Goal: Task Accomplishment & Management: Use online tool/utility

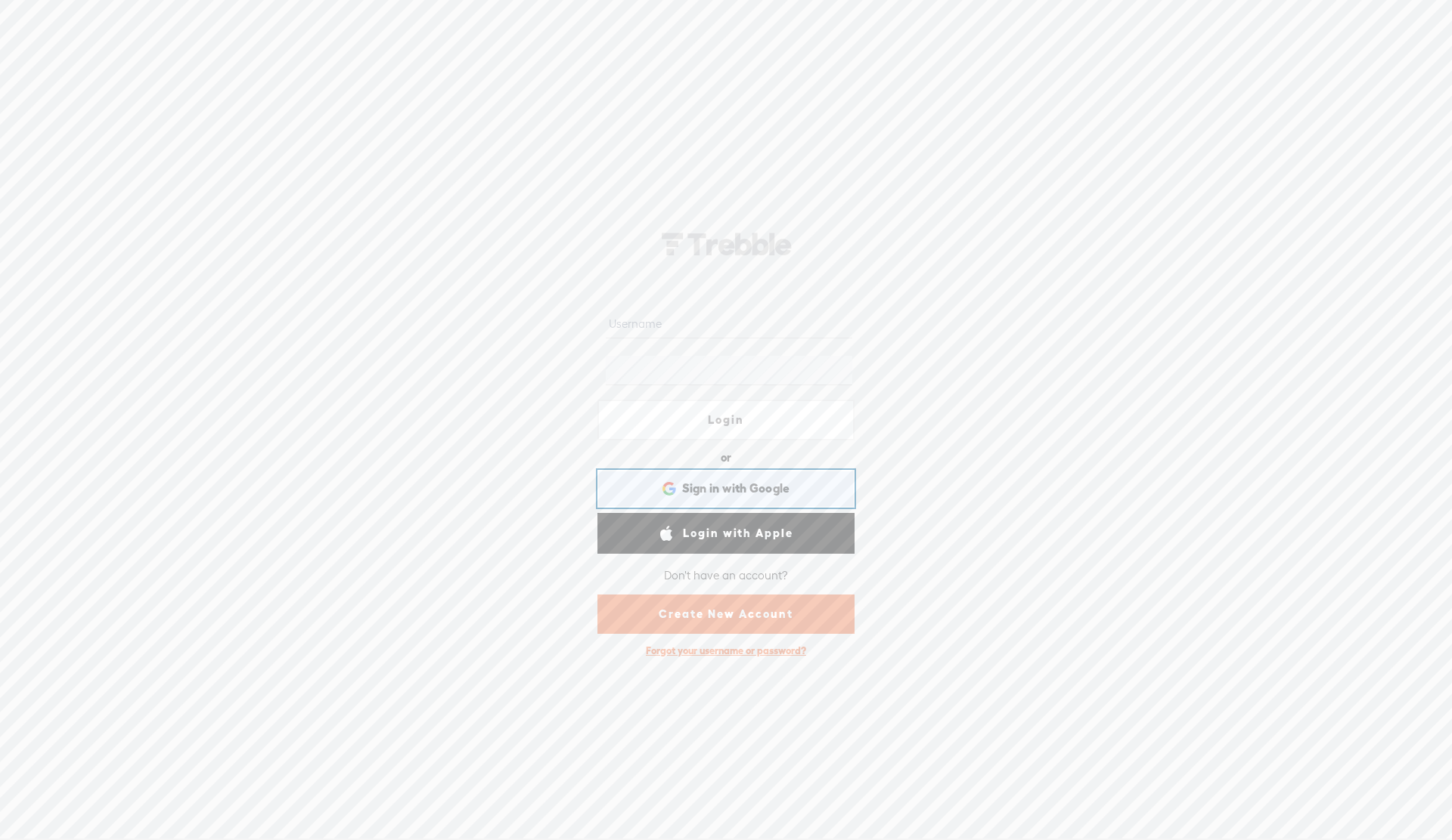
click at [732, 487] on span "Sign in with Google" at bounding box center [735, 488] width 108 height 15
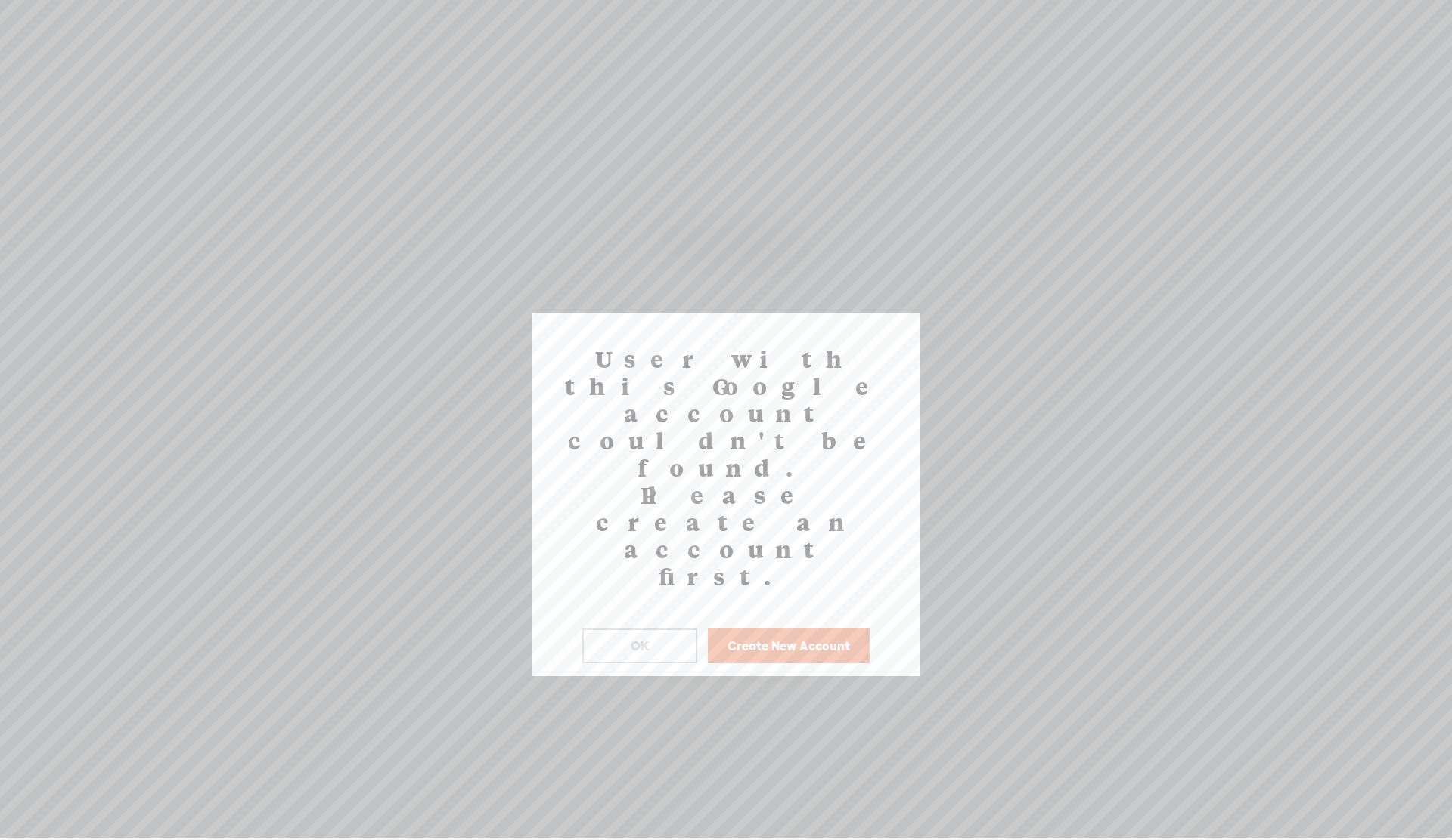
click at [772, 629] on button "Create New Account" at bounding box center [789, 646] width 162 height 34
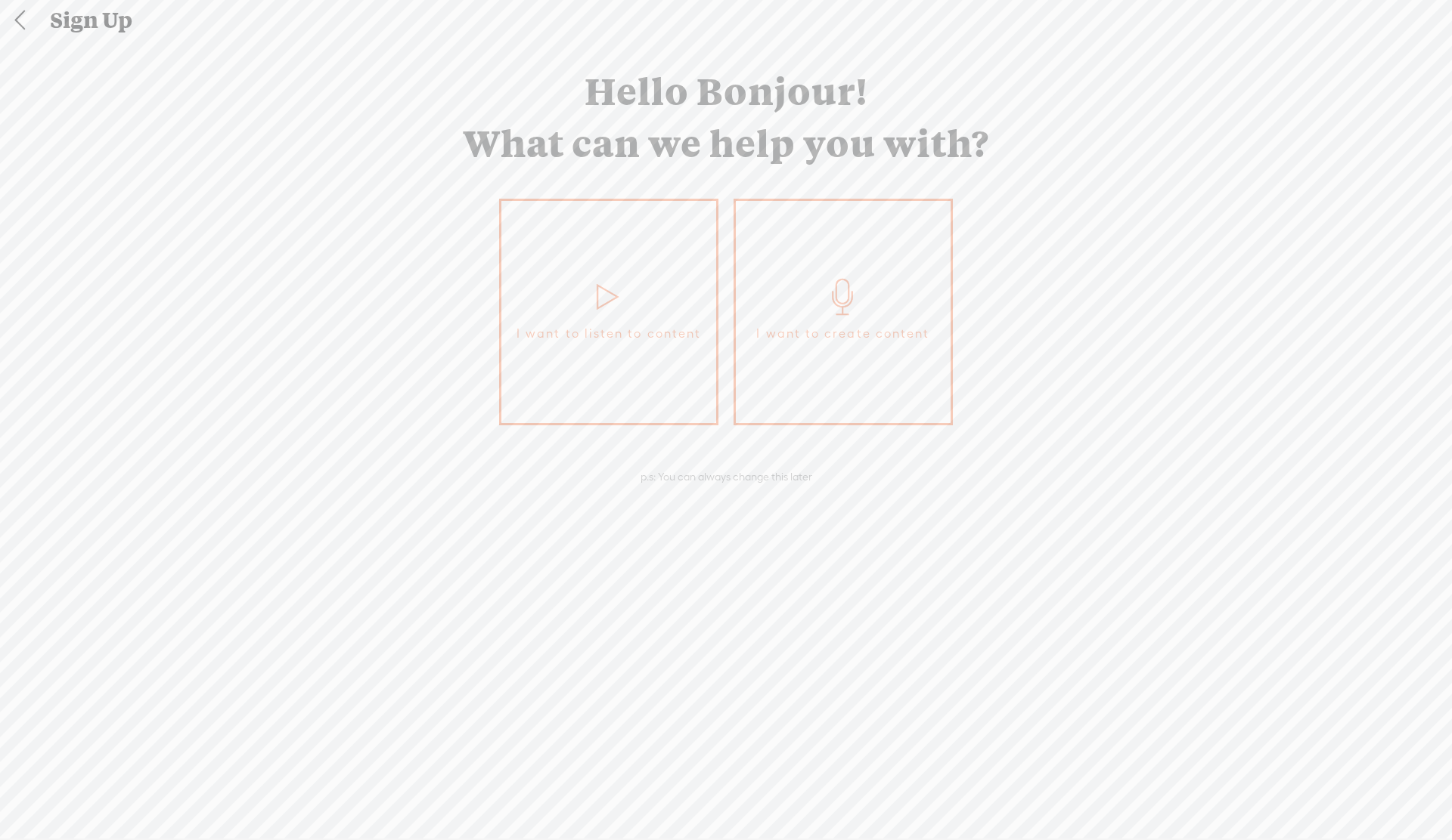
click at [807, 272] on link "I want to create content" at bounding box center [843, 312] width 220 height 227
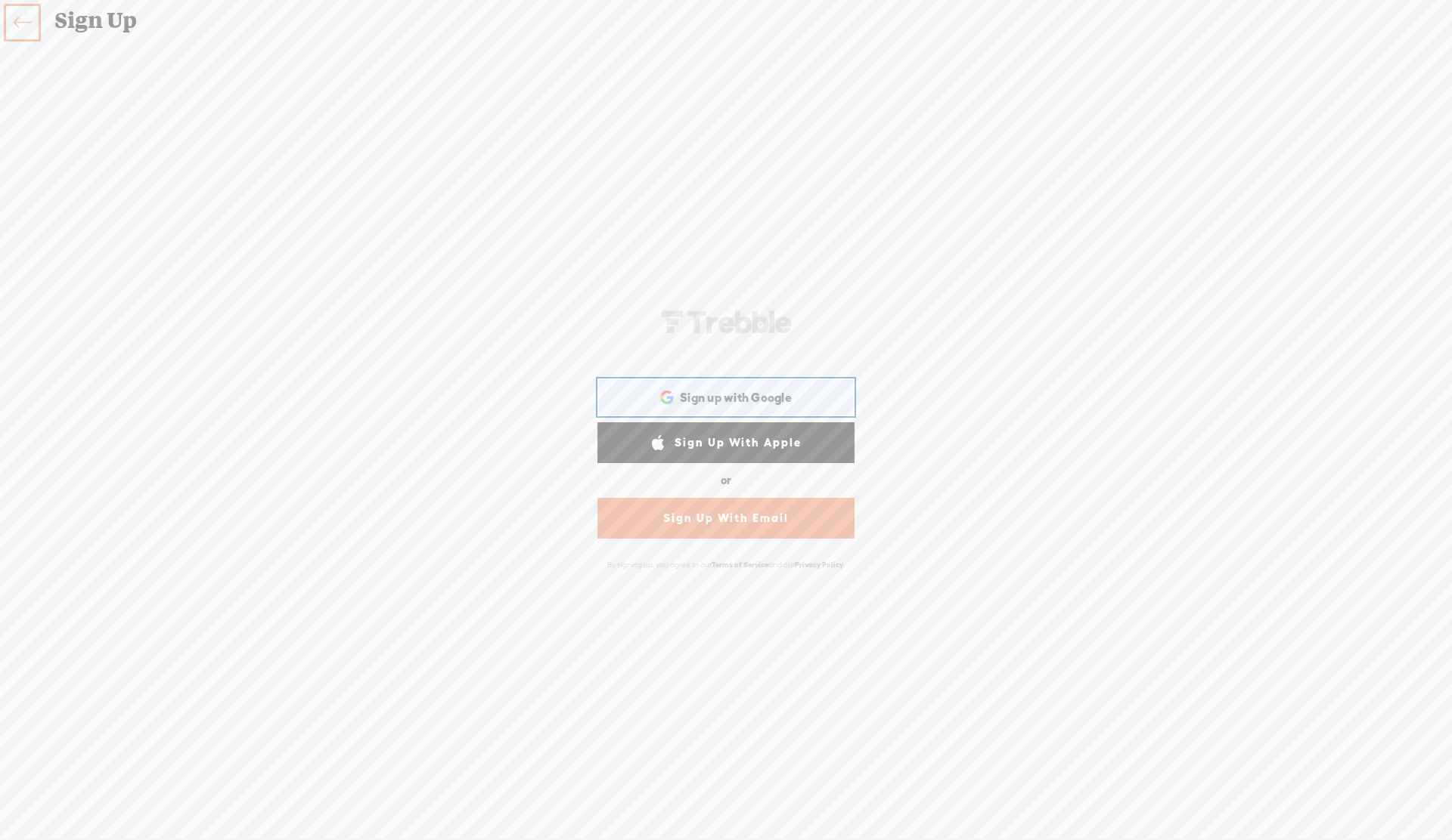
click at [712, 397] on span "Sign up with Google" at bounding box center [735, 397] width 112 height 15
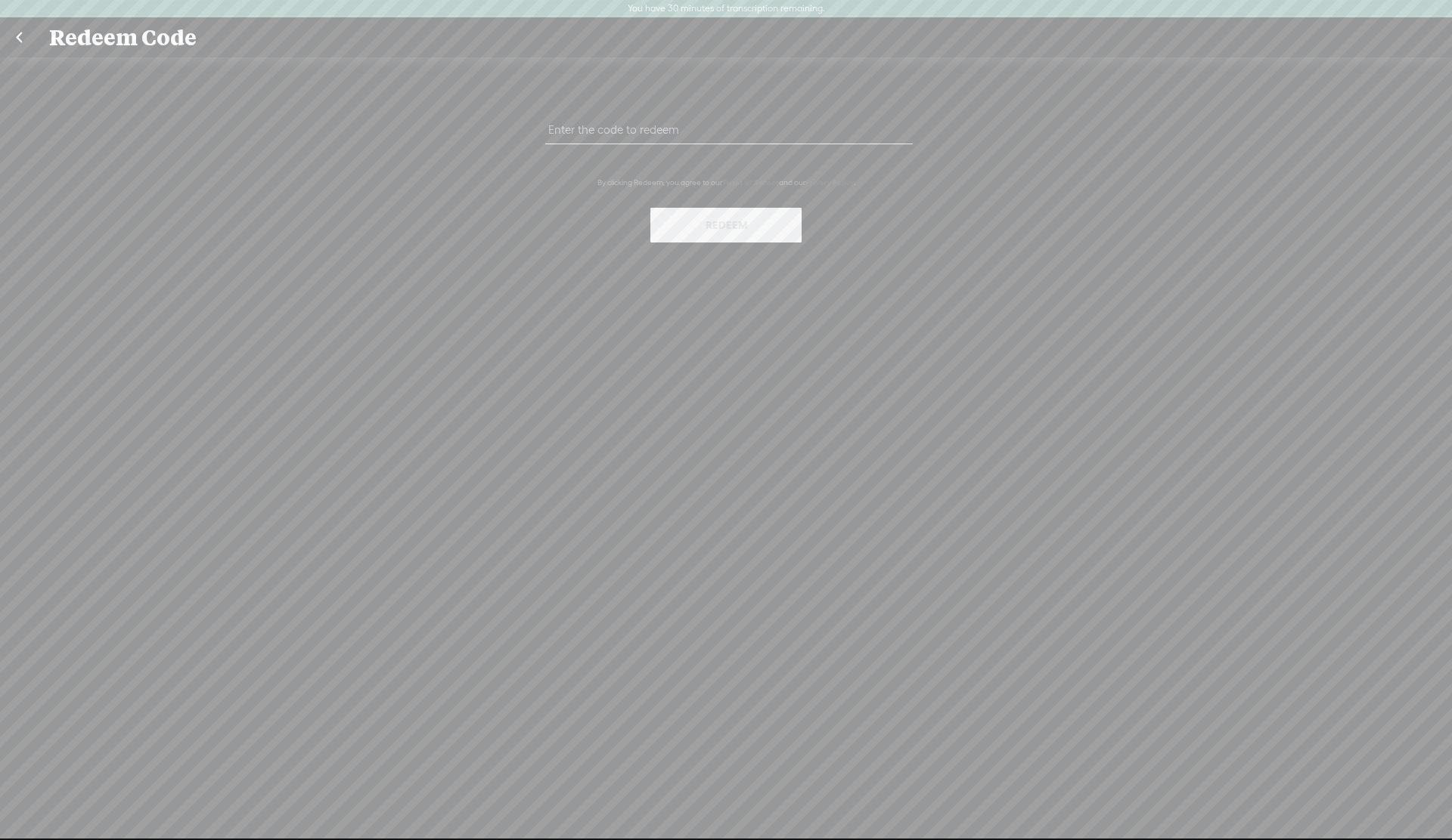
click at [601, 129] on input "text" at bounding box center [729, 130] width 367 height 29
paste input "2P3K-YHCN-3A7K-JUVT-0823"
type input "2P3K-YHCN-3A7K-JUVT-0823"
click at [713, 213] on button "Redeem" at bounding box center [725, 225] width 152 height 34
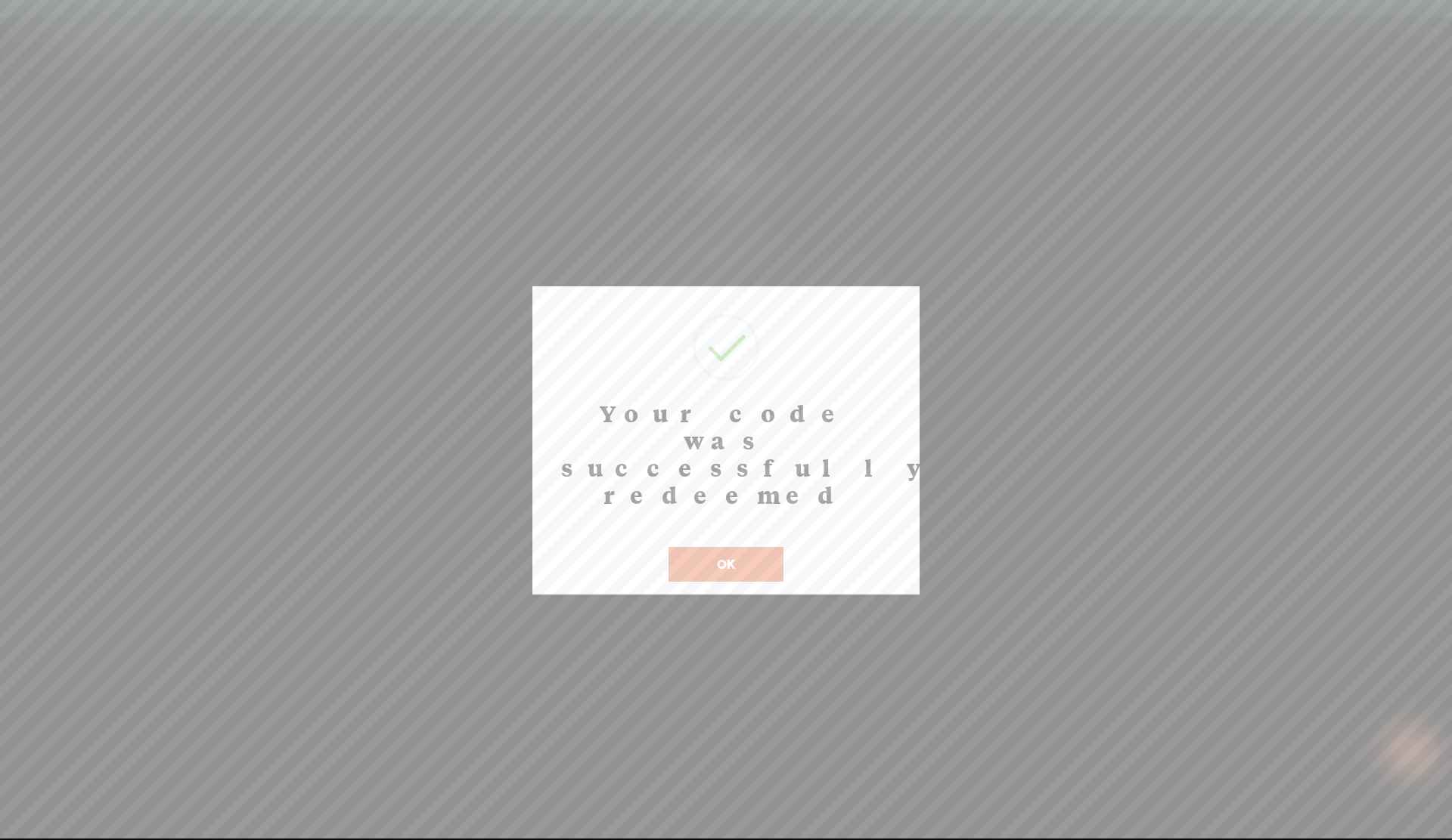
click at [728, 547] on button "OK" at bounding box center [725, 564] width 115 height 34
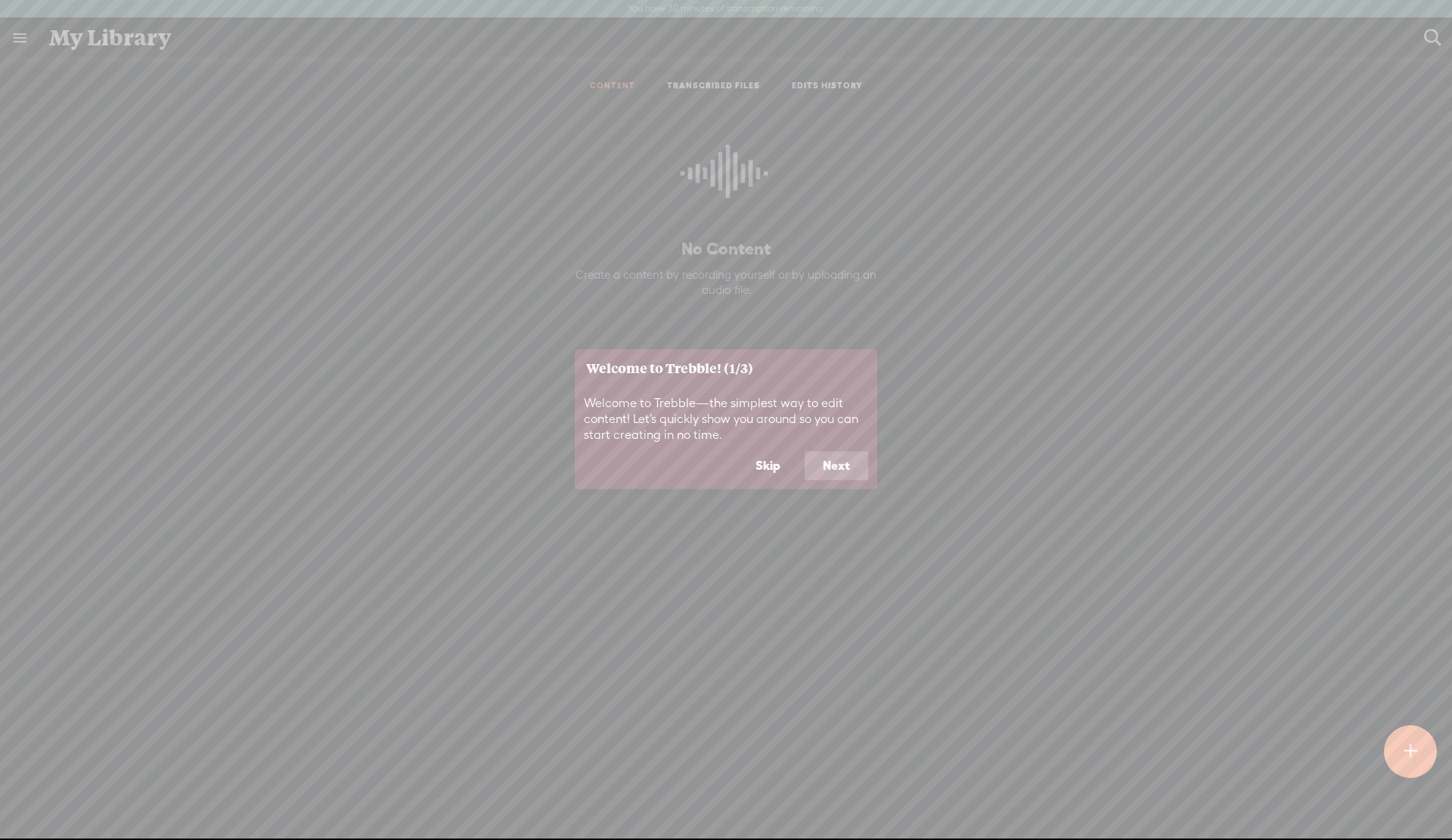
click at [828, 464] on button "Next" at bounding box center [836, 466] width 64 height 29
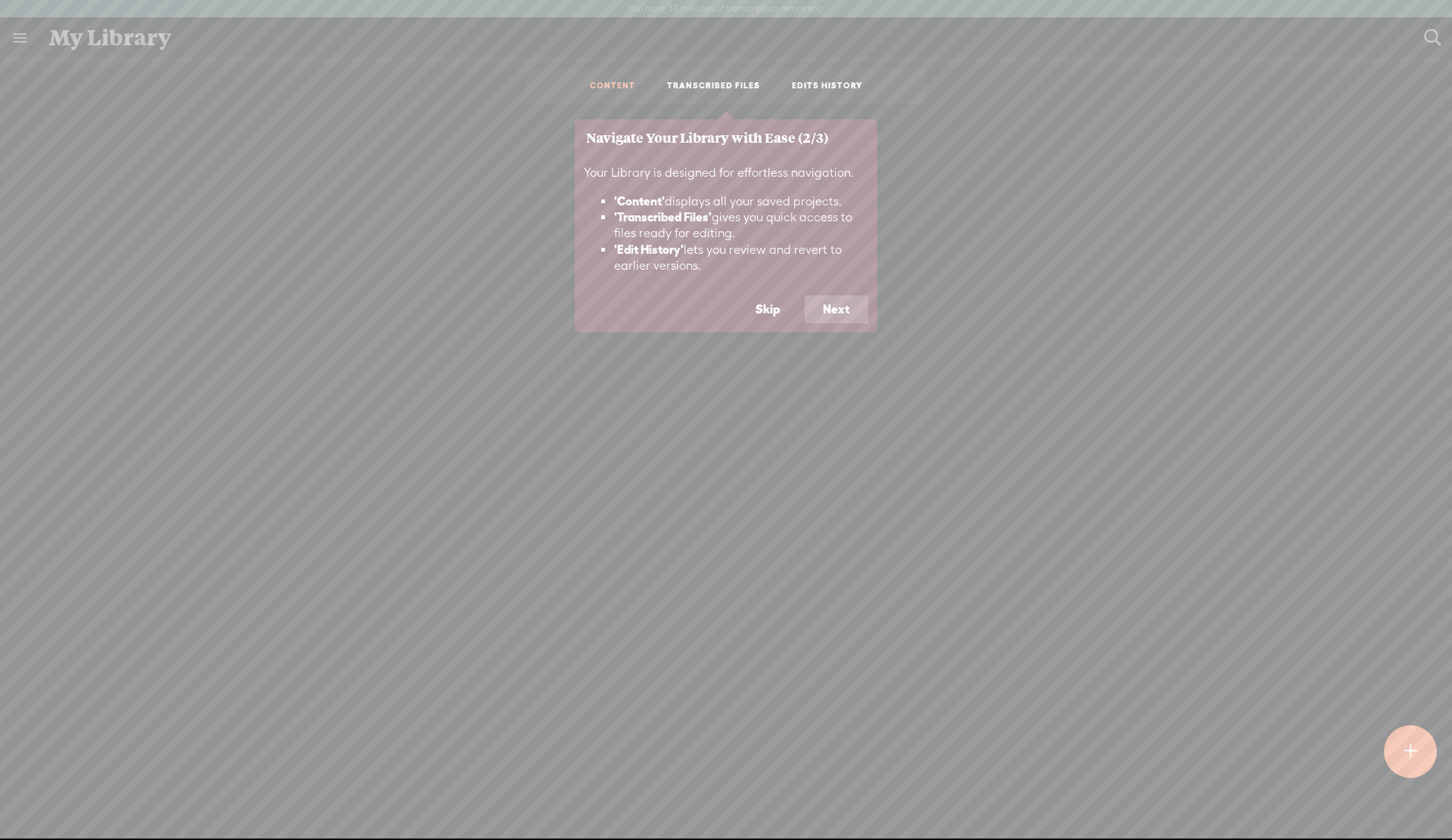
click at [836, 313] on button "Next" at bounding box center [836, 310] width 64 height 29
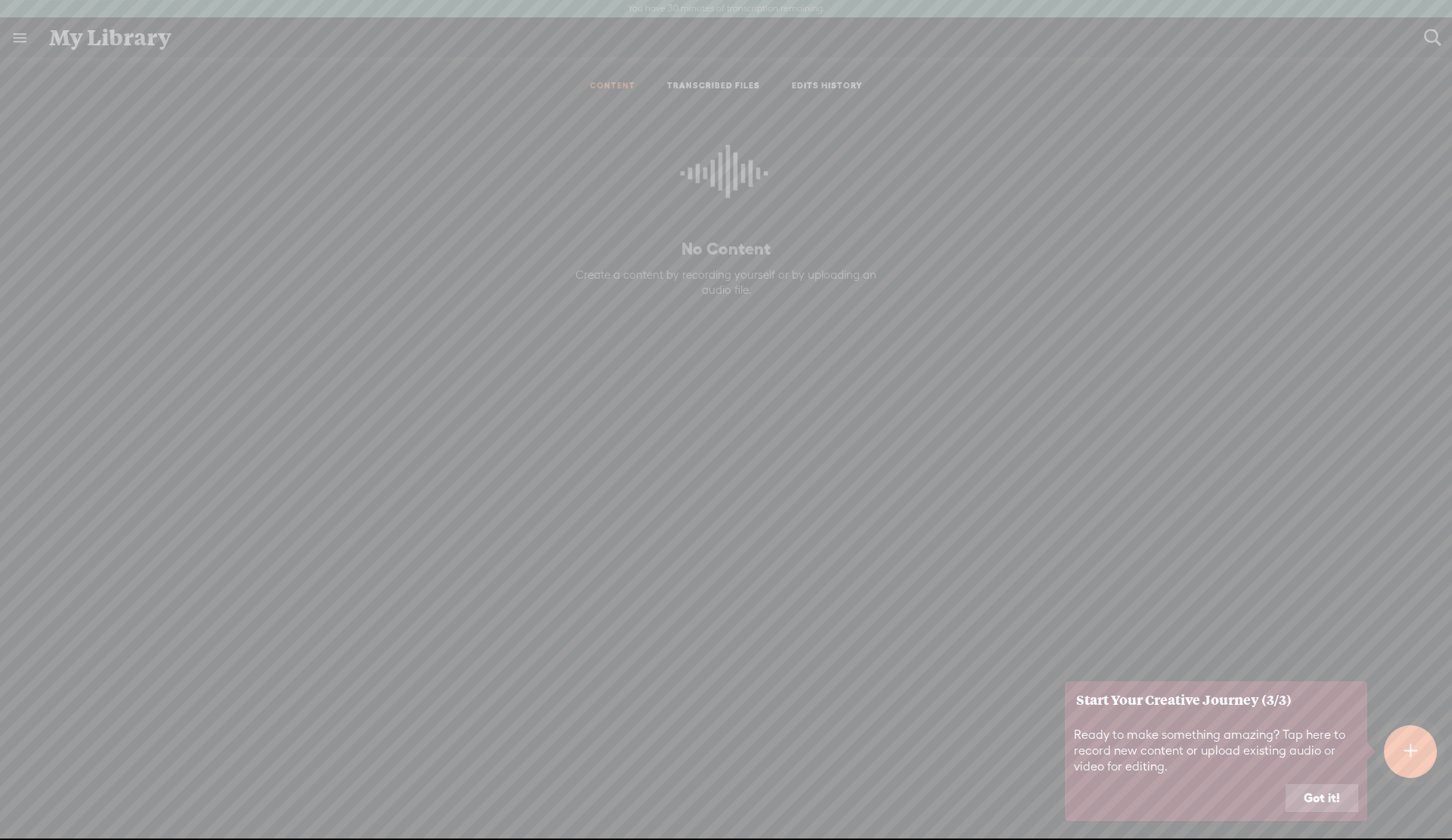
click at [1325, 797] on button "Got it!" at bounding box center [1321, 799] width 73 height 29
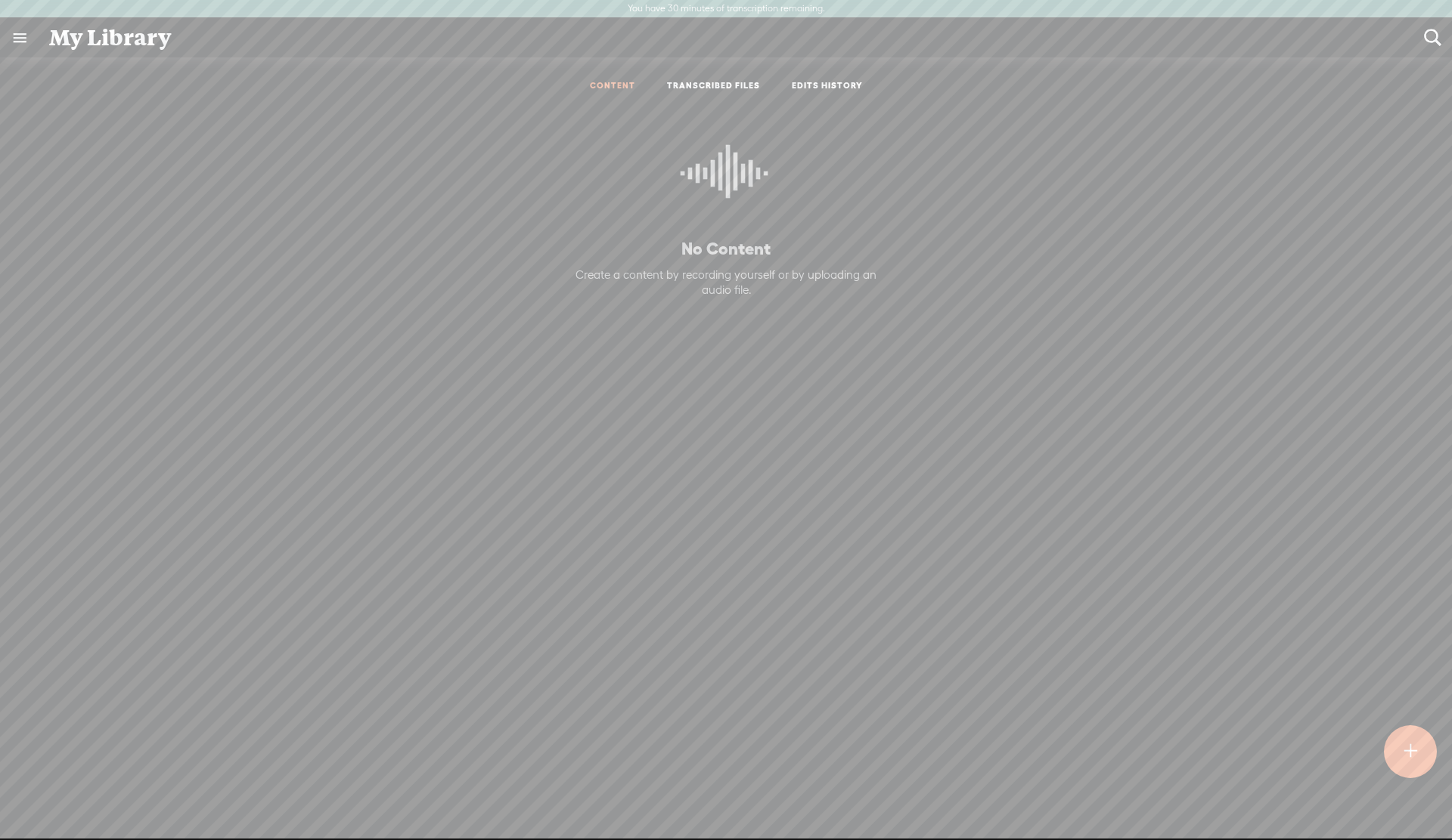
click at [1418, 749] on div at bounding box center [1410, 752] width 53 height 53
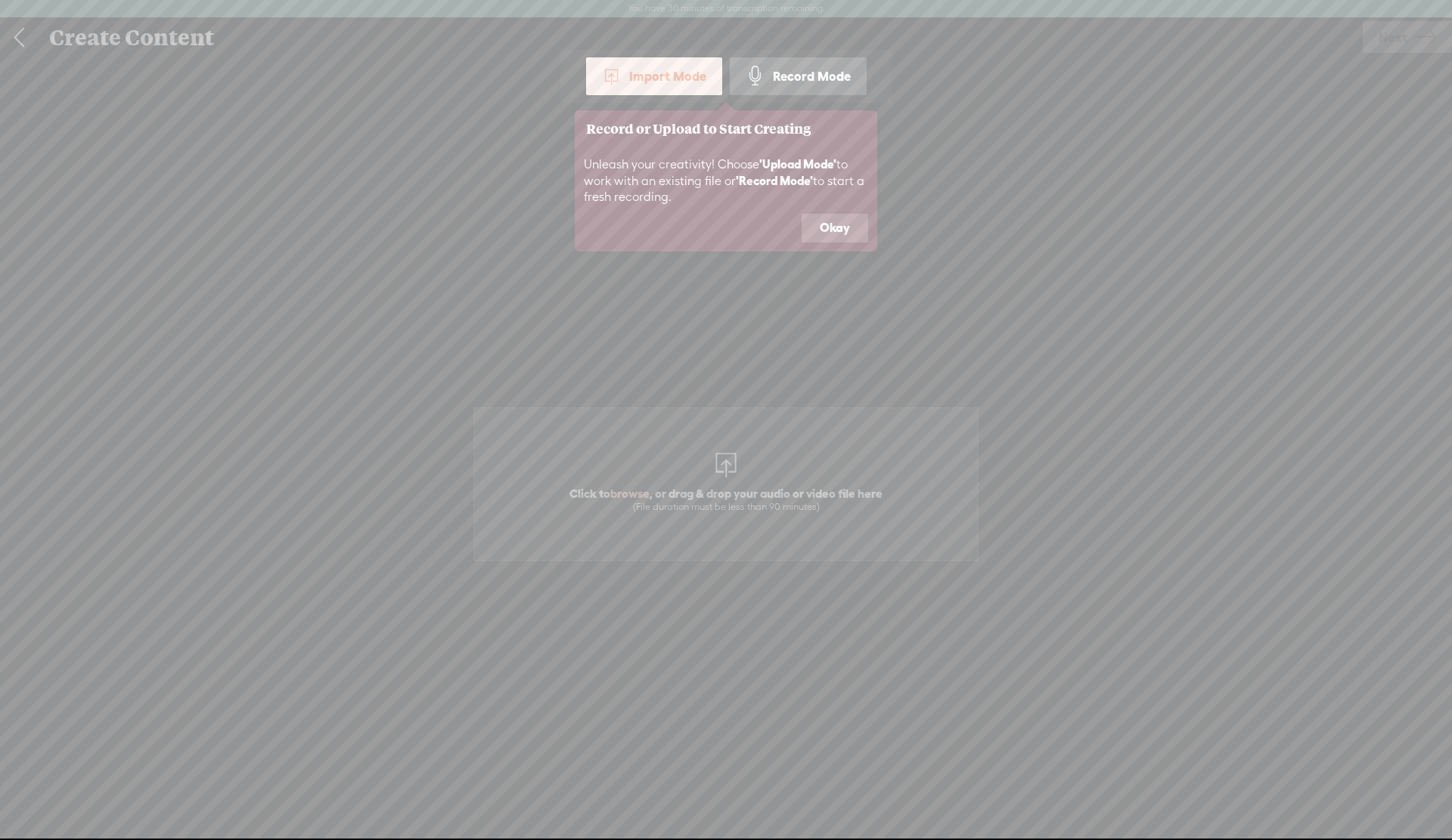
click at [826, 232] on button "Okay" at bounding box center [834, 229] width 66 height 29
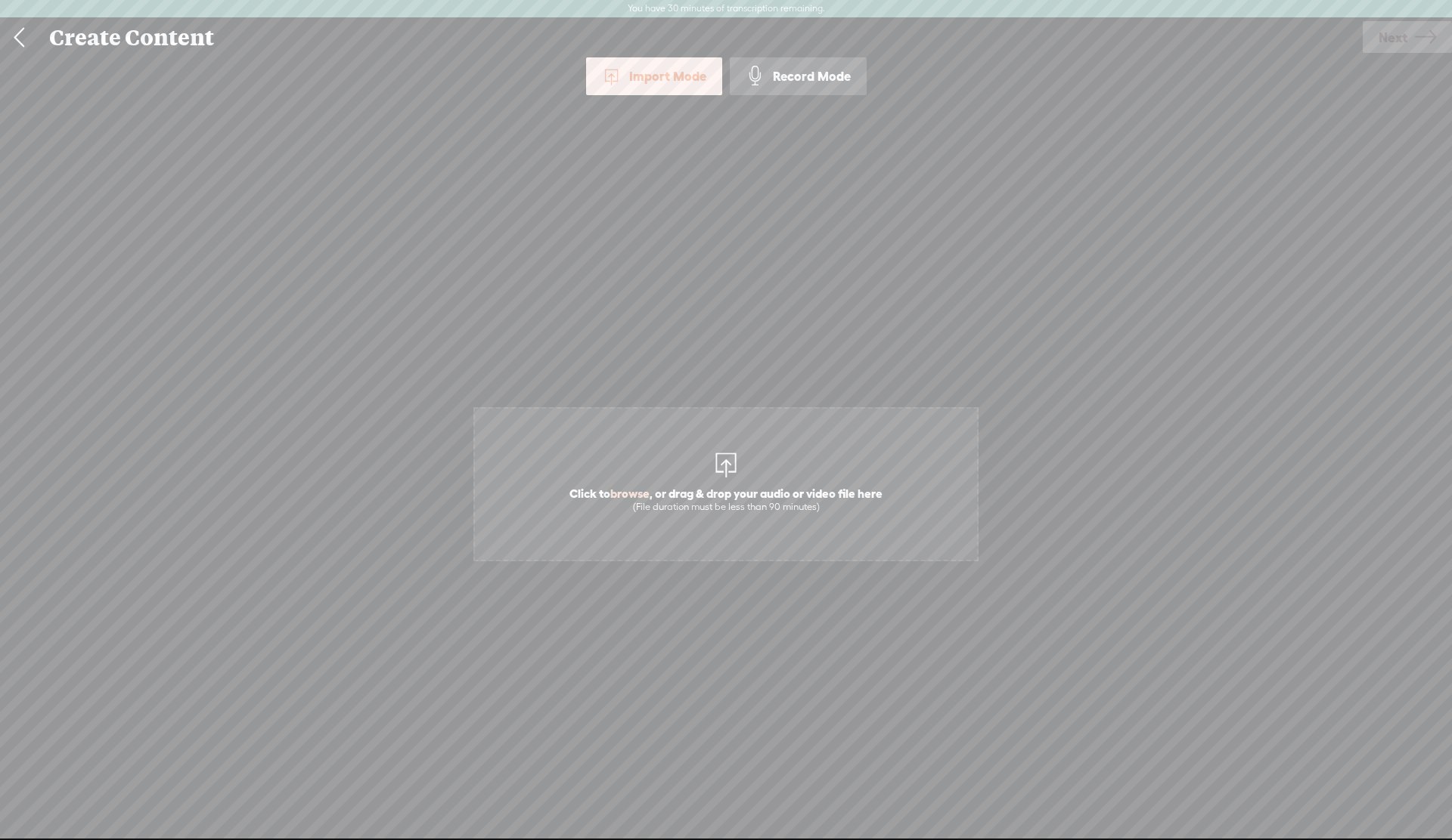
click at [779, 83] on div "Record Mode" at bounding box center [798, 76] width 137 height 38
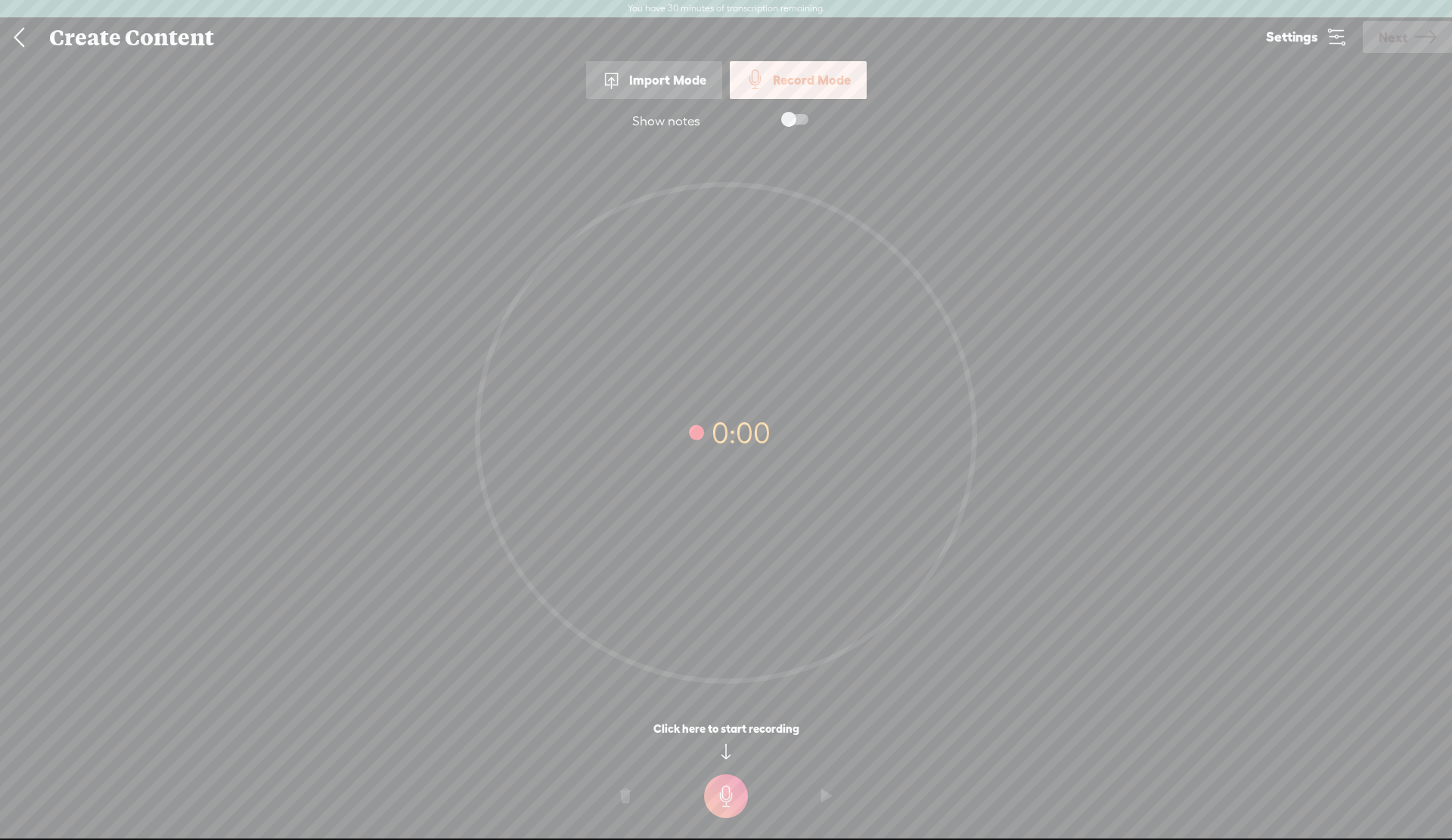
click at [671, 85] on div "Import Mode" at bounding box center [654, 80] width 136 height 38
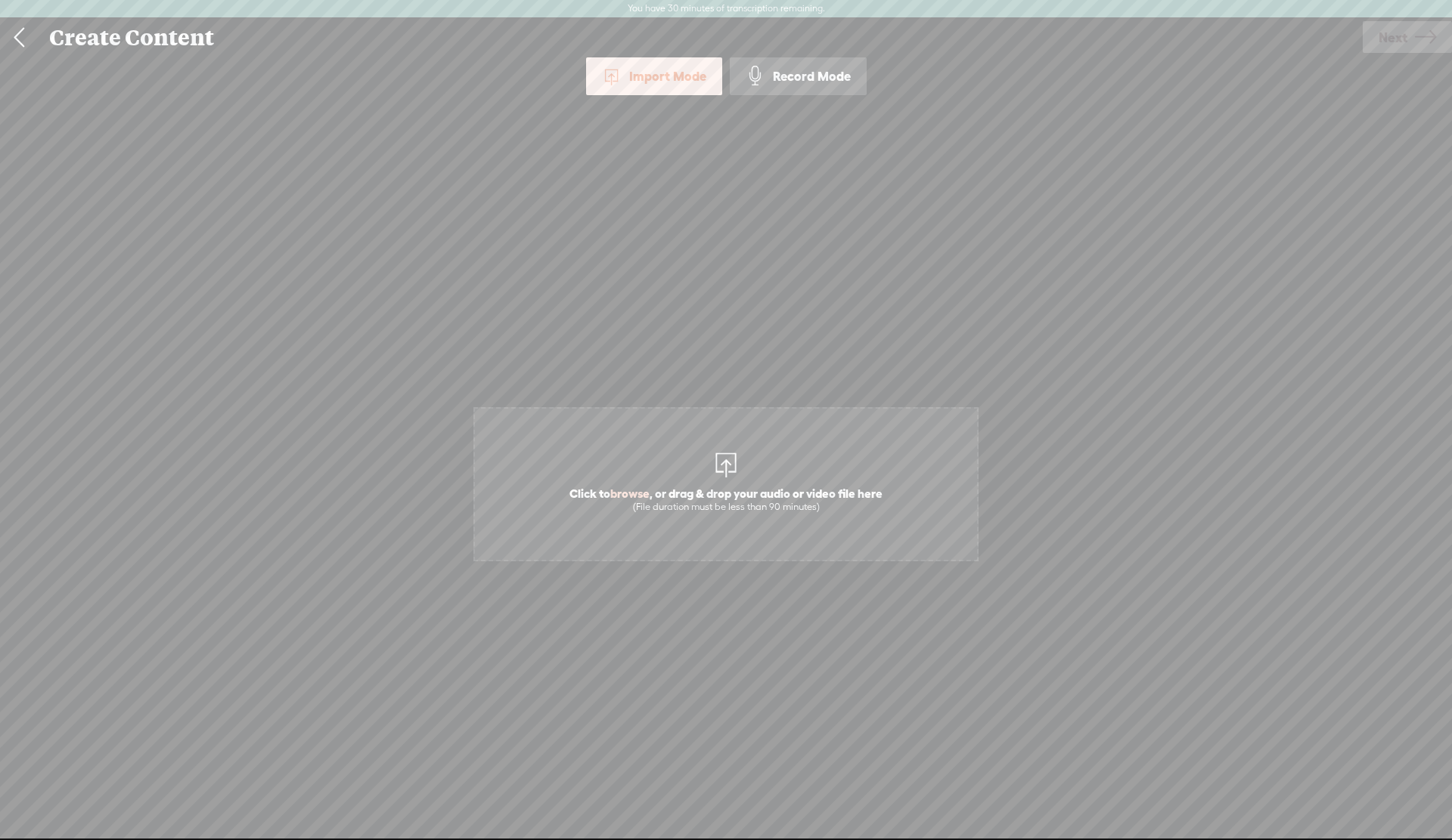
click at [762, 77] on span at bounding box center [755, 76] width 20 height 20
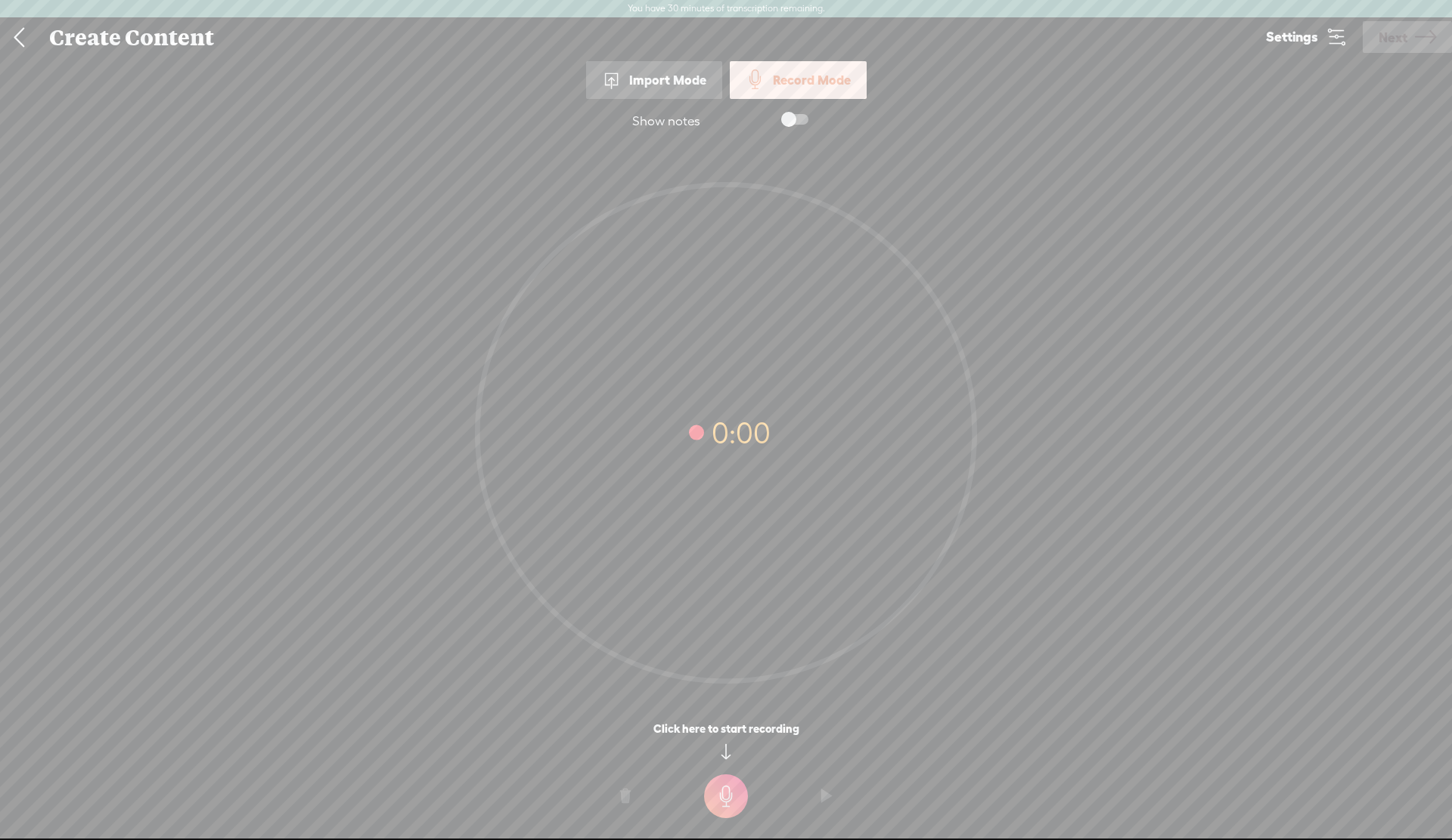
click at [804, 116] on span at bounding box center [795, 120] width 27 height 11
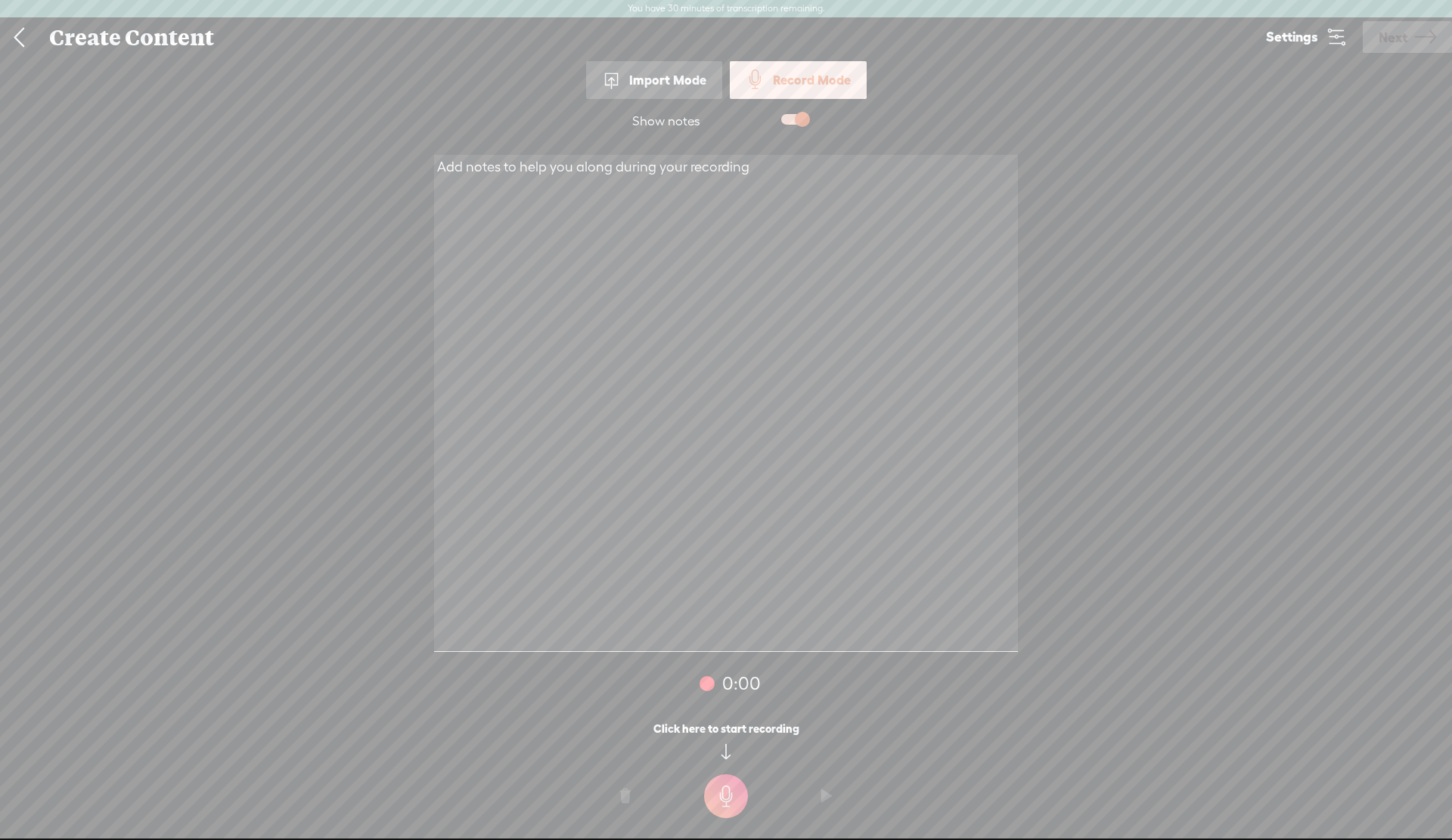
click at [774, 251] on textarea at bounding box center [725, 404] width 584 height 497
click at [783, 121] on span at bounding box center [795, 120] width 27 height 11
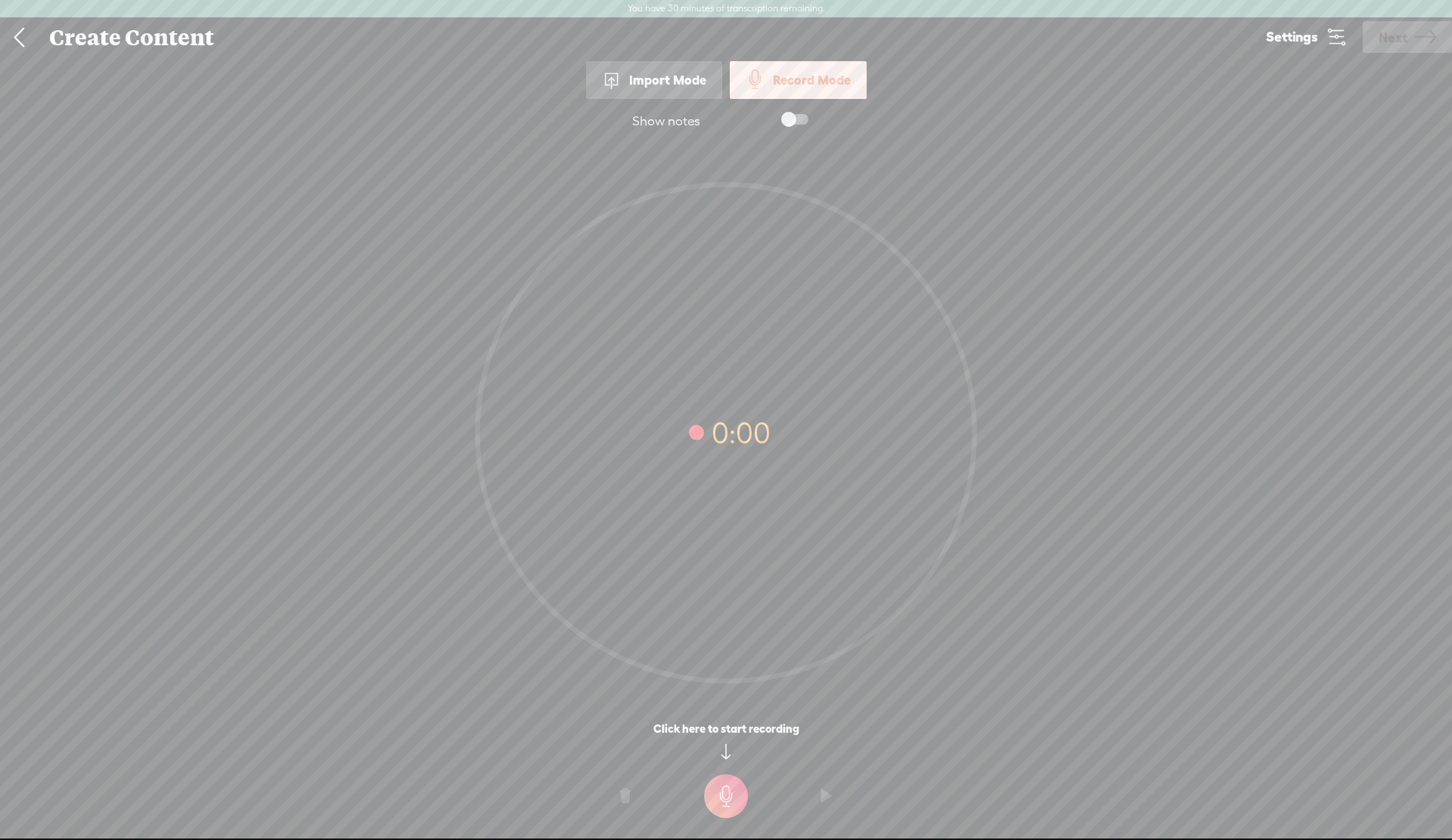
click at [642, 74] on div "Import Mode" at bounding box center [654, 80] width 136 height 38
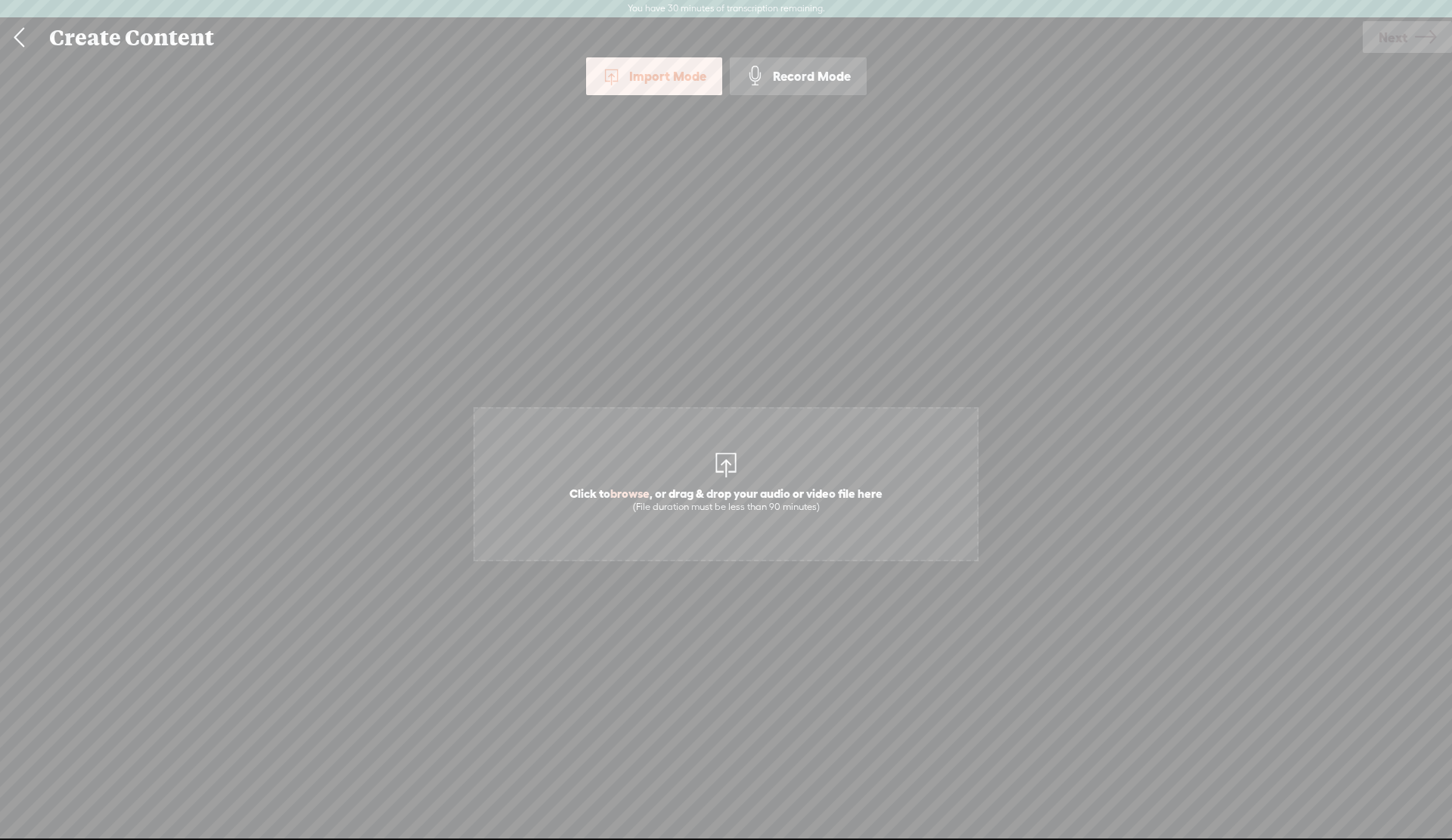
click at [5, 33] on link at bounding box center [19, 37] width 38 height 39
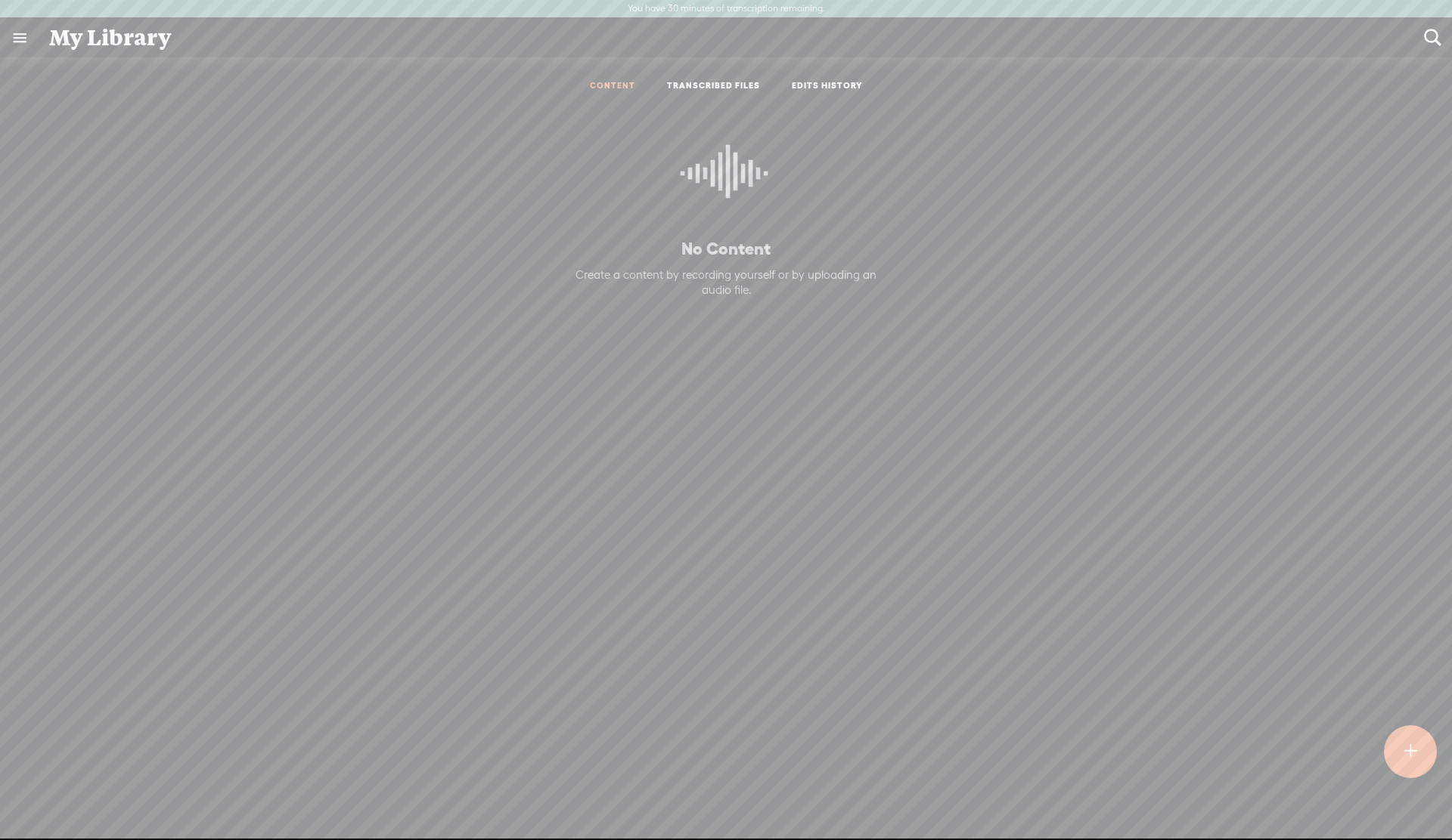
click at [41, 43] on div "My Library" at bounding box center [725, 37] width 1375 height 39
click at [15, 41] on link at bounding box center [19, 37] width 39 height 39
click at [69, 811] on div "SETTINGS" at bounding box center [99, 805] width 177 height 45
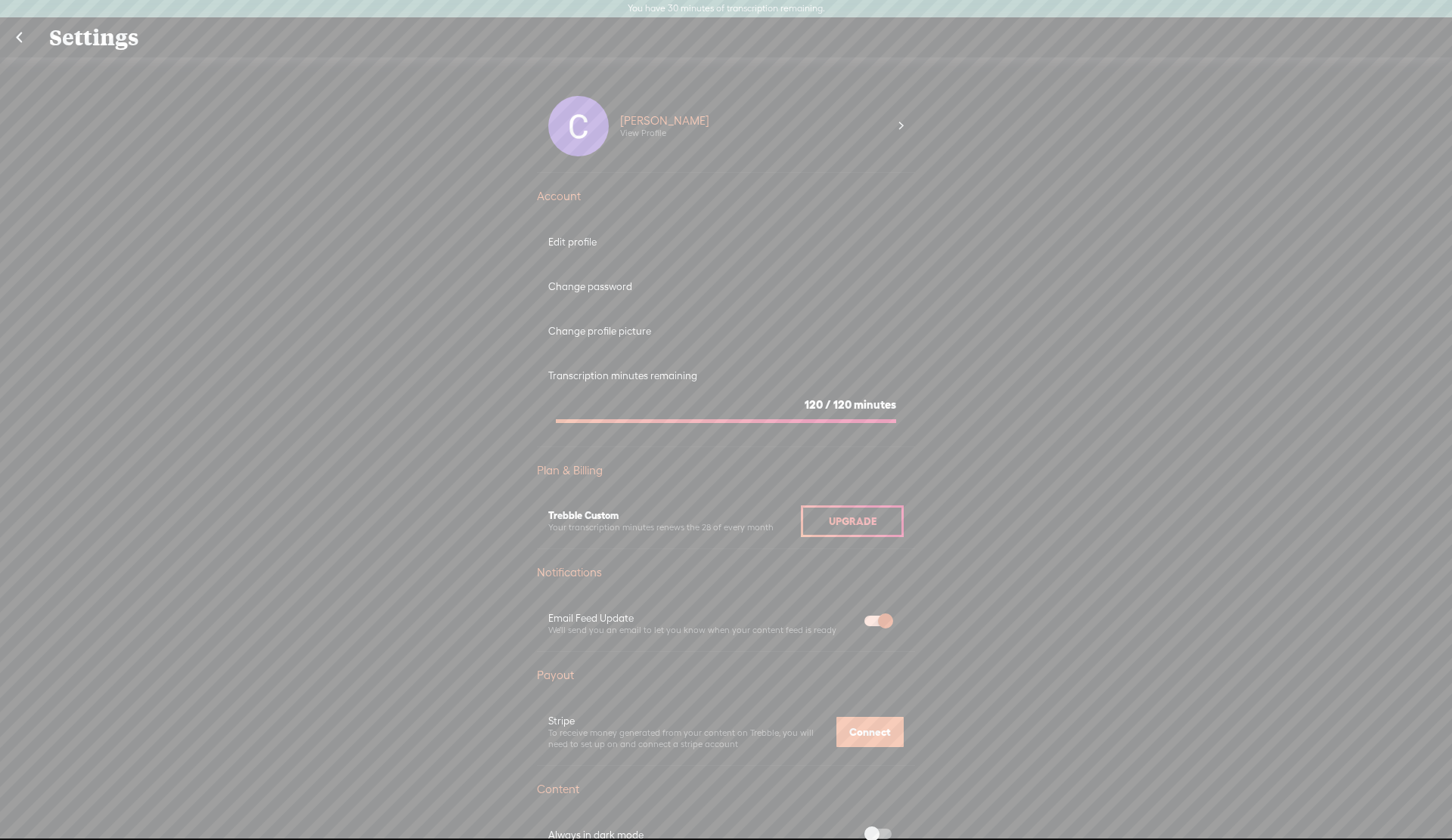
click at [725, 413] on section "120 / 120 minutes" at bounding box center [726, 407] width 356 height 49
click at [806, 428] on section "120 / 120 minutes" at bounding box center [726, 407] width 356 height 49
click at [858, 528] on div "Upgrade" at bounding box center [851, 521] width 103 height 32
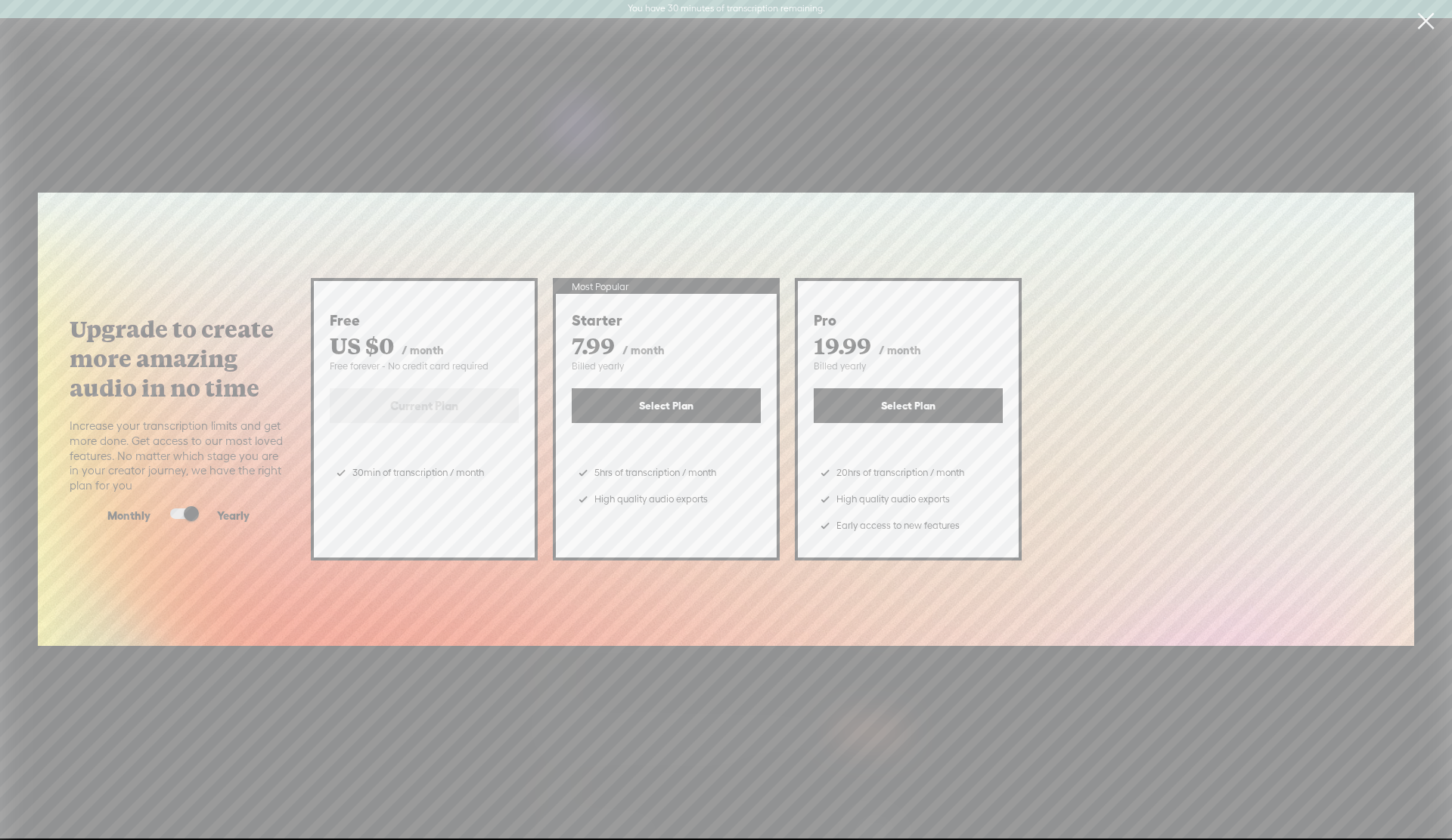
click at [1420, 17] on link at bounding box center [1426, 21] width 38 height 43
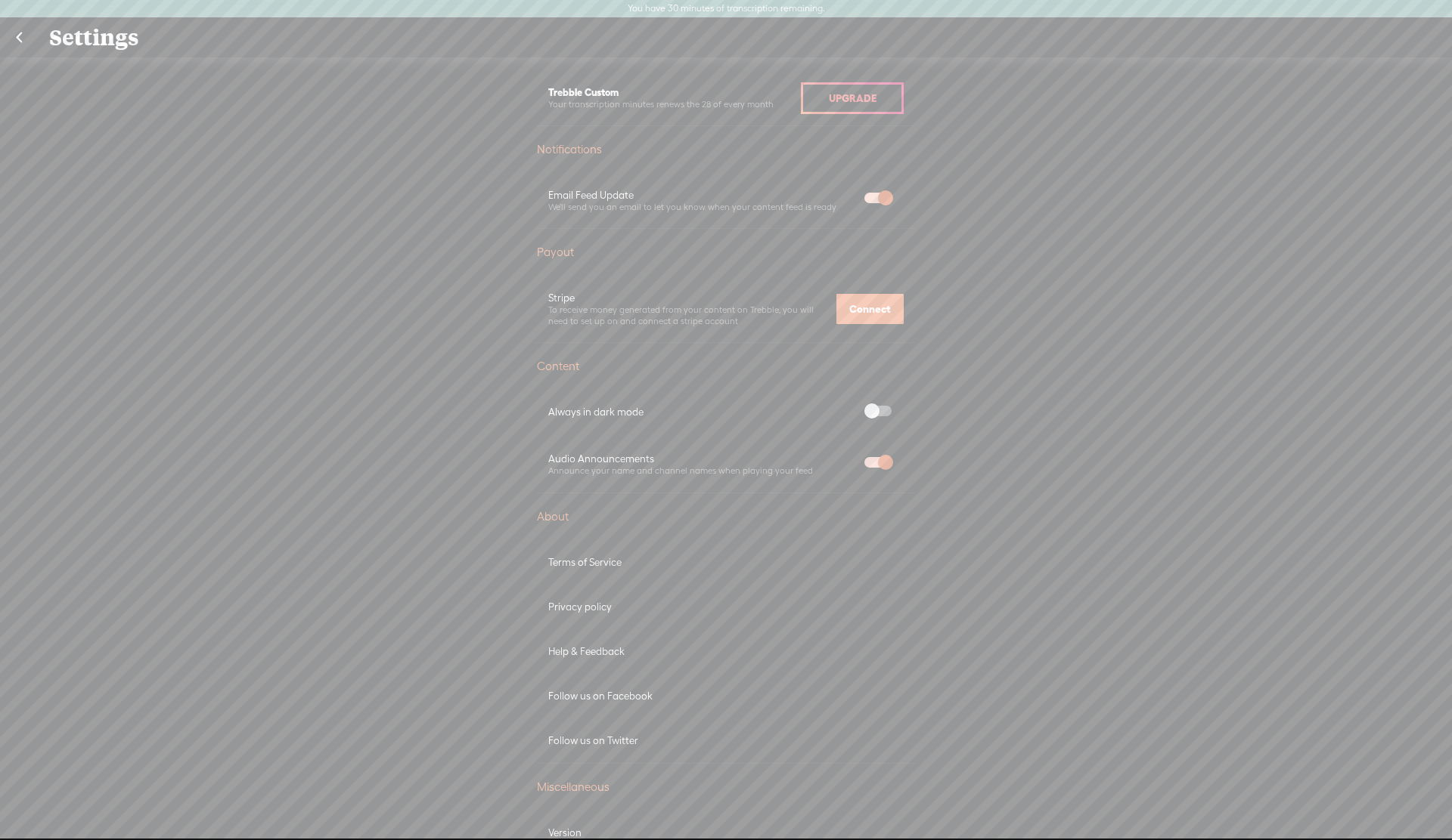
scroll to position [415, 0]
click at [881, 423] on span at bounding box center [878, 420] width 27 height 11
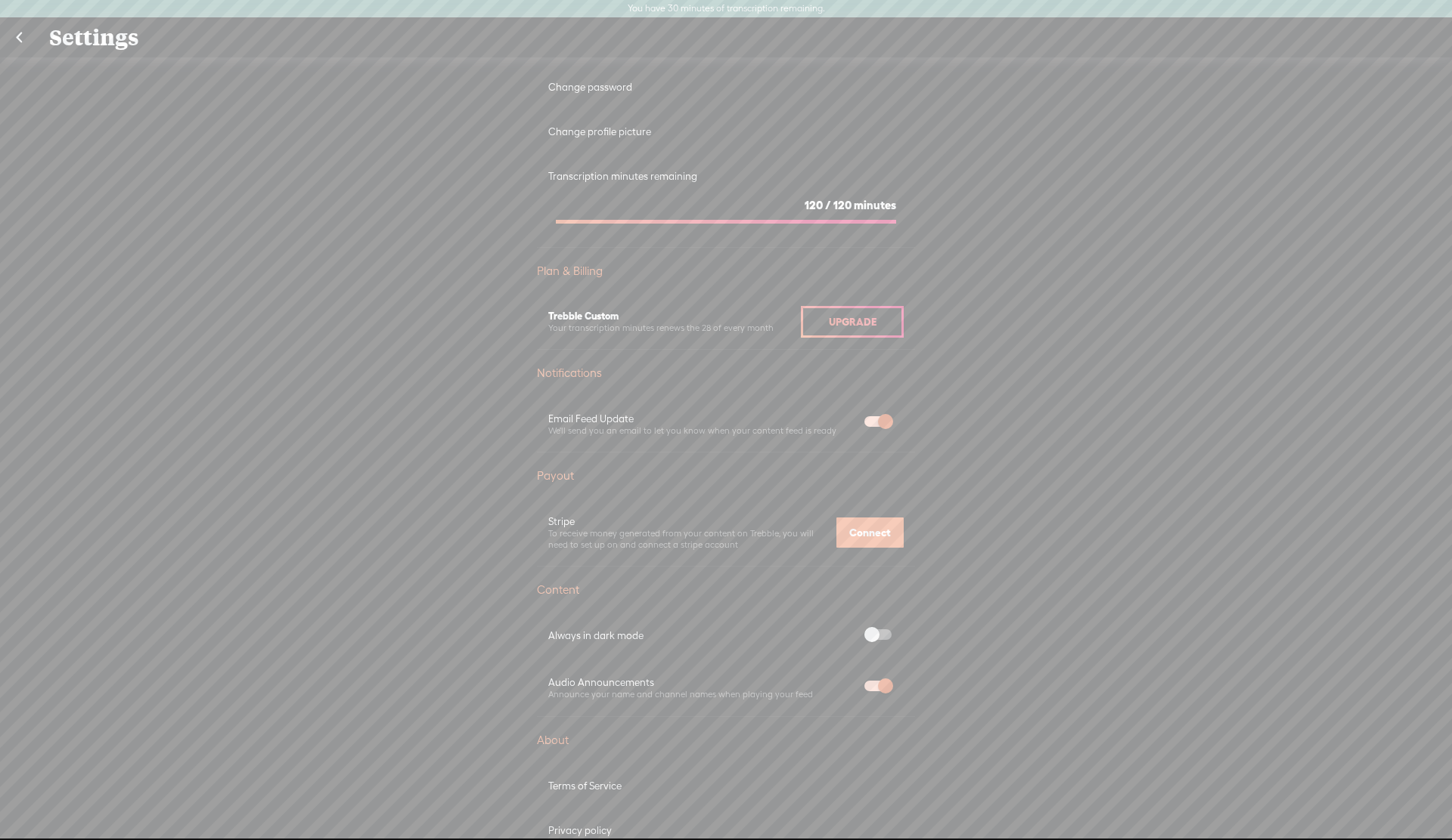
scroll to position [196, 0]
click at [883, 690] on span at bounding box center [878, 690] width 27 height 11
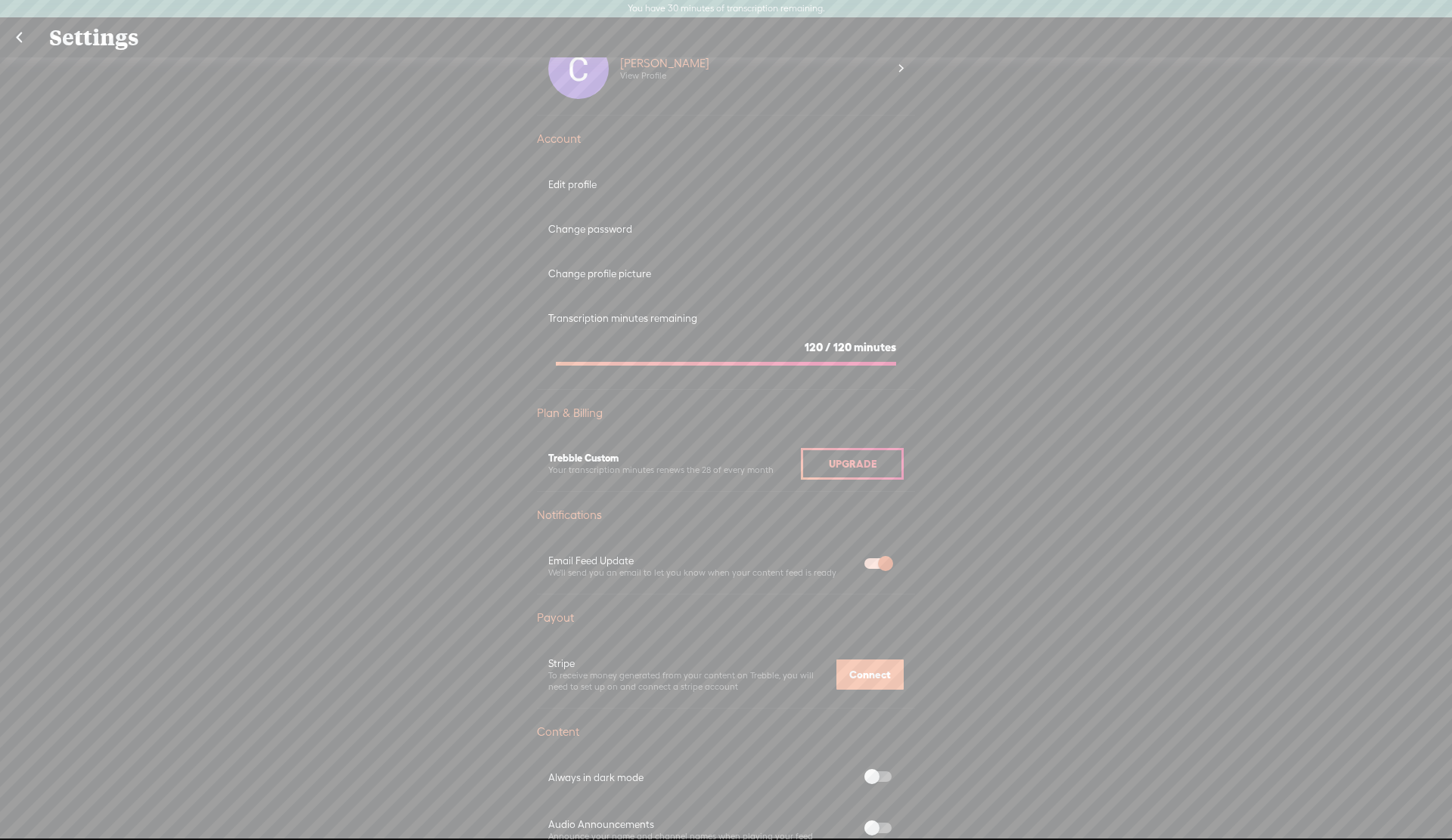
scroll to position [0, 0]
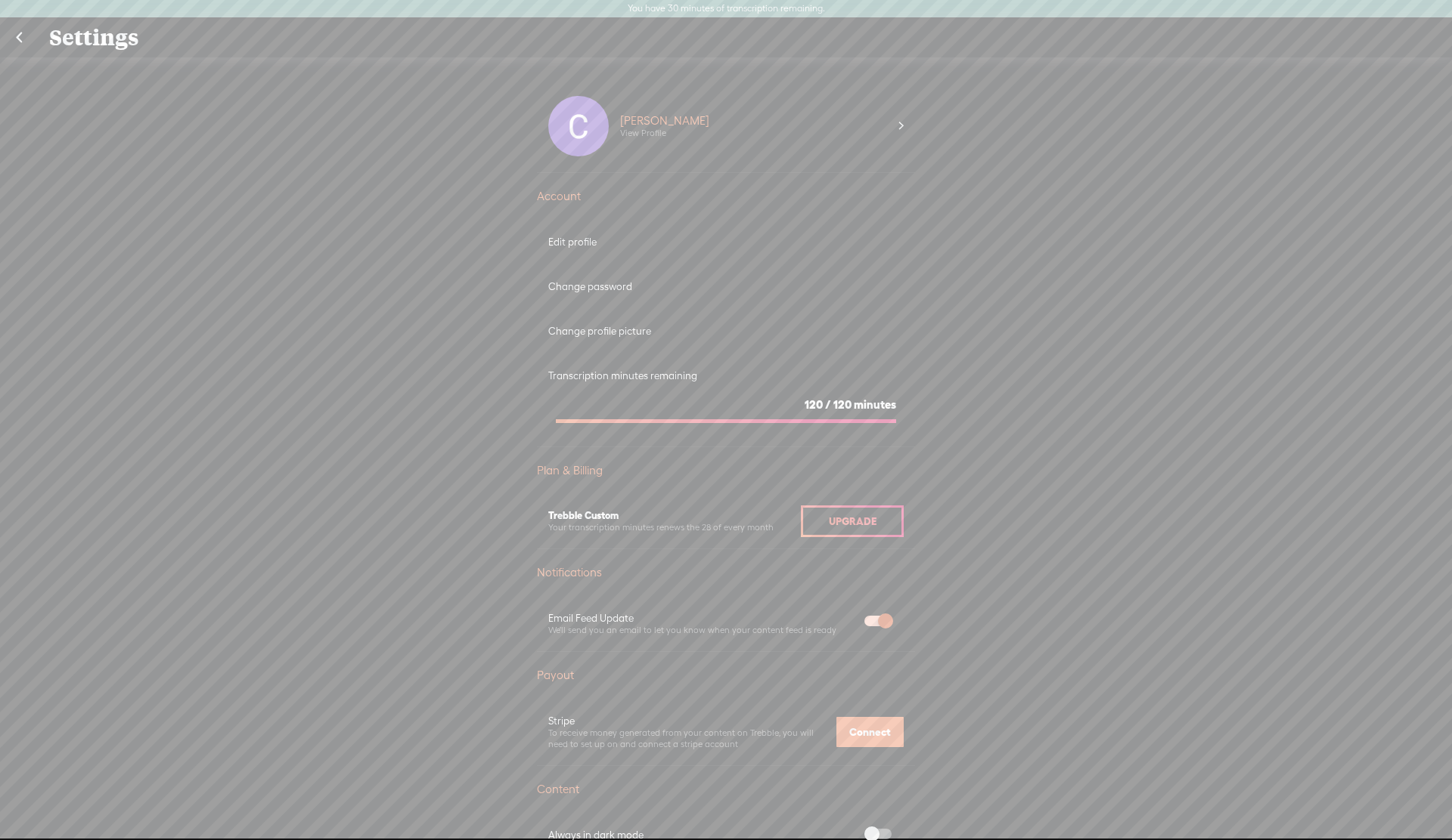
click at [630, 373] on div "Transcription minutes remaining" at bounding box center [726, 376] width 356 height 13
click at [623, 405] on div "120 / 120 minutes" at bounding box center [725, 405] width 340 height 15
click at [582, 326] on div "Change profile picture" at bounding box center [726, 331] width 356 height 13
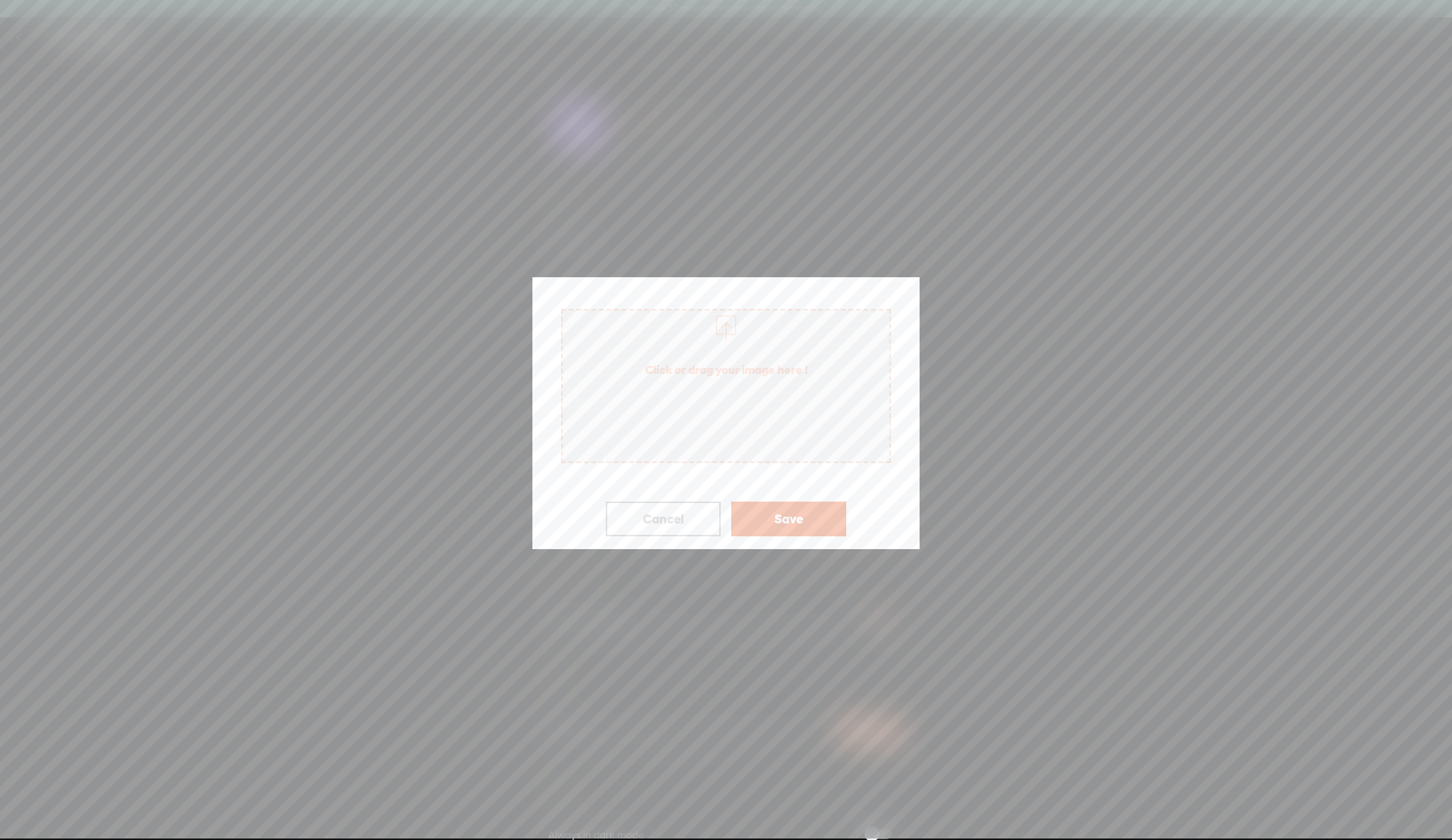
click at [663, 507] on button "Cancel" at bounding box center [662, 519] width 115 height 34
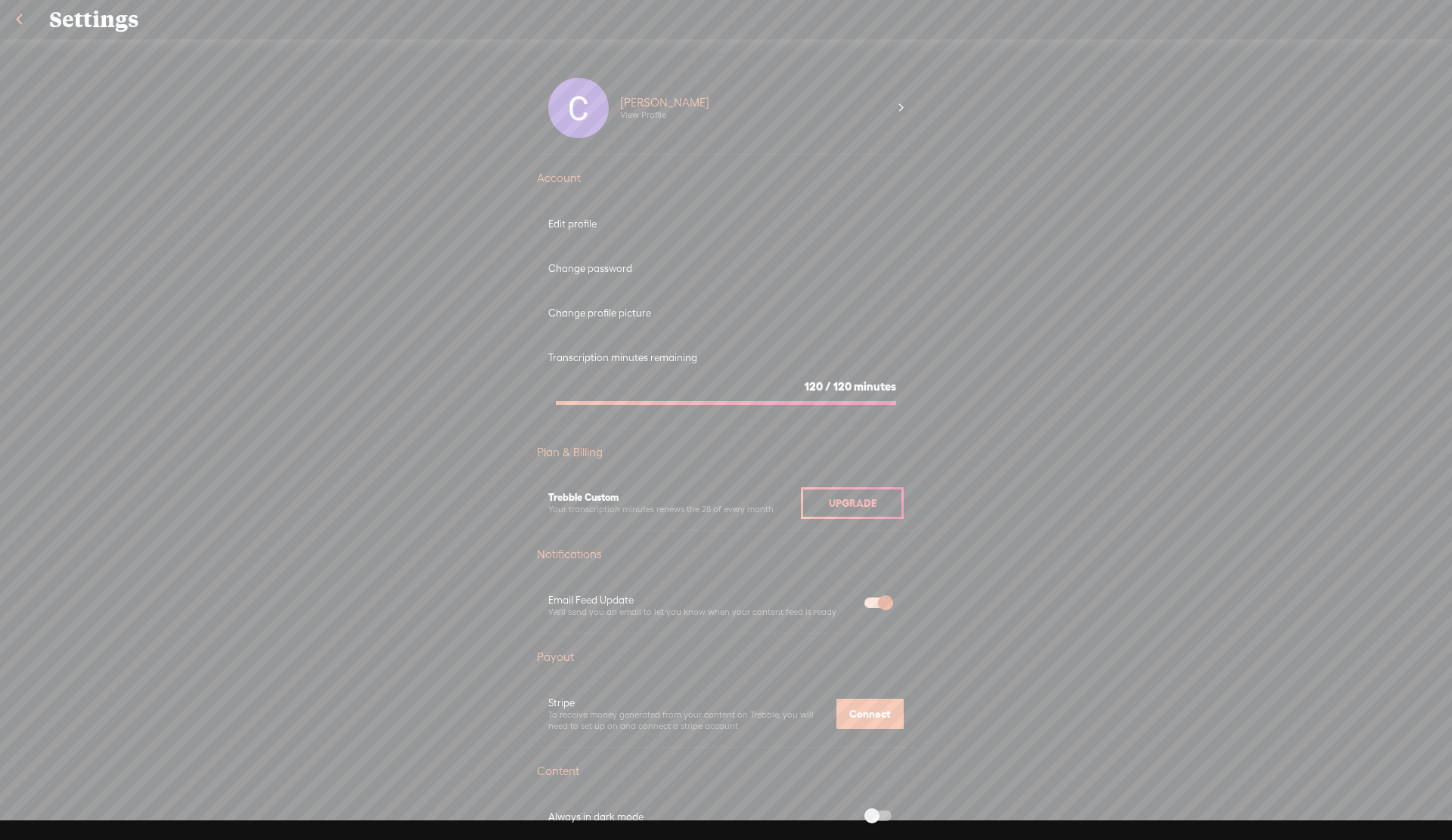
click at [624, 376] on section "120 / 120 minutes" at bounding box center [726, 389] width 356 height 49
click at [597, 355] on div "Transcription minutes remaining" at bounding box center [726, 357] width 356 height 13
click at [677, 382] on div "120 / 120 minutes" at bounding box center [725, 386] width 340 height 15
click at [868, 395] on section "120 / 120 minutes" at bounding box center [726, 389] width 356 height 49
click at [814, 387] on span "120" at bounding box center [813, 386] width 18 height 13
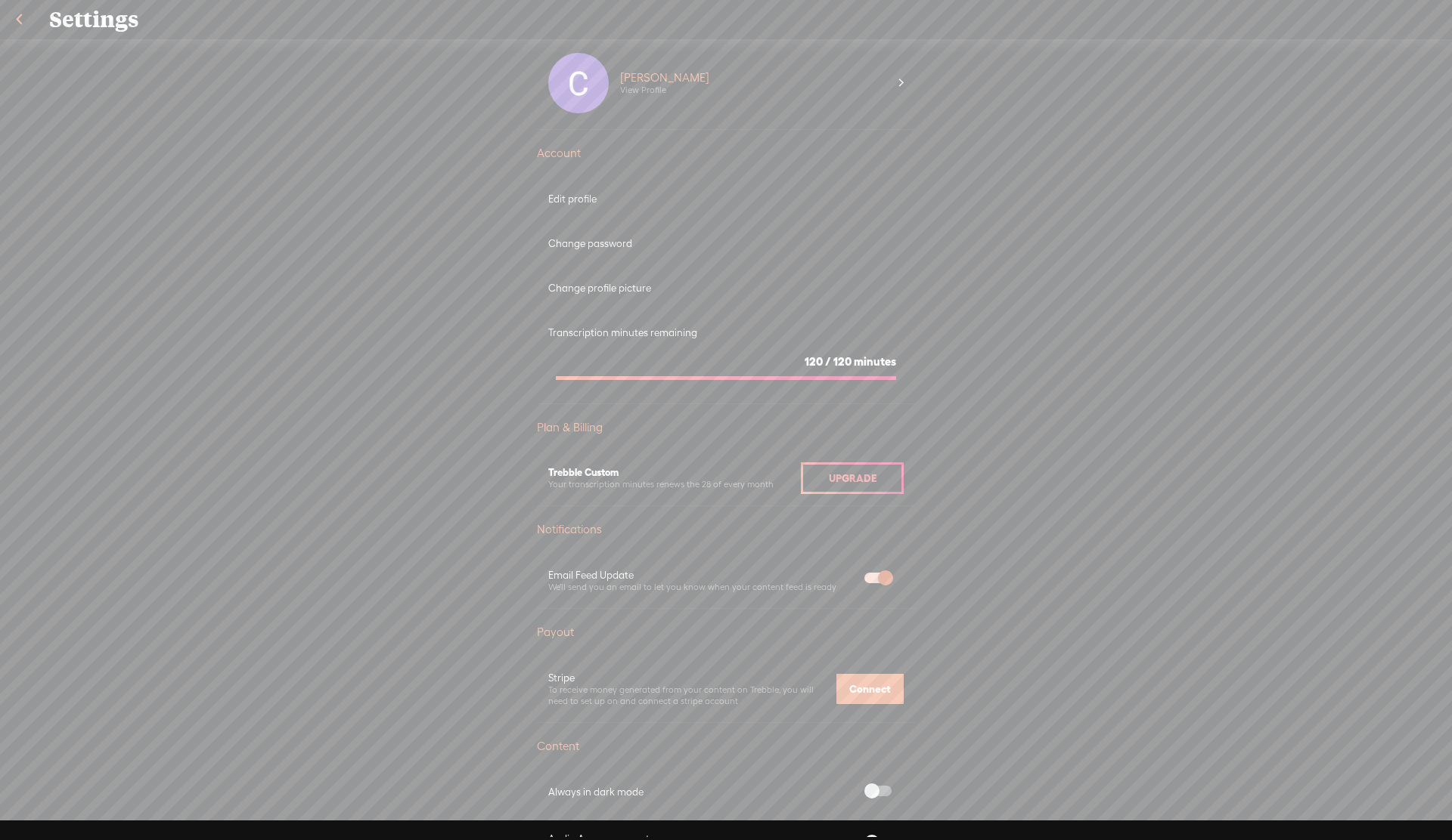
scroll to position [34, 0]
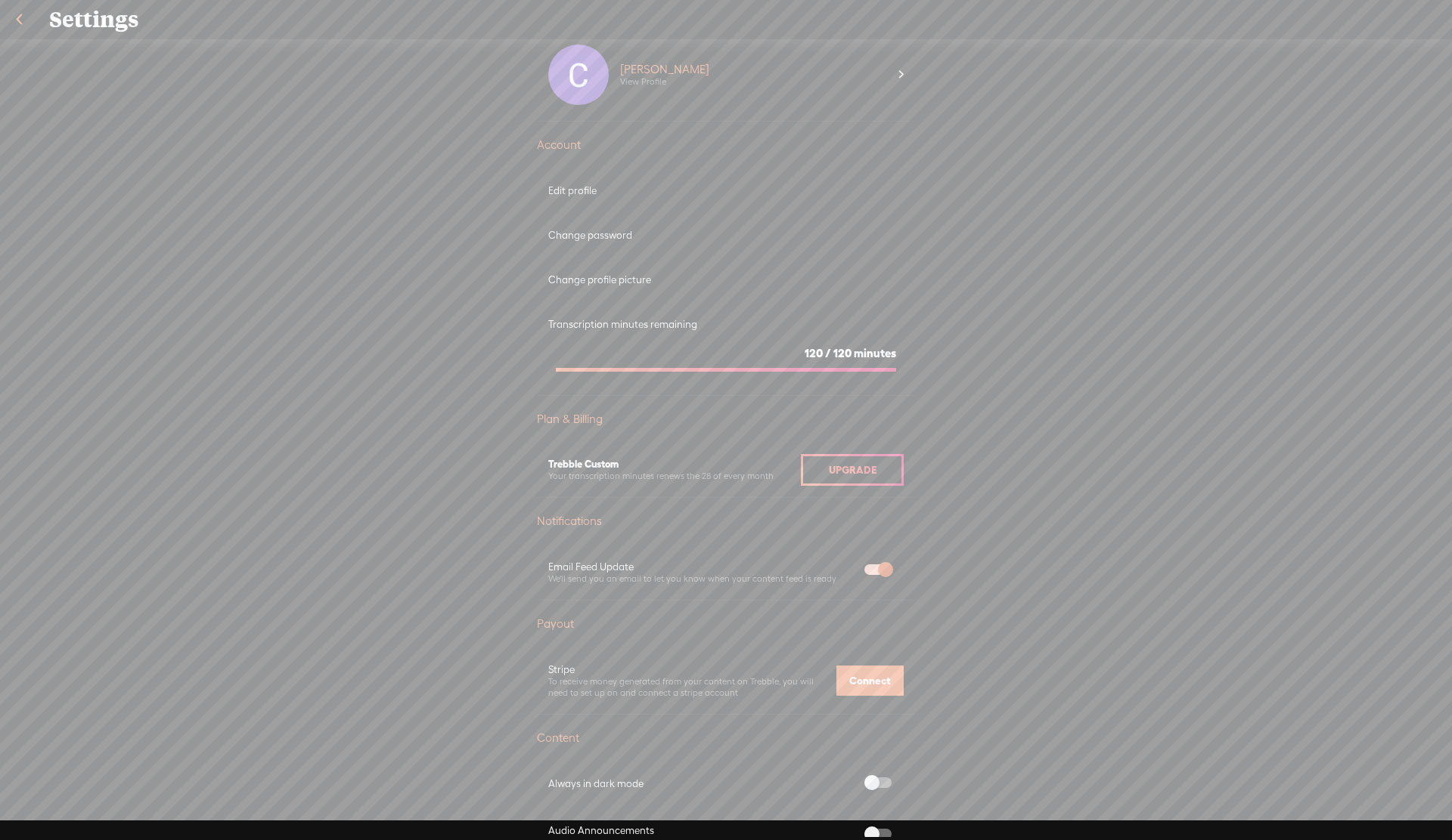
click at [863, 668] on div "Connect" at bounding box center [869, 680] width 67 height 30
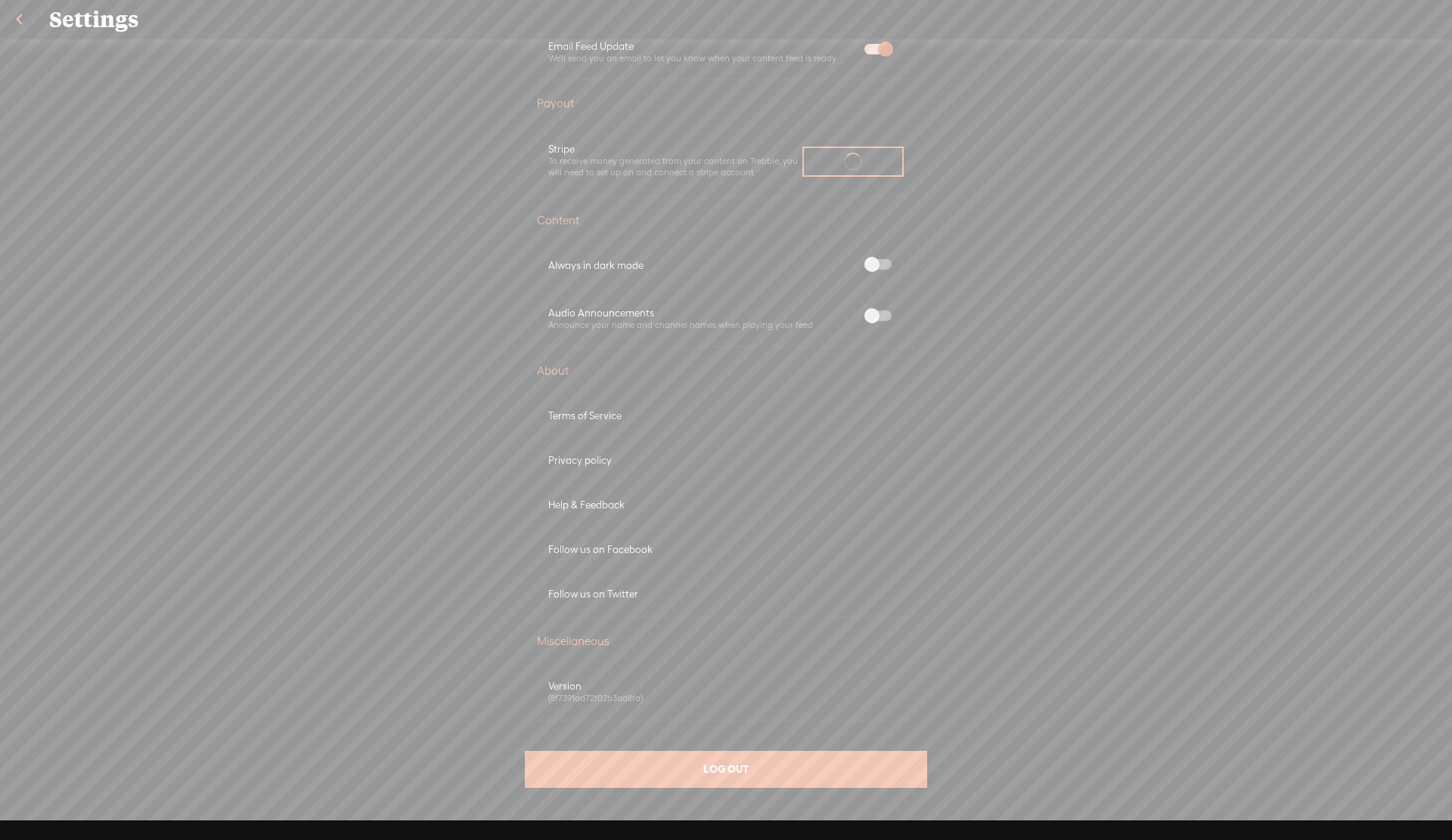
scroll to position [558, 0]
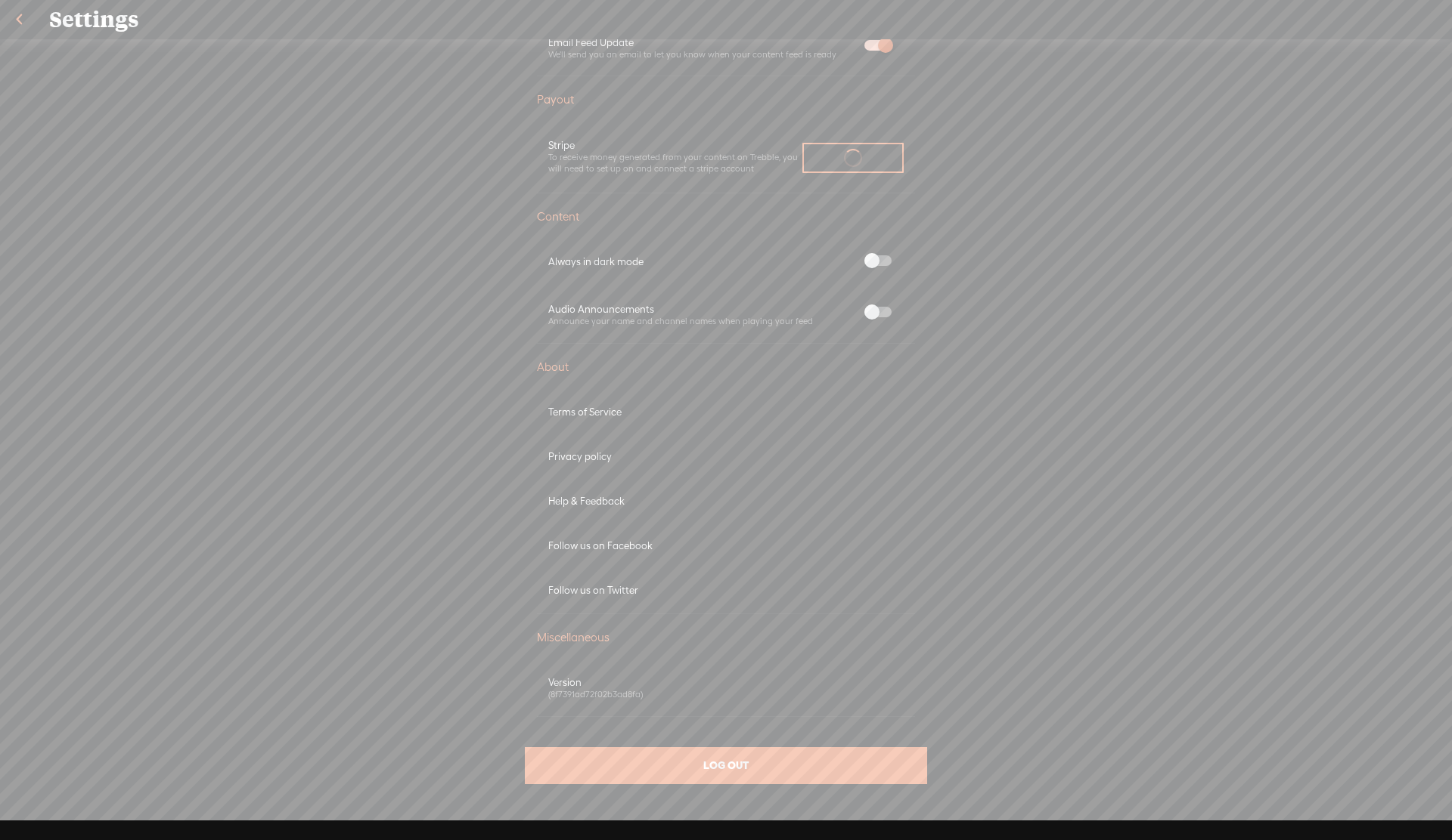
click at [602, 696] on div "(8f7391ad72f02b3ad8fa)" at bounding box center [726, 695] width 356 height 11
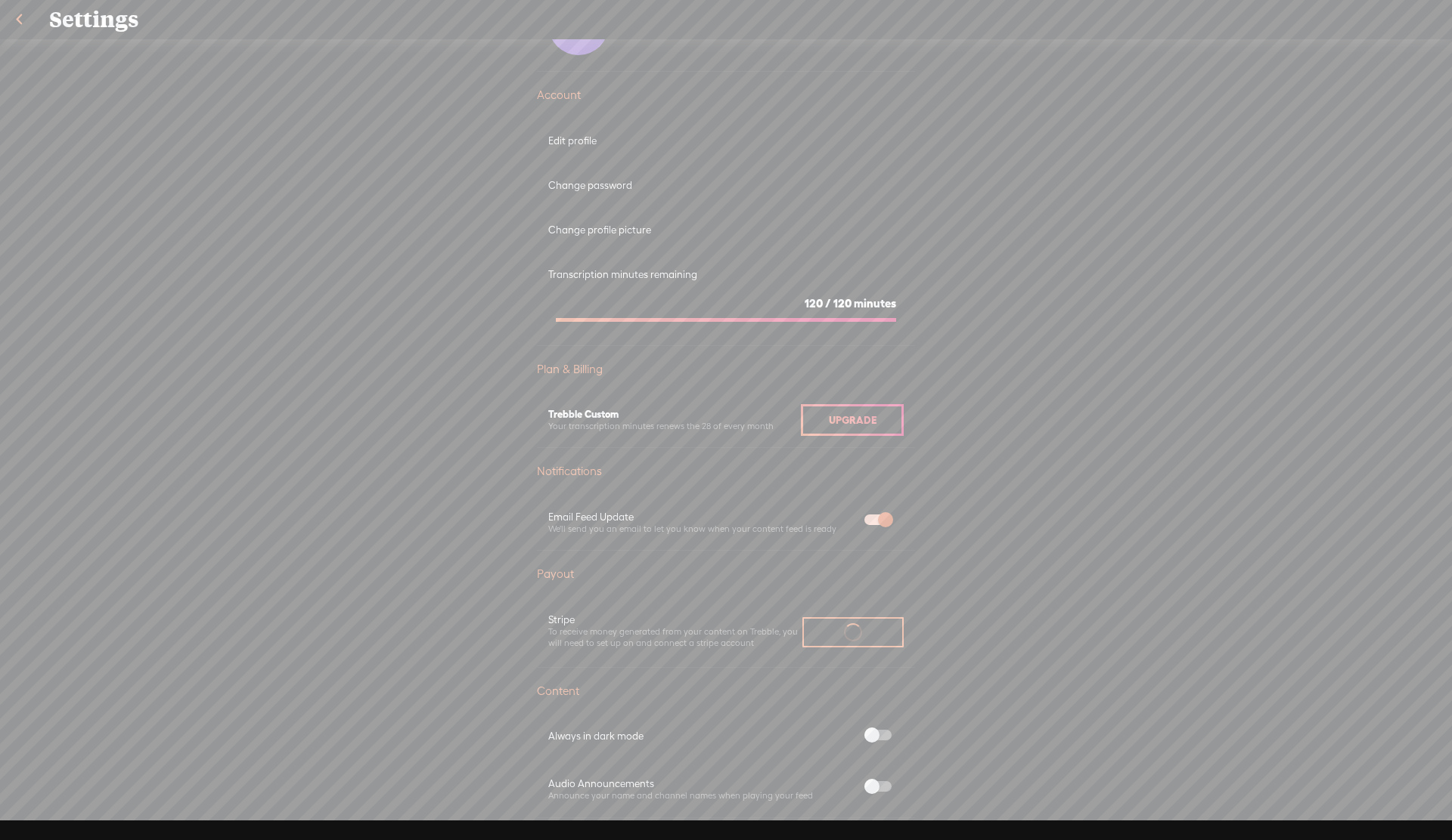
scroll to position [0, 0]
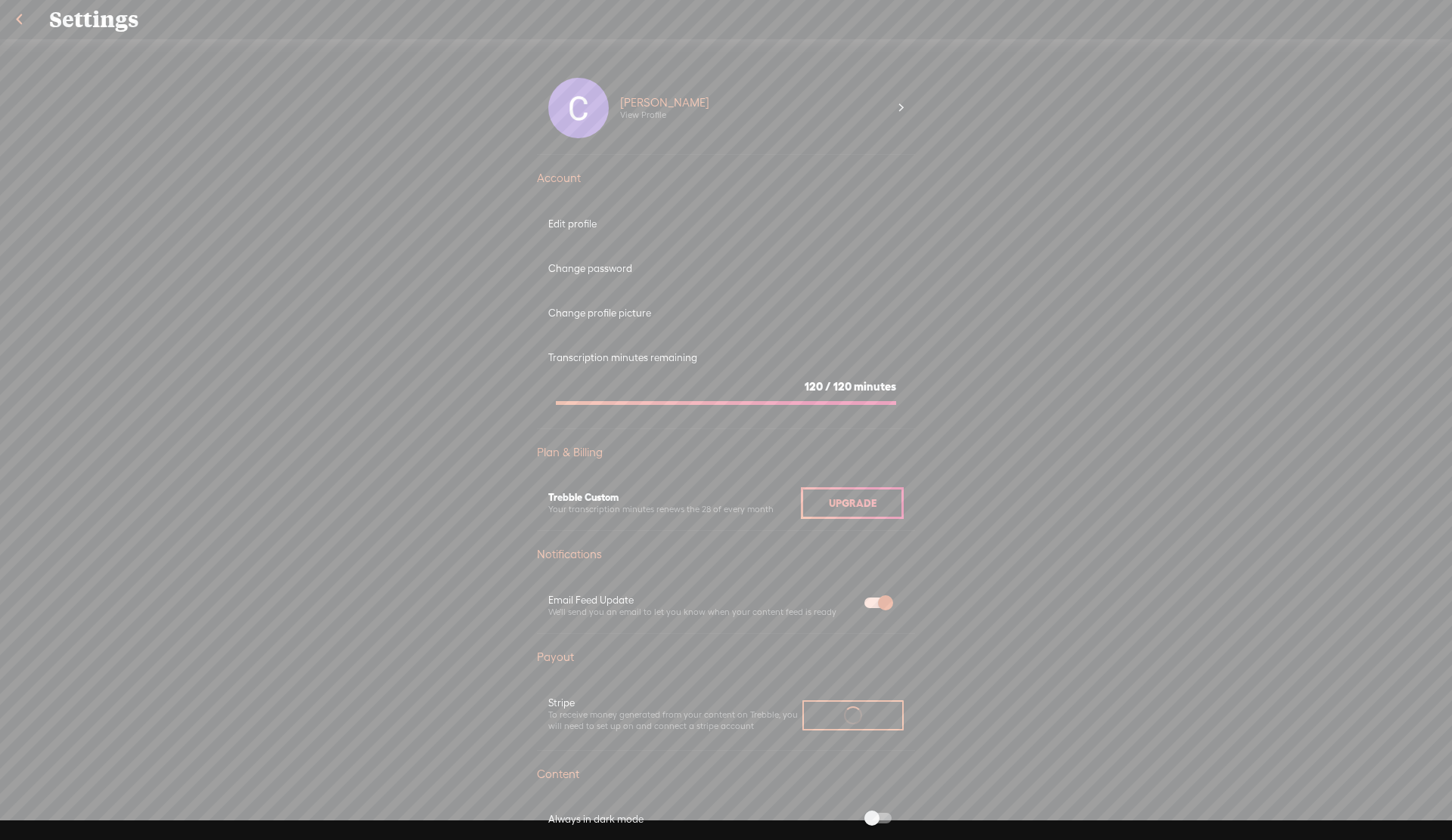
click at [584, 112] on div at bounding box center [578, 108] width 61 height 61
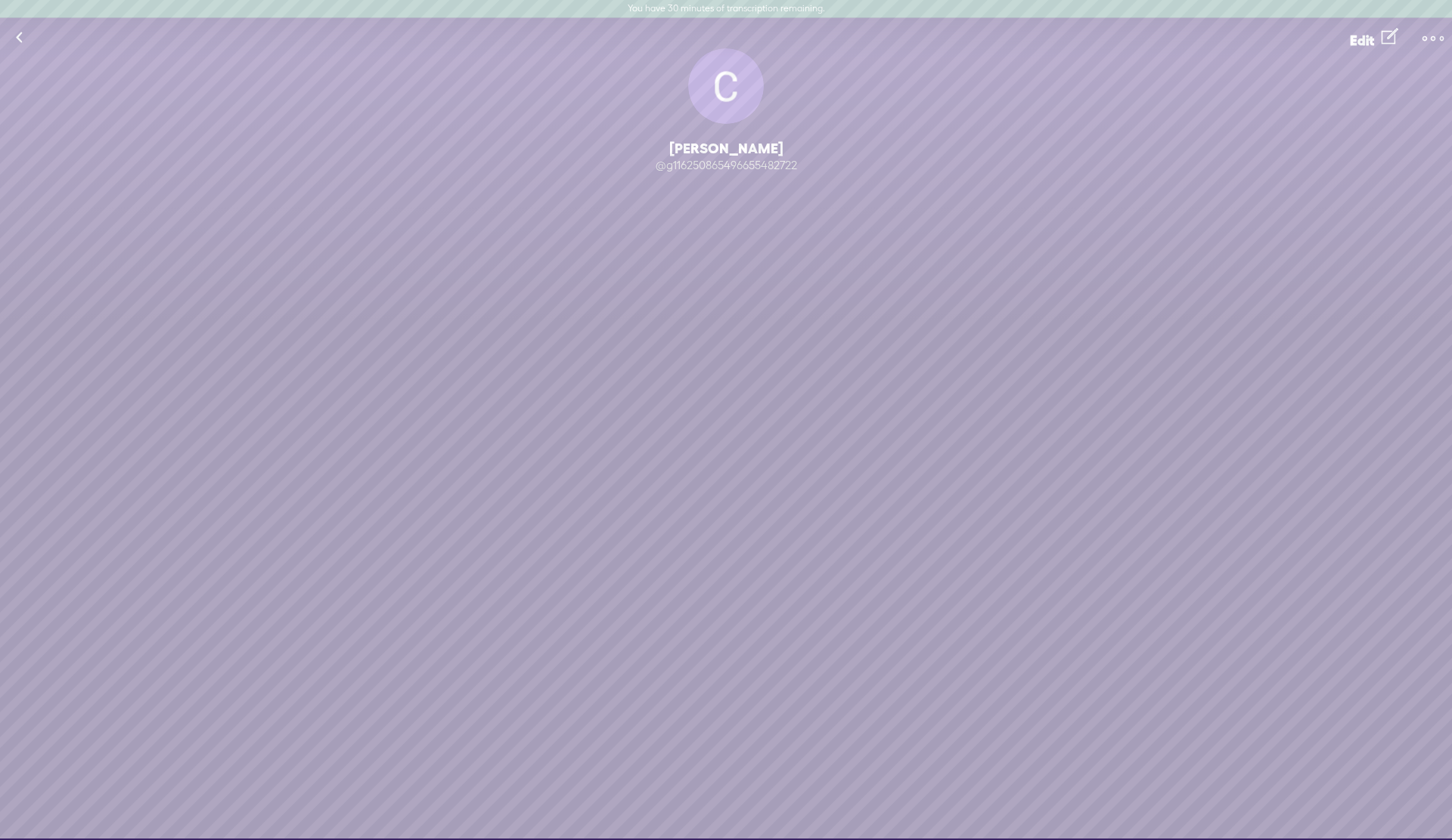
click at [1369, 38] on span "Edit" at bounding box center [1361, 40] width 25 height 15
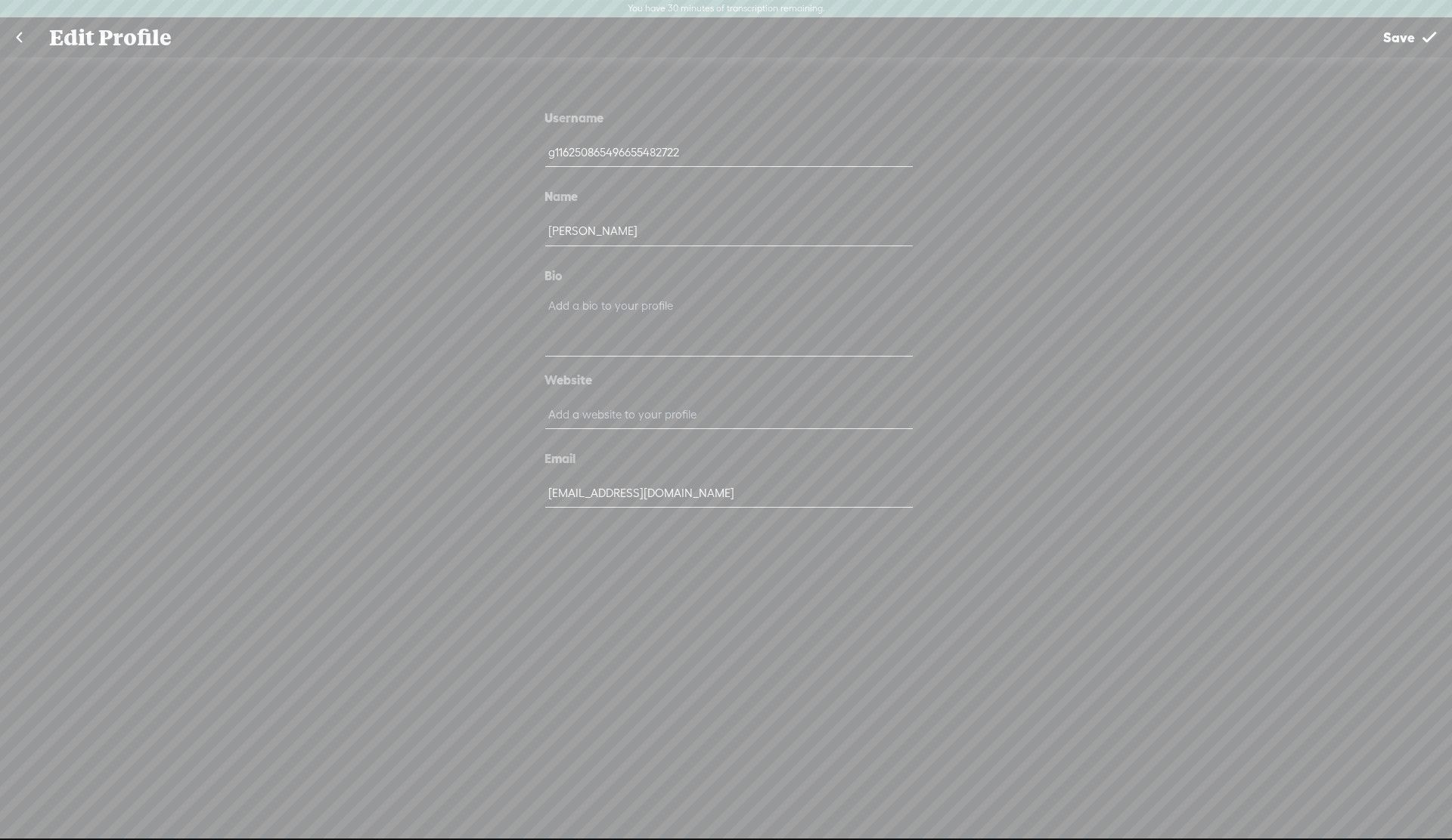
click at [1420, 38] on link "Save" at bounding box center [1408, 37] width 84 height 38
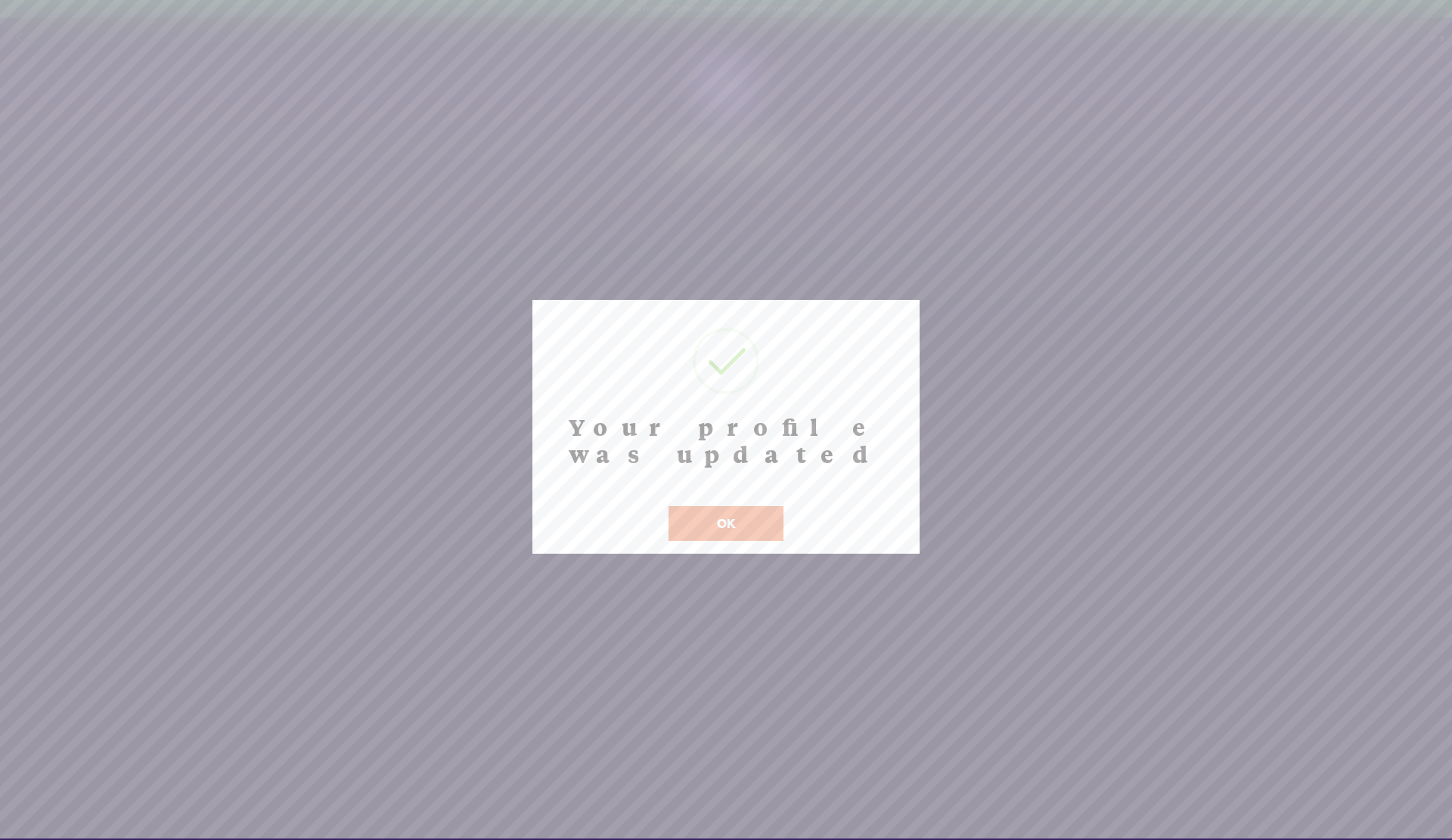
click at [722, 506] on button "OK" at bounding box center [725, 523] width 115 height 34
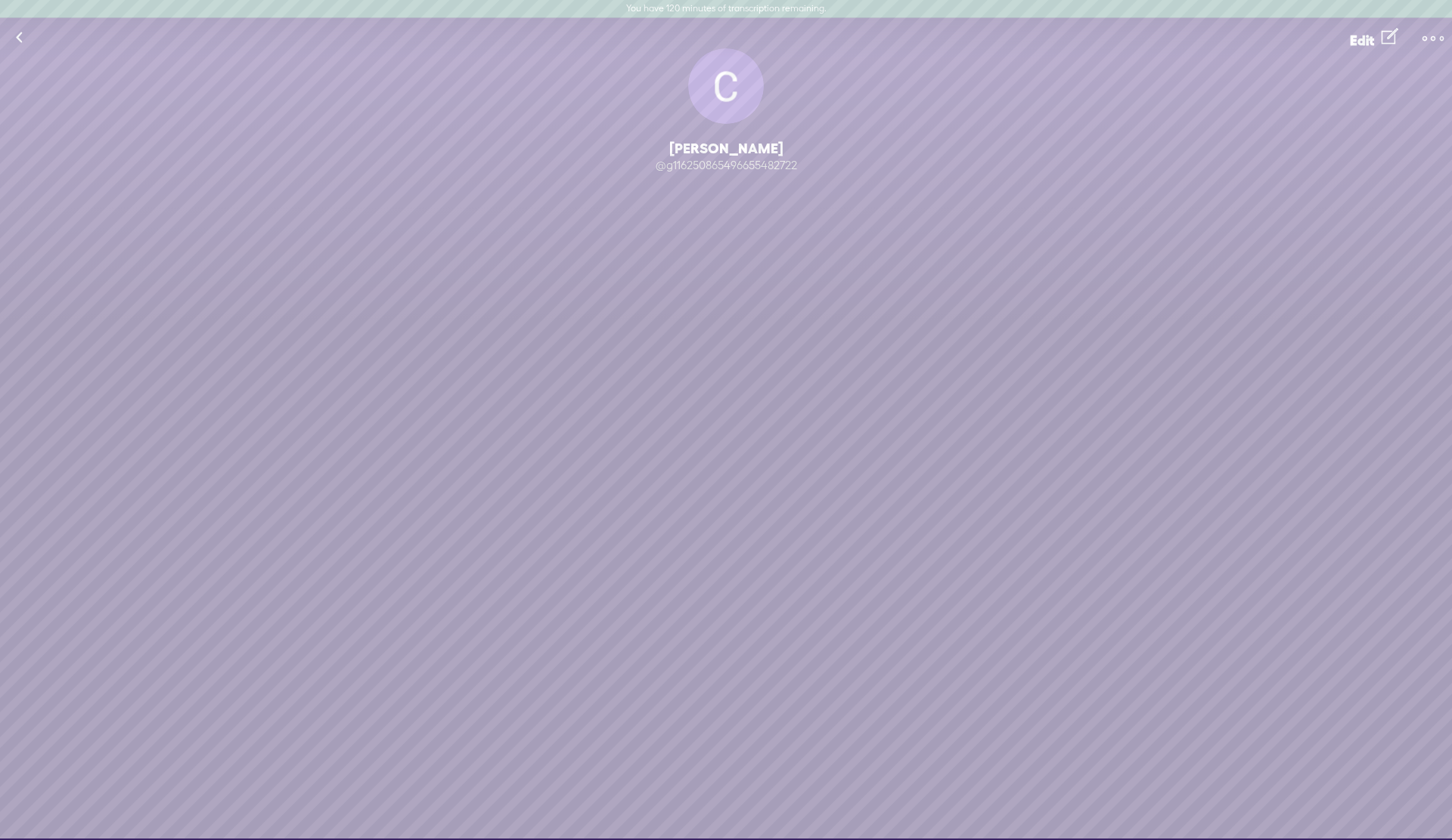
click at [1438, 34] on t at bounding box center [1432, 38] width 21 height 21
click at [1234, 140] on div "[PERSON_NAME]" at bounding box center [726, 149] width 1452 height 18
click at [16, 39] on link at bounding box center [19, 37] width 38 height 39
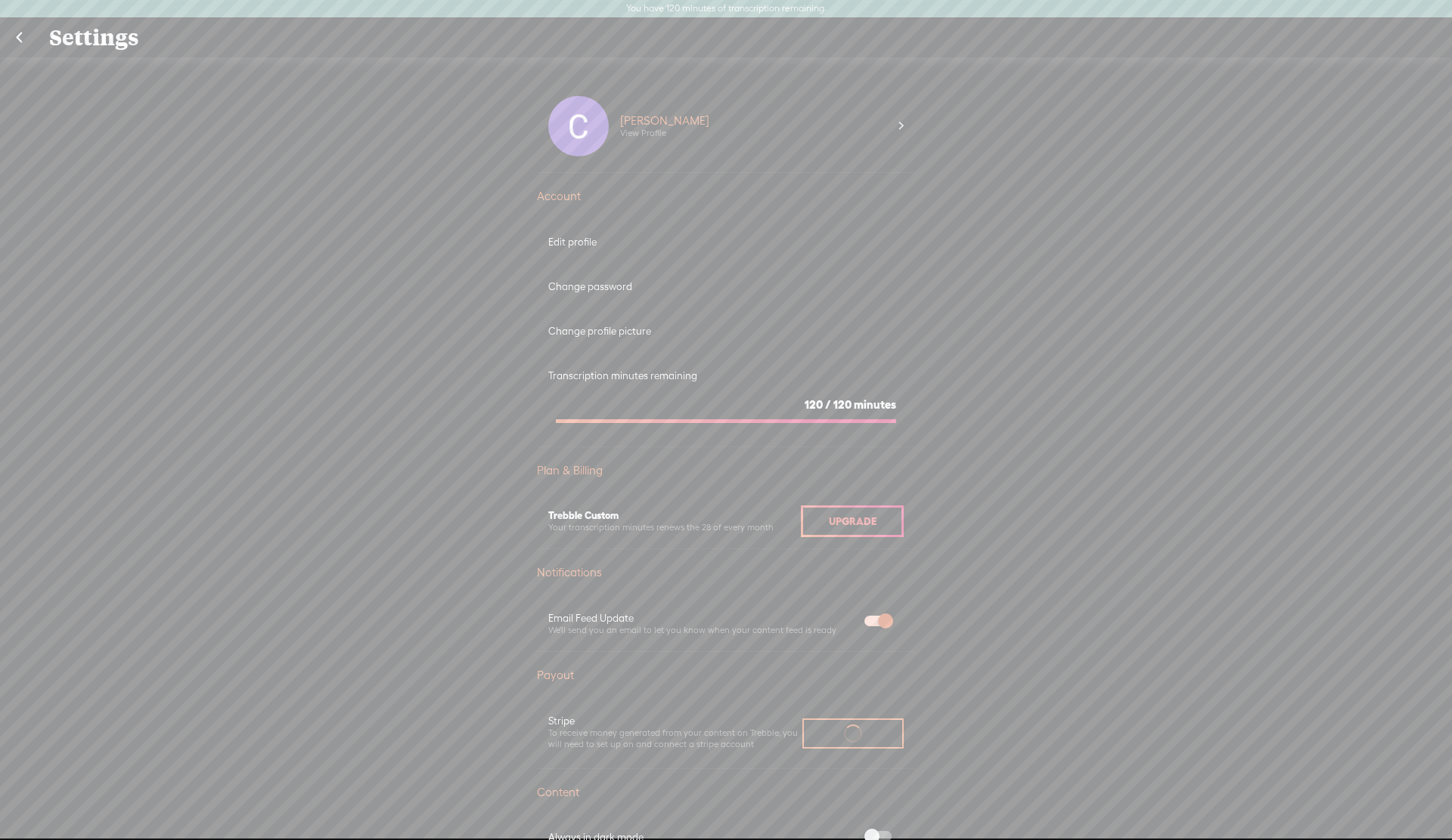
scroll to position [18, 0]
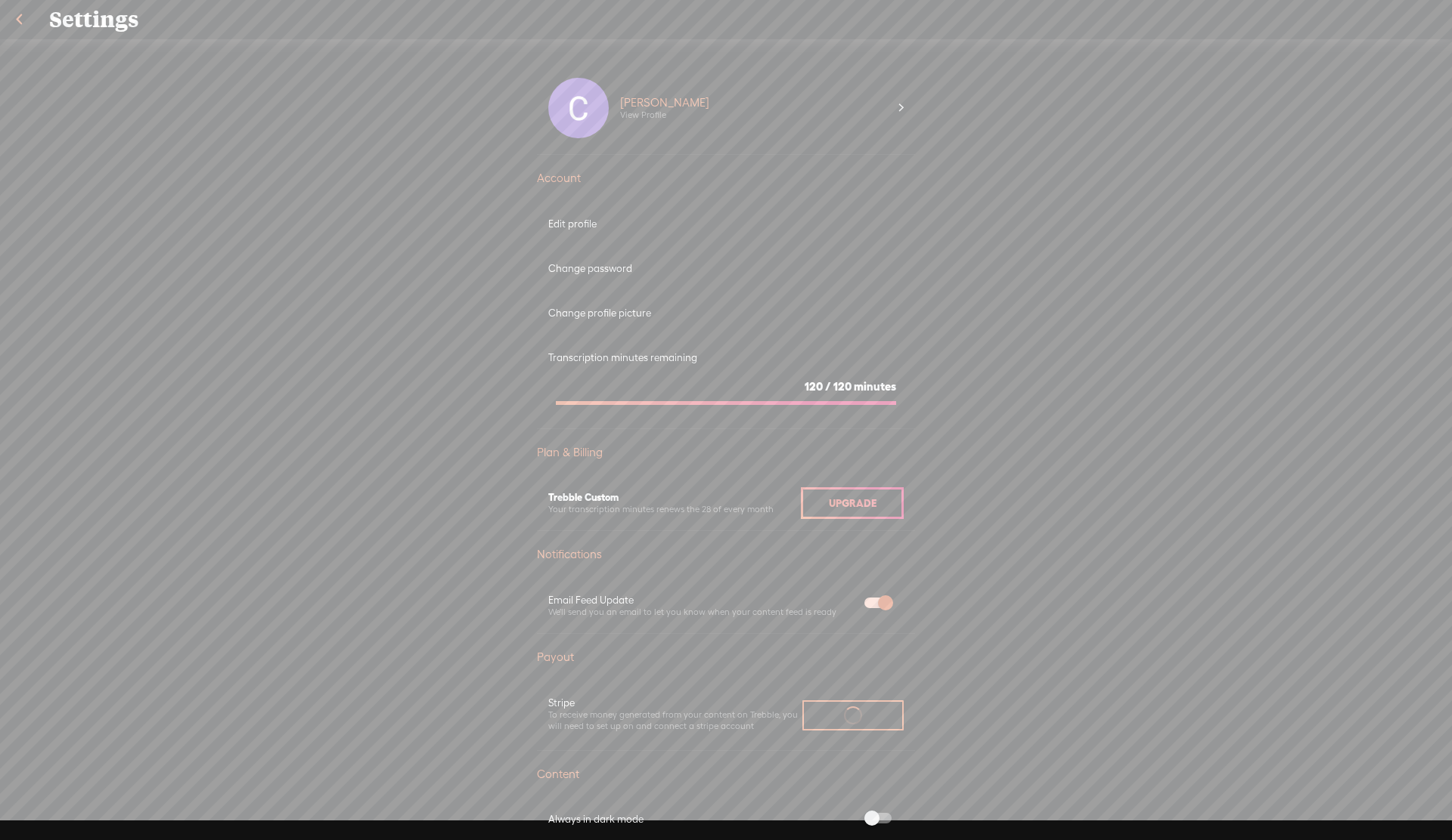
click at [596, 227] on div "Edit profile" at bounding box center [726, 224] width 356 height 13
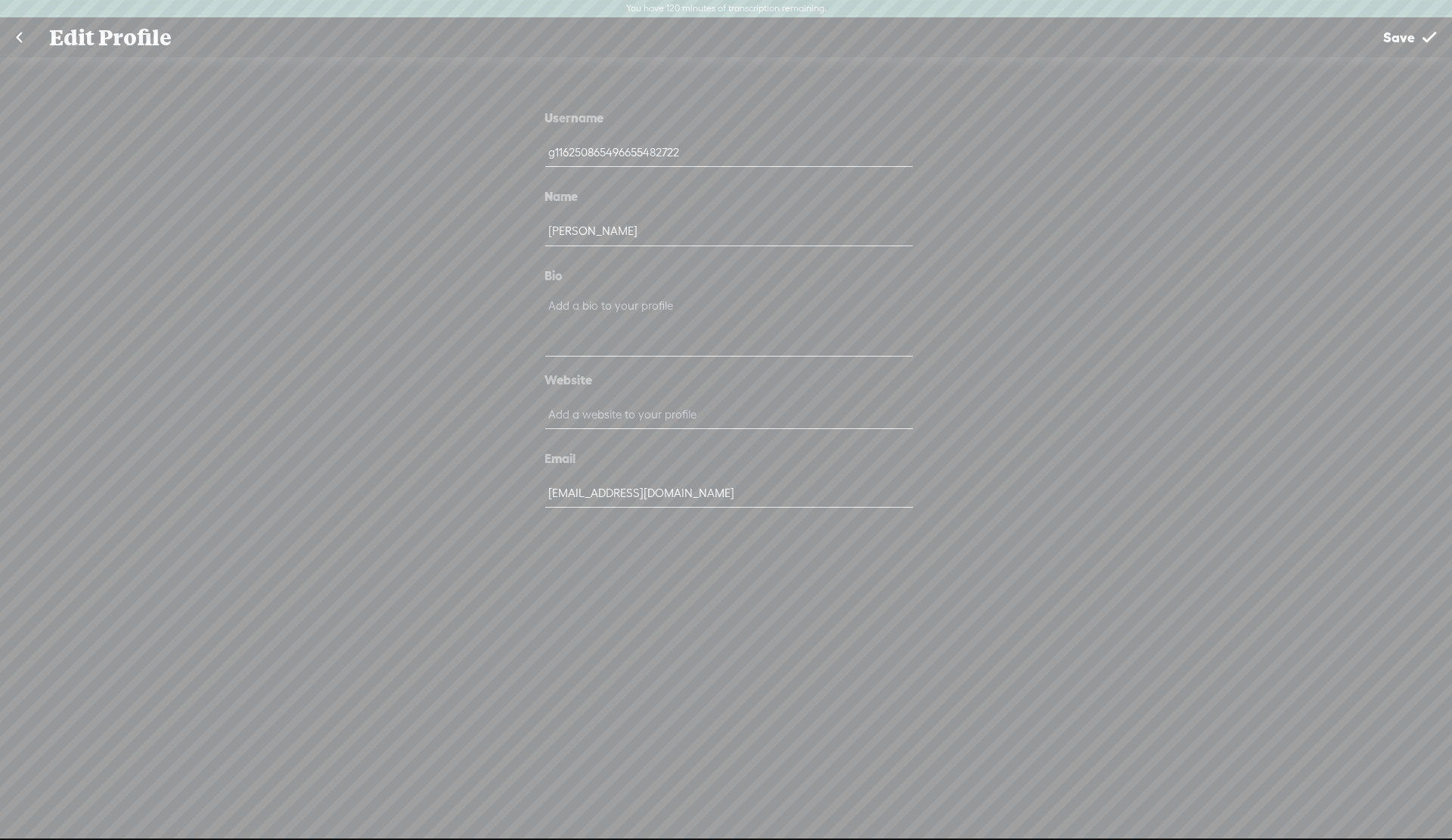
click at [19, 34] on link at bounding box center [19, 37] width 38 height 39
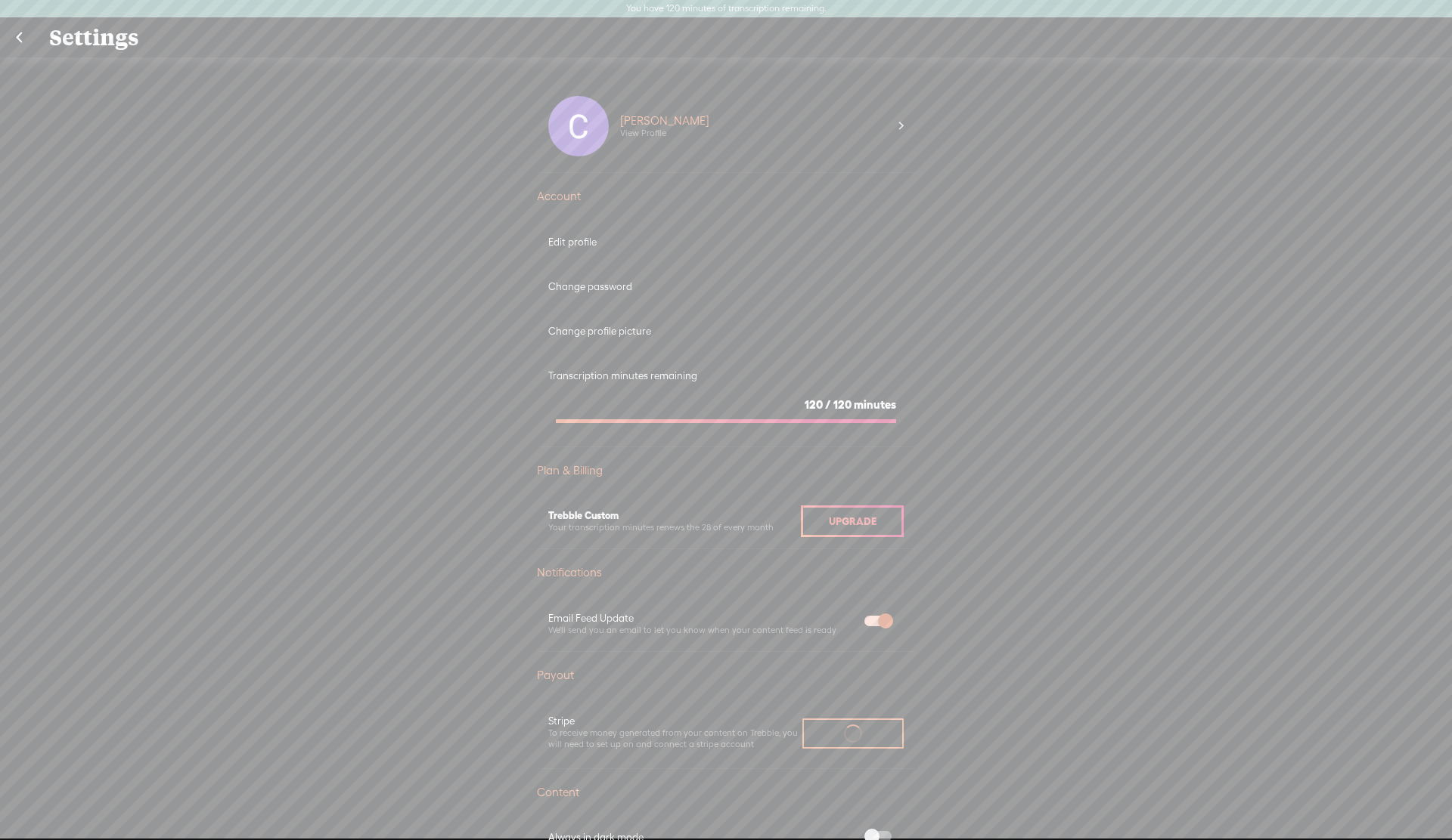
scroll to position [18, 0]
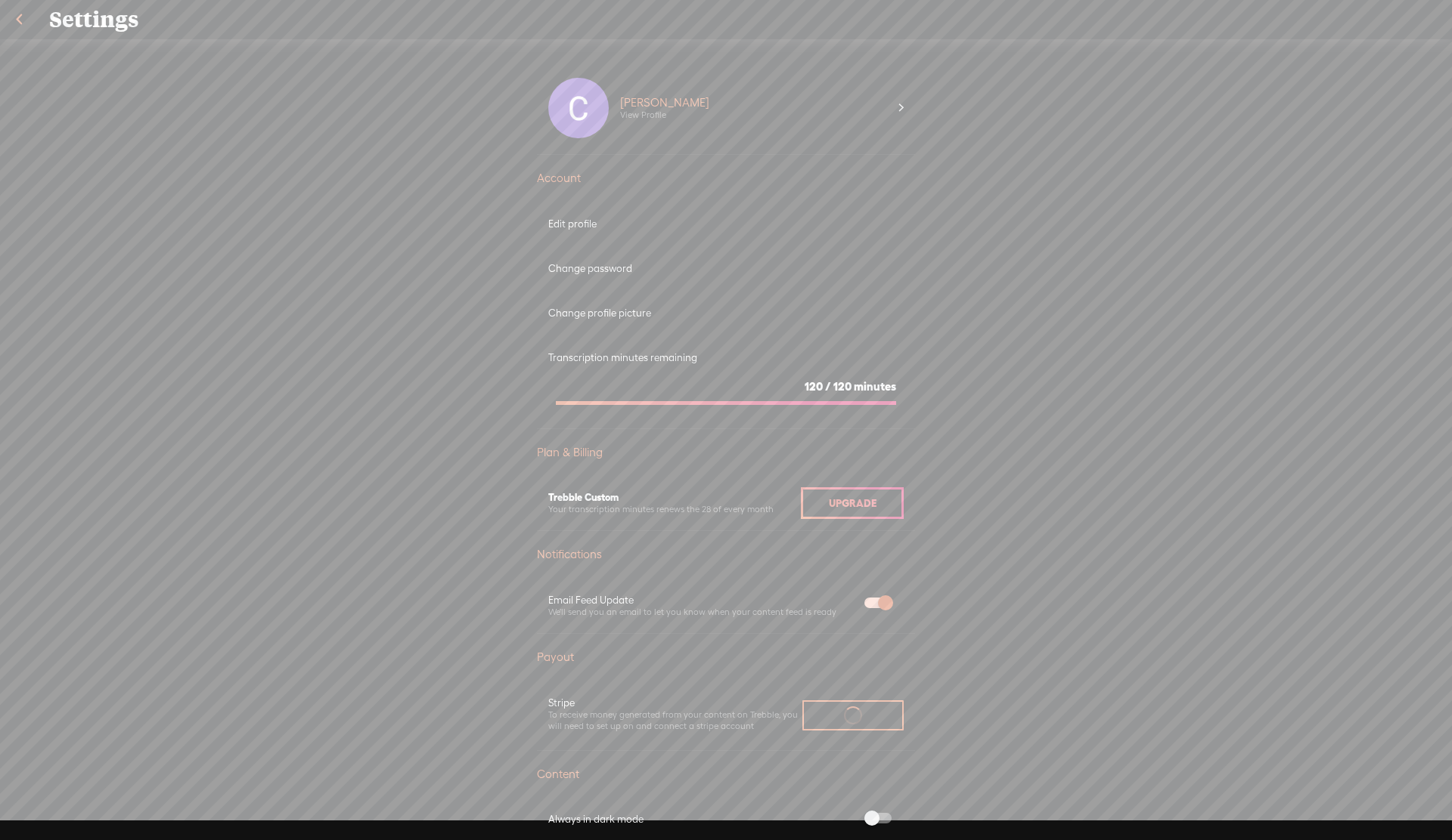
click at [603, 367] on section "120 / 120 minutes" at bounding box center [726, 389] width 356 height 49
click at [580, 356] on div "Transcription minutes remaining" at bounding box center [726, 357] width 356 height 13
click at [868, 396] on section "120 / 120 minutes" at bounding box center [726, 389] width 356 height 49
click at [22, 19] on link at bounding box center [19, 19] width 38 height 39
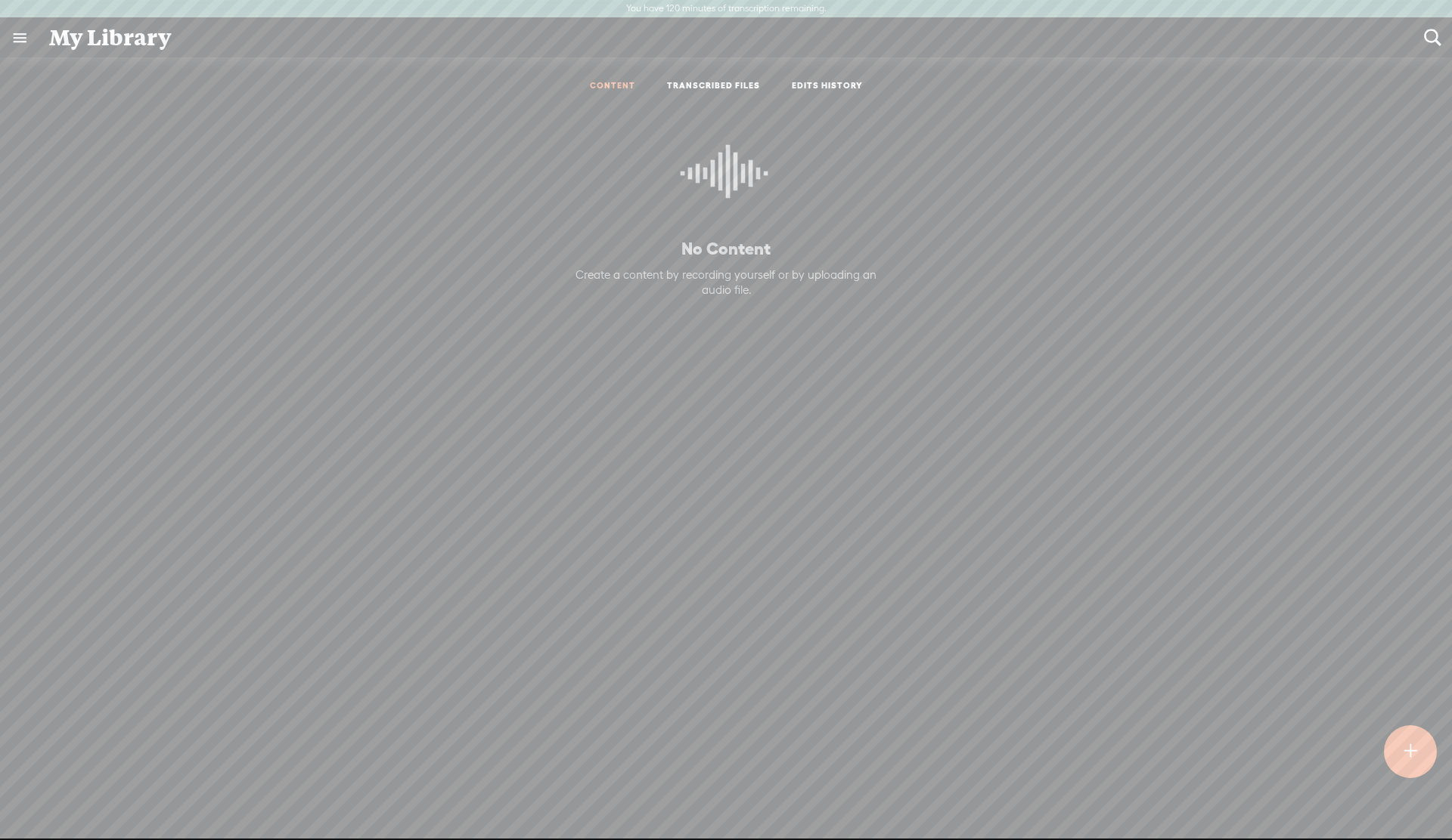
click at [20, 44] on link at bounding box center [19, 37] width 39 height 39
click at [74, 438] on div "MY LIBRARY" at bounding box center [87, 435] width 70 height 13
click at [69, 438] on div "MY LIBRARY" at bounding box center [87, 435] width 70 height 13
click at [670, 248] on body "You have 120 minutes of transcription remaining. Upgrade to increase your limit…" at bounding box center [726, 419] width 1452 height 839
click at [816, 79] on ul "CONTENT TRANSCRIBED FILES EDITS HISTORY" at bounding box center [726, 86] width 401 height 35
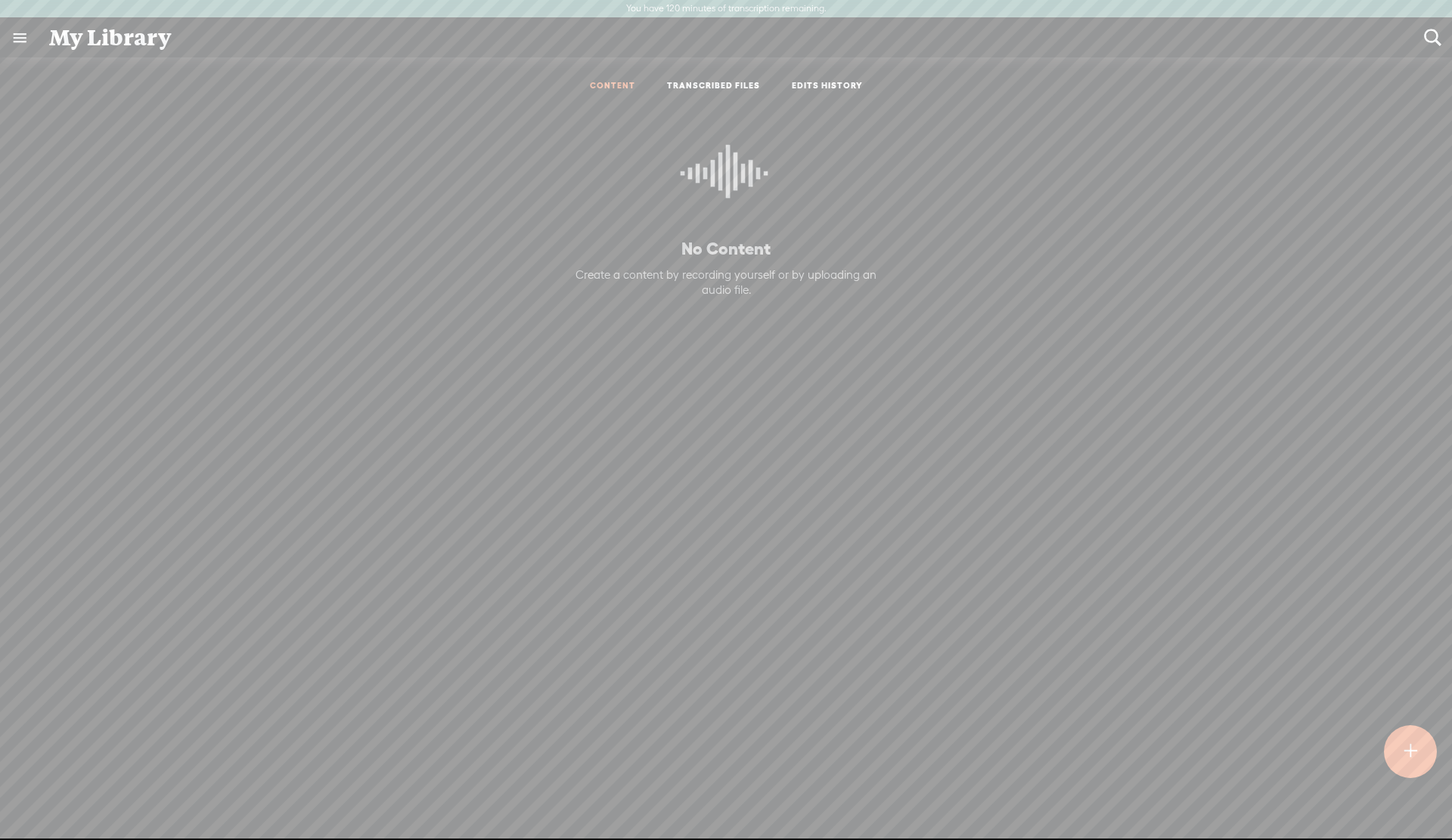
click at [811, 87] on link "EDITS HISTORY" at bounding box center [827, 86] width 71 height 13
click at [717, 83] on link "TRANSCRIBED FILES" at bounding box center [713, 86] width 93 height 13
click at [736, 10] on label "You have 120 minutes of transcription remaining." at bounding box center [726, 8] width 201 height 12
click at [914, 132] on div "Duration" at bounding box center [915, 132] width 79 height 18
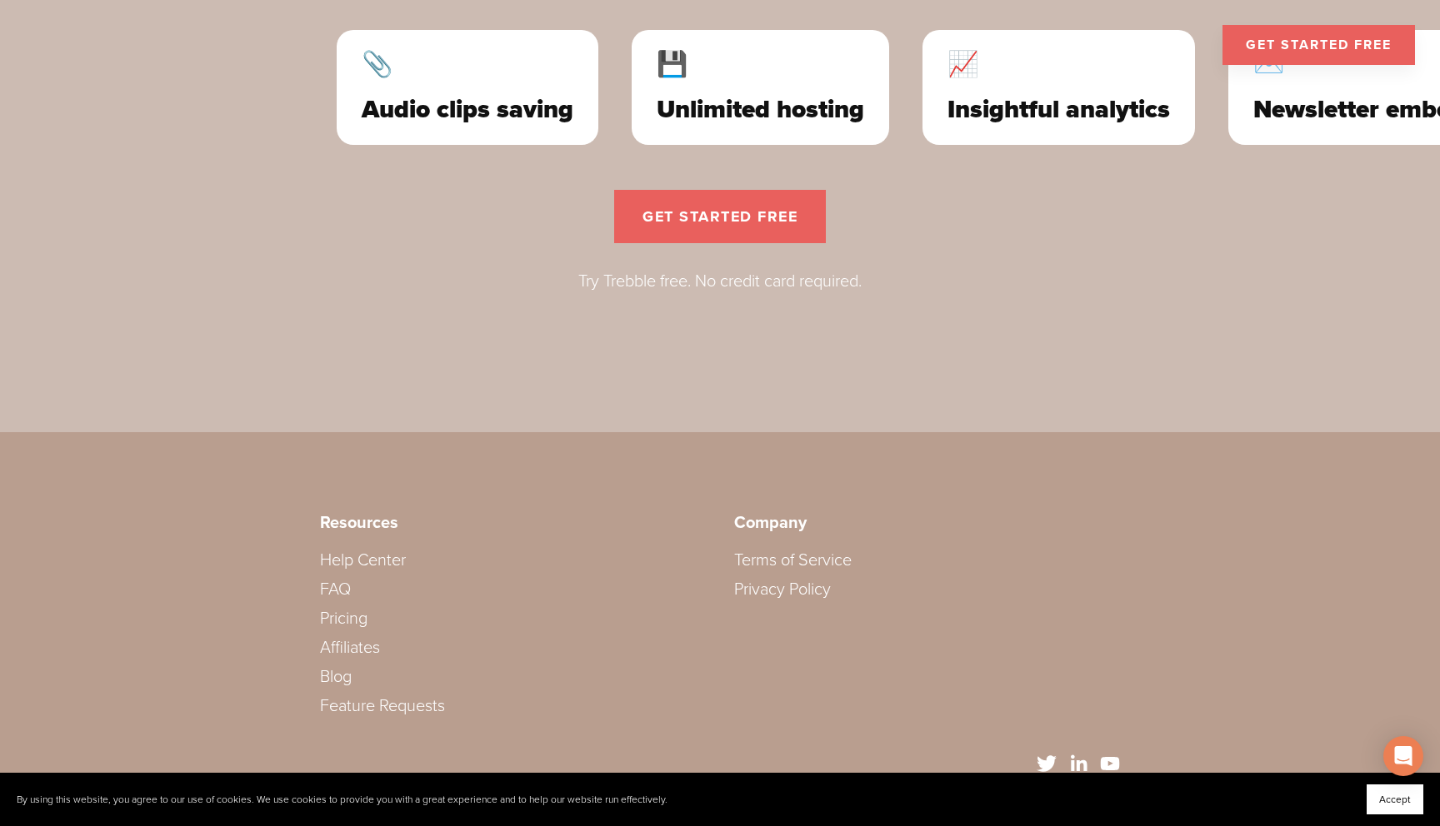
scroll to position [5043, 0]
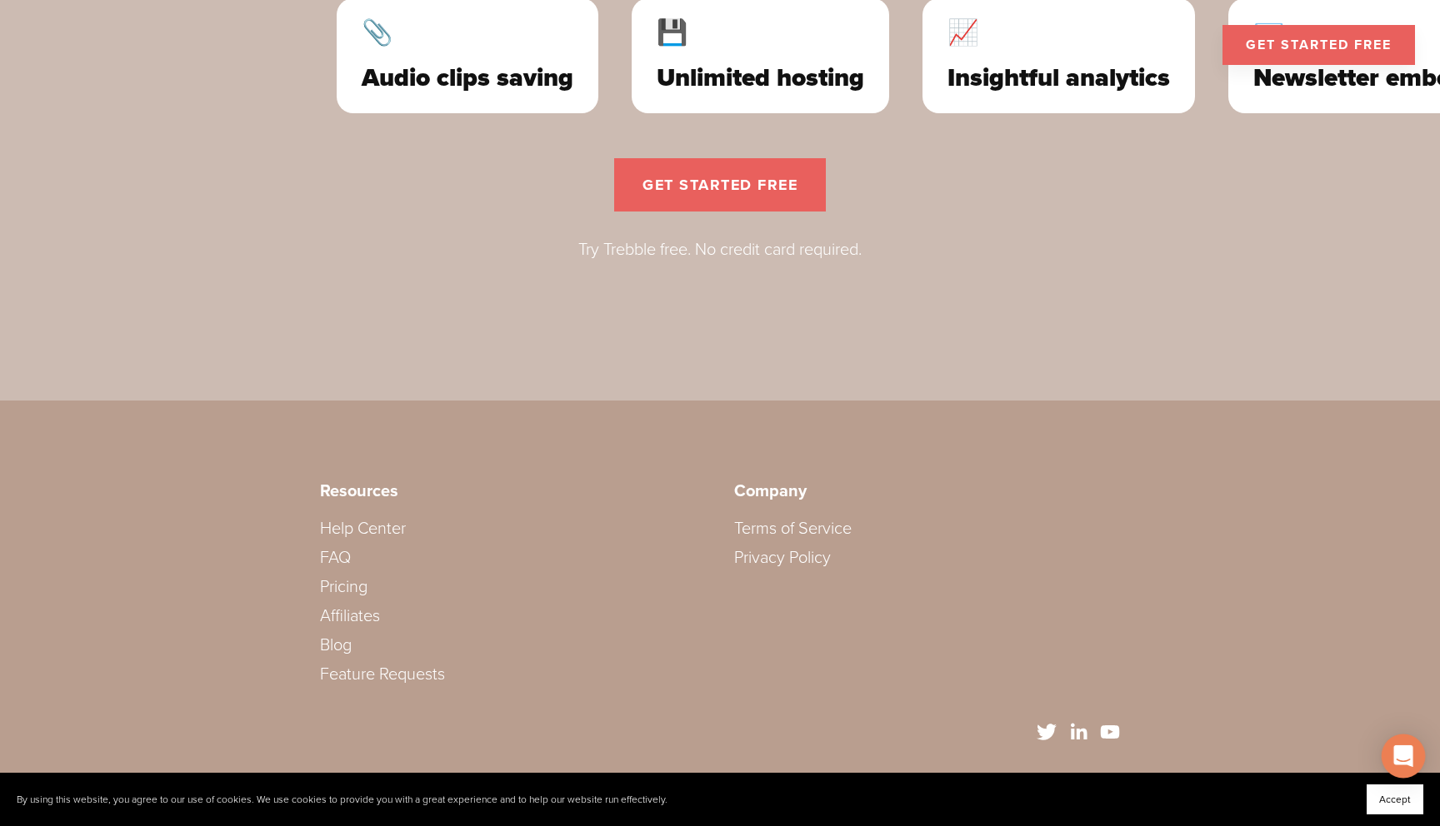
click at [1405, 742] on div "Open Intercom Messenger" at bounding box center [1403, 757] width 44 height 44
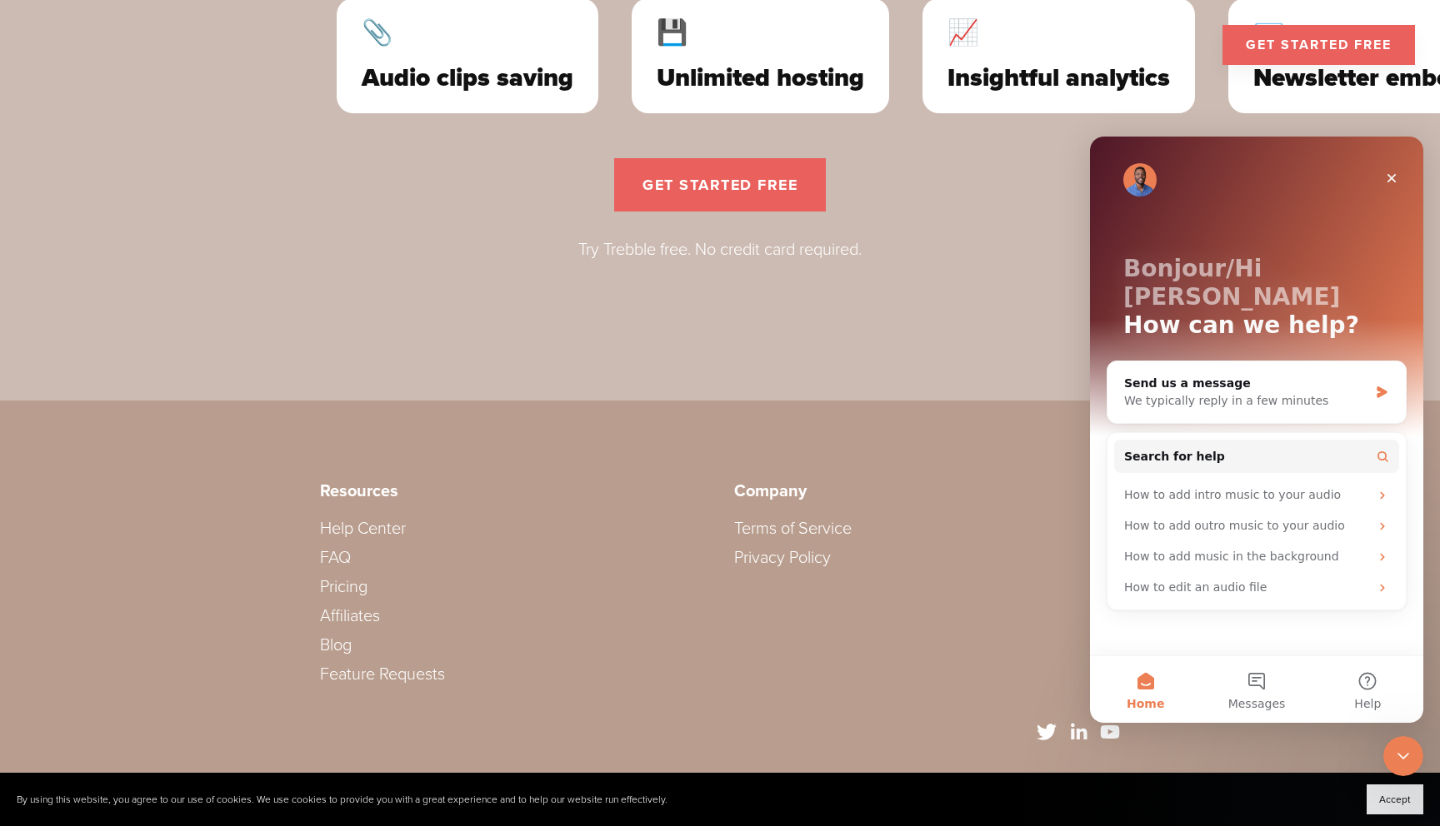
scroll to position [0, 0]
click at [1370, 675] on button "Help" at bounding box center [1367, 689] width 111 height 67
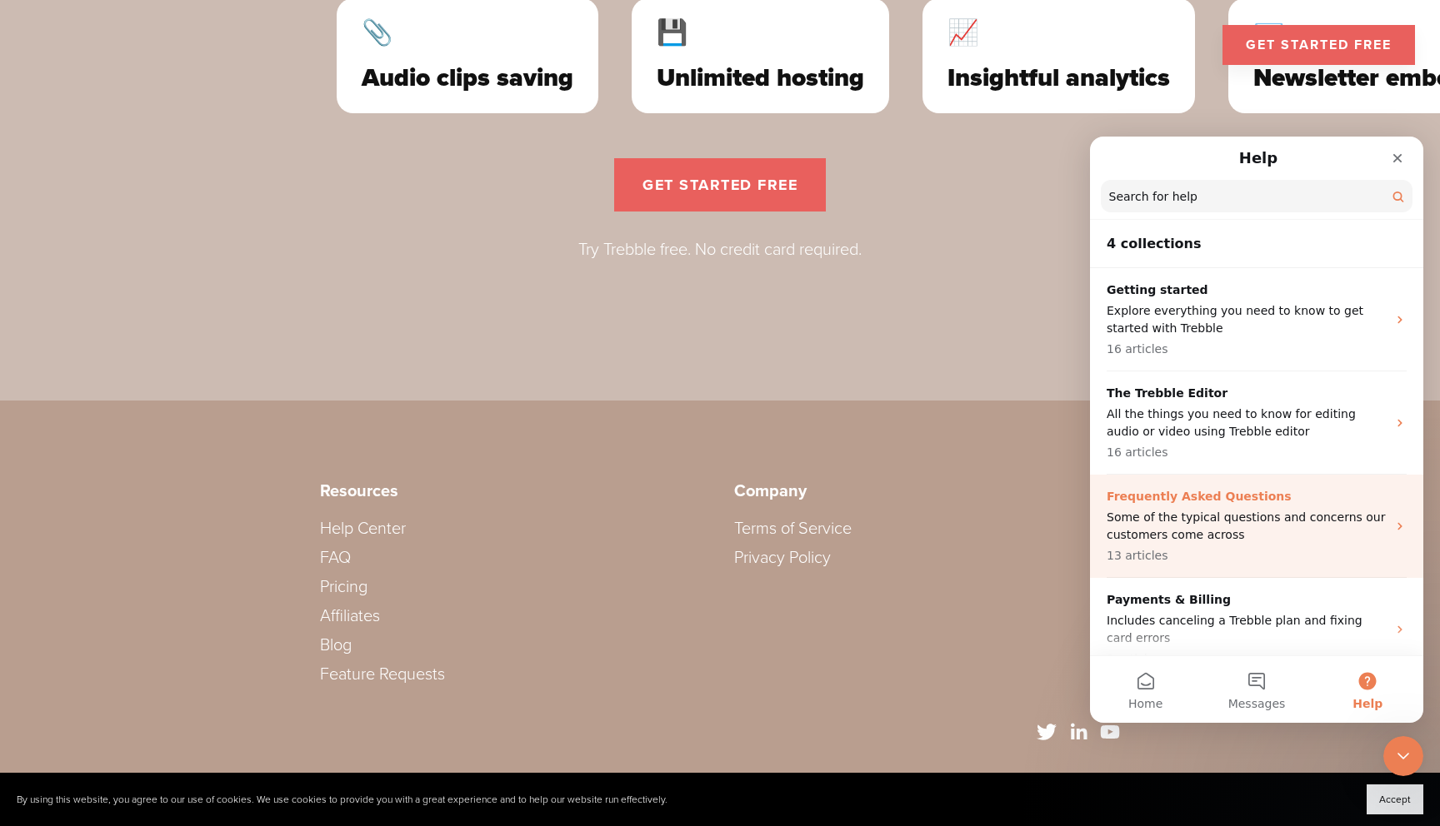
scroll to position [25, 0]
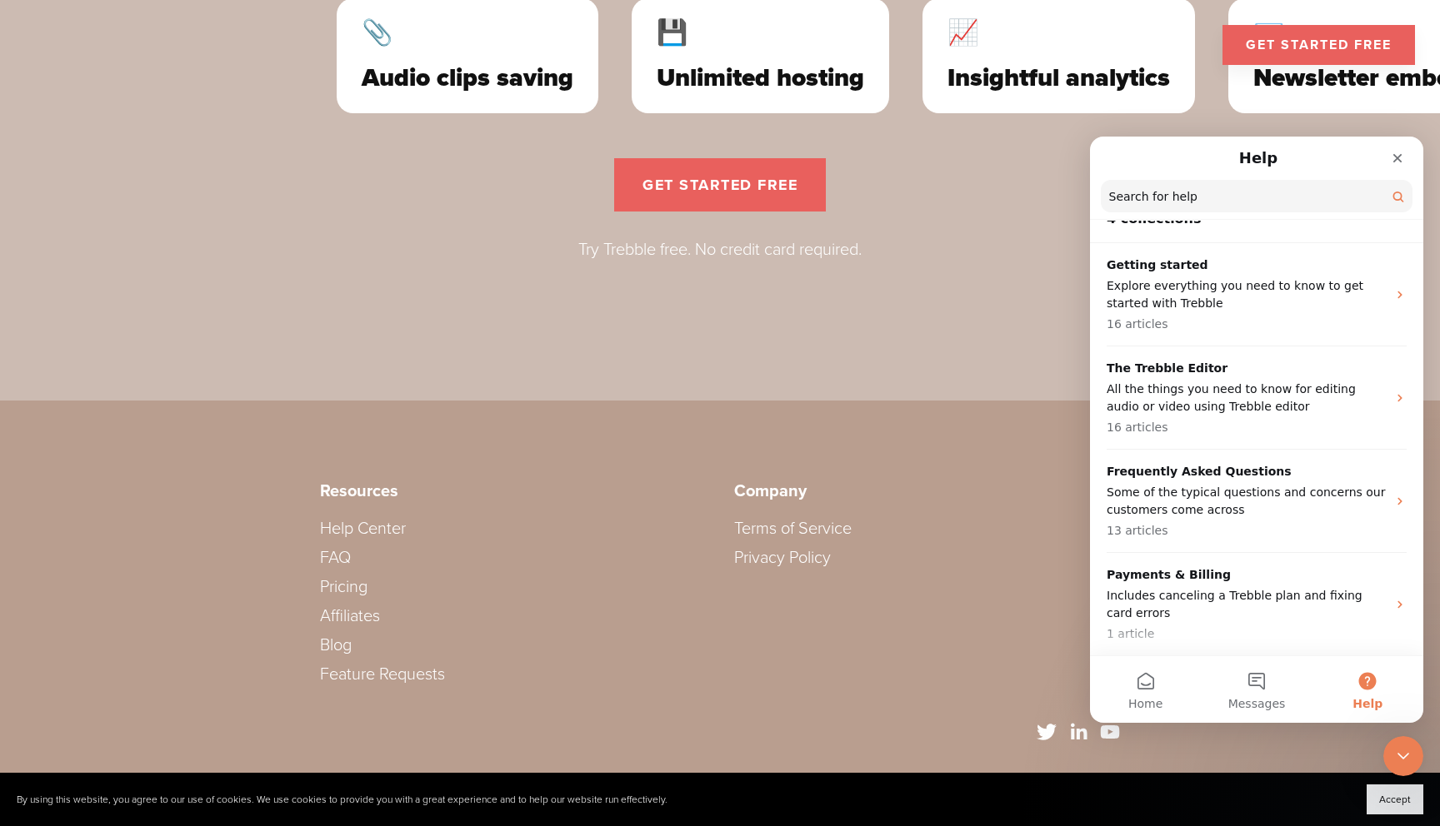
click at [1165, 190] on input "Search for help" at bounding box center [1257, 196] width 312 height 32
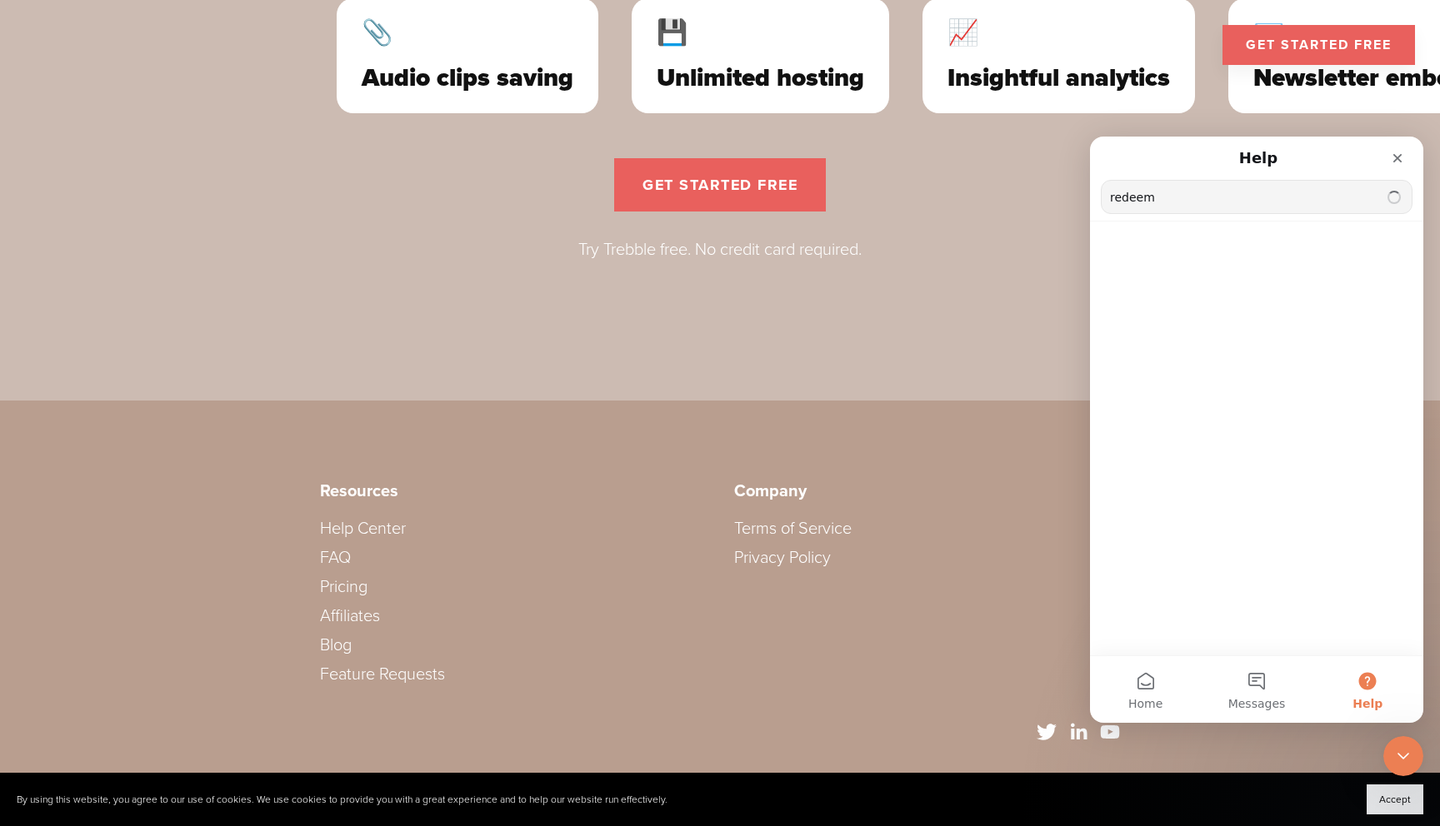
scroll to position [0, 0]
type input "redeem"
click at [1225, 286] on span "additional AppSumo codes" at bounding box center [1270, 288] width 156 height 13
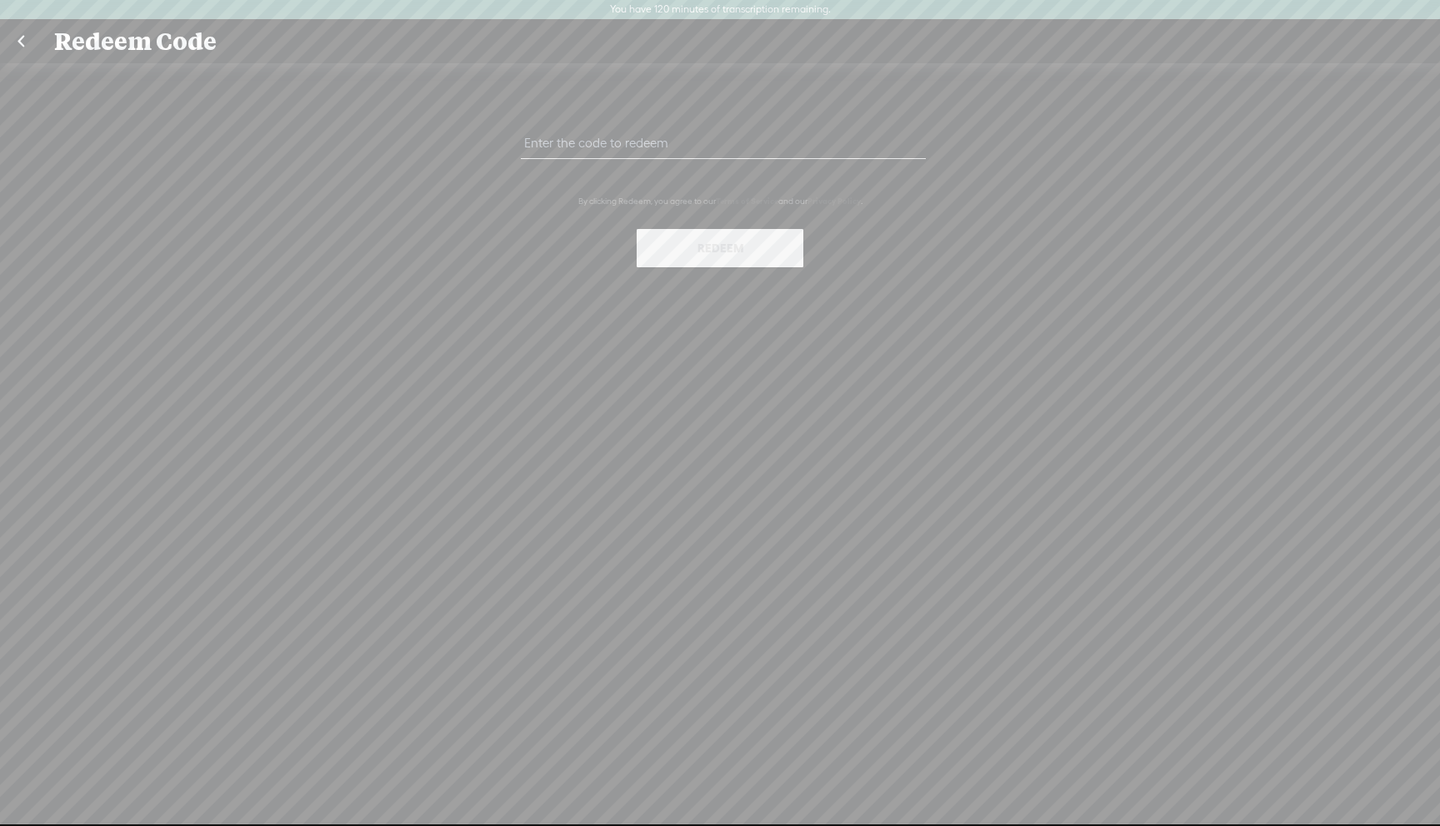
click at [592, 147] on input "text" at bounding box center [723, 143] width 404 height 32
paste input "2P3K-YHCN-3A7K-JUVT-0823"
click at [697, 252] on button "Redeem" at bounding box center [719, 248] width 167 height 38
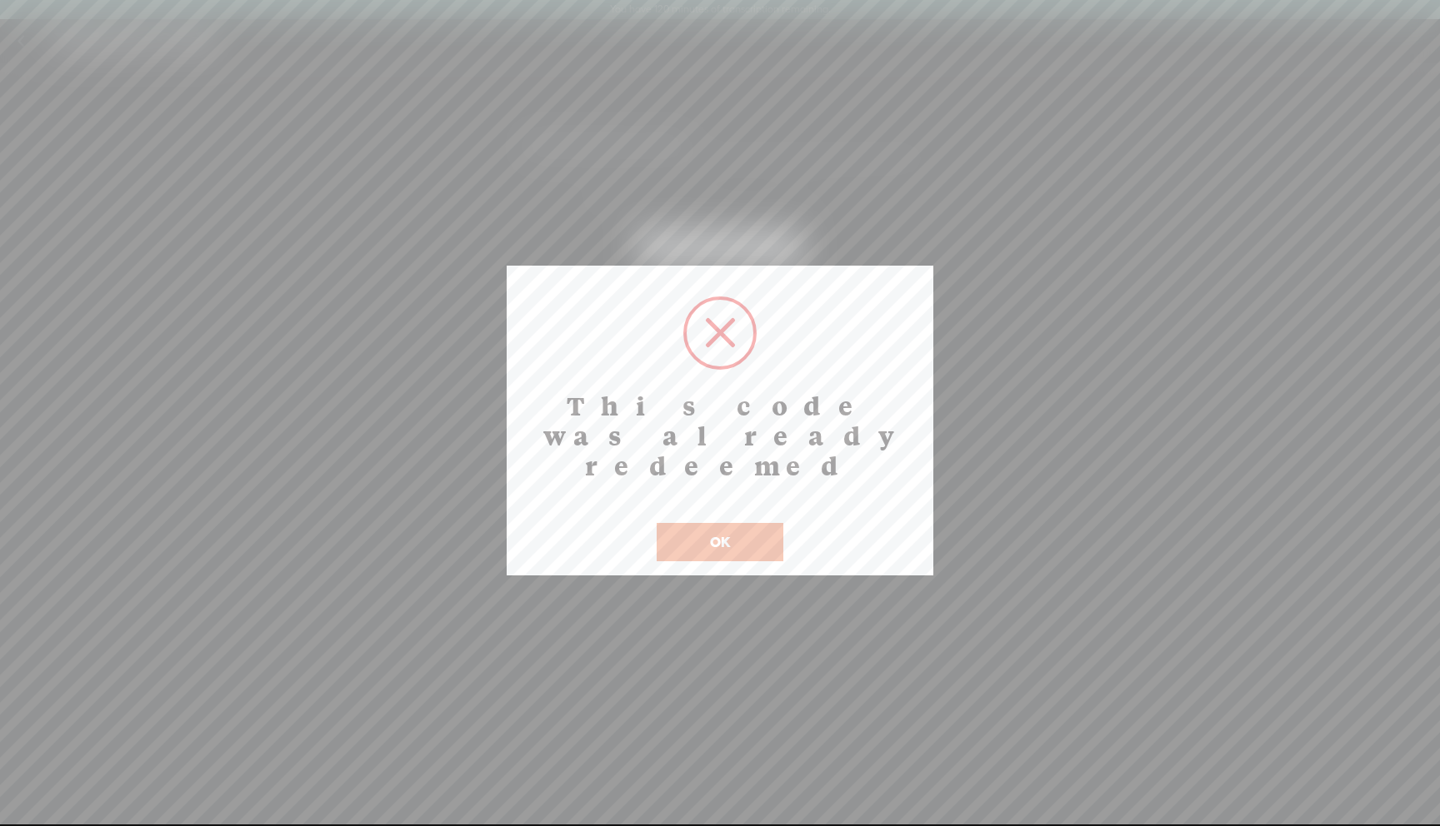
click at [710, 523] on button "OK" at bounding box center [719, 542] width 127 height 38
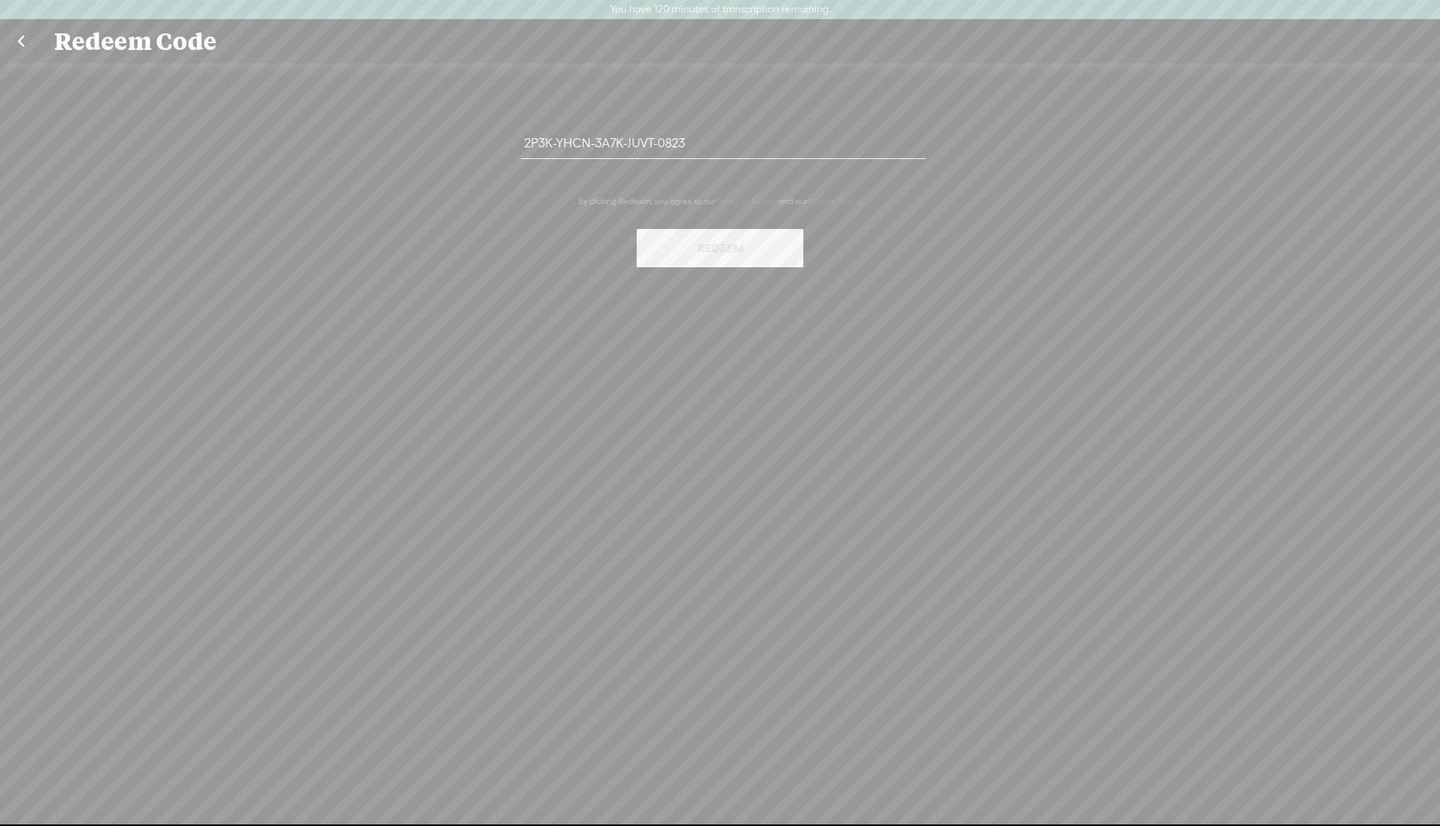
click at [650, 136] on input "2P3K-YHCN-3A7K-JUVT-0823" at bounding box center [723, 143] width 404 height 32
paste input "V4Y5-TZQF-Z74A-TC4V"
type input "V4Y5-TZQF-Z74A-TC4V-0823"
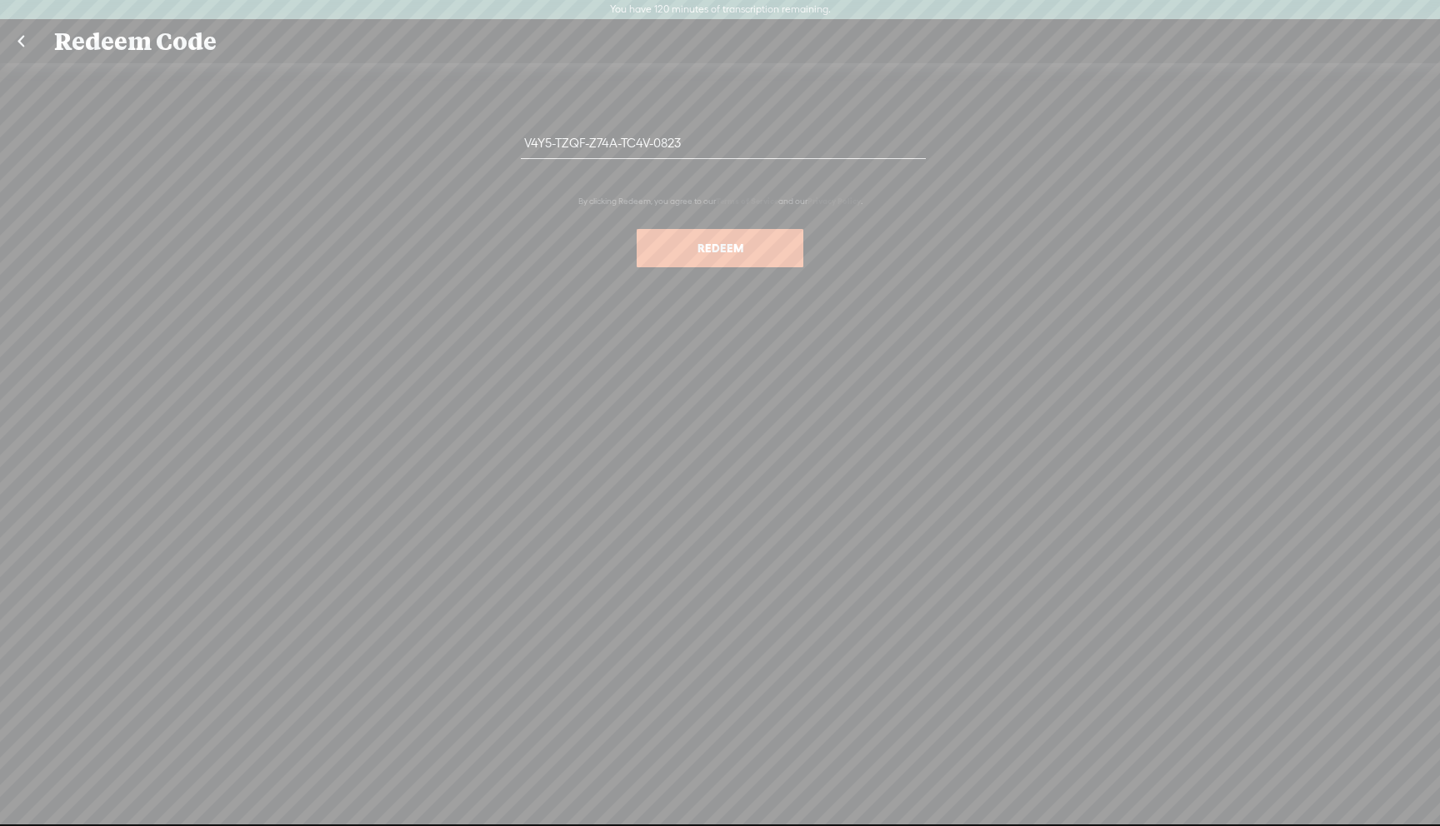
click at [703, 246] on button "Redeem" at bounding box center [719, 248] width 167 height 38
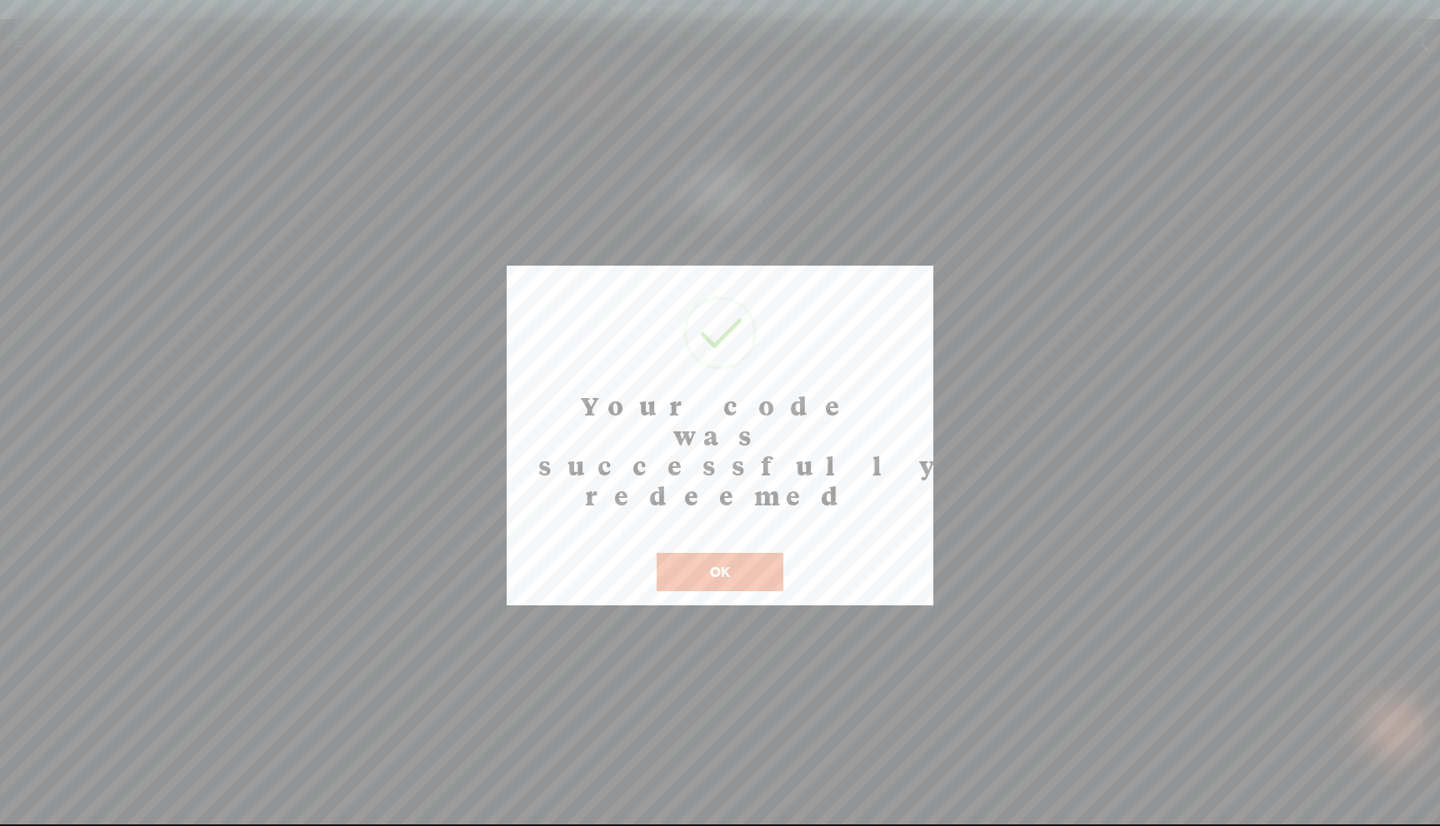
click at [716, 553] on button "OK" at bounding box center [719, 572] width 127 height 38
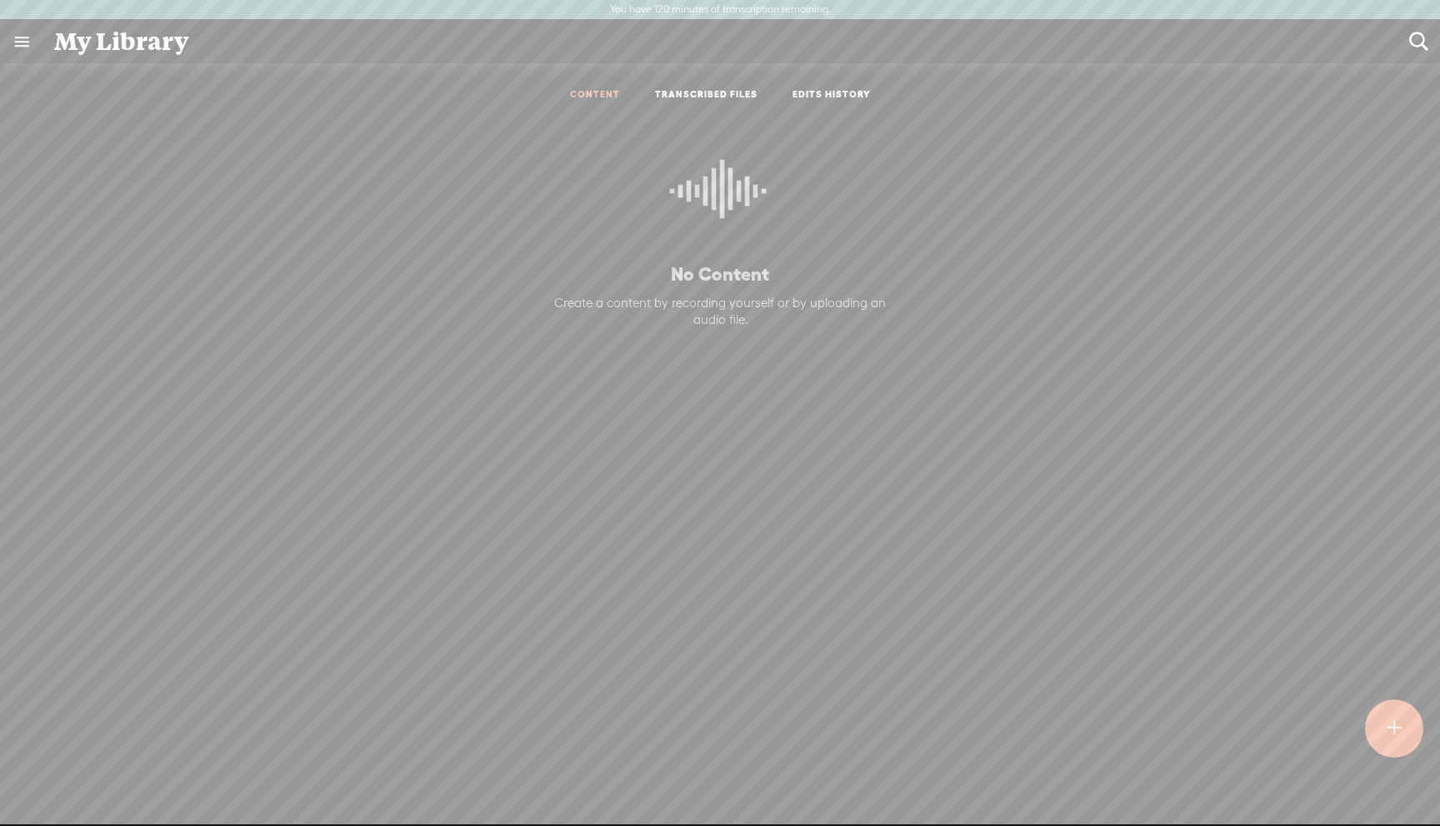
click at [23, 40] on link at bounding box center [21, 41] width 43 height 43
click at [61, 790] on div "SETTINGS" at bounding box center [87, 787] width 61 height 14
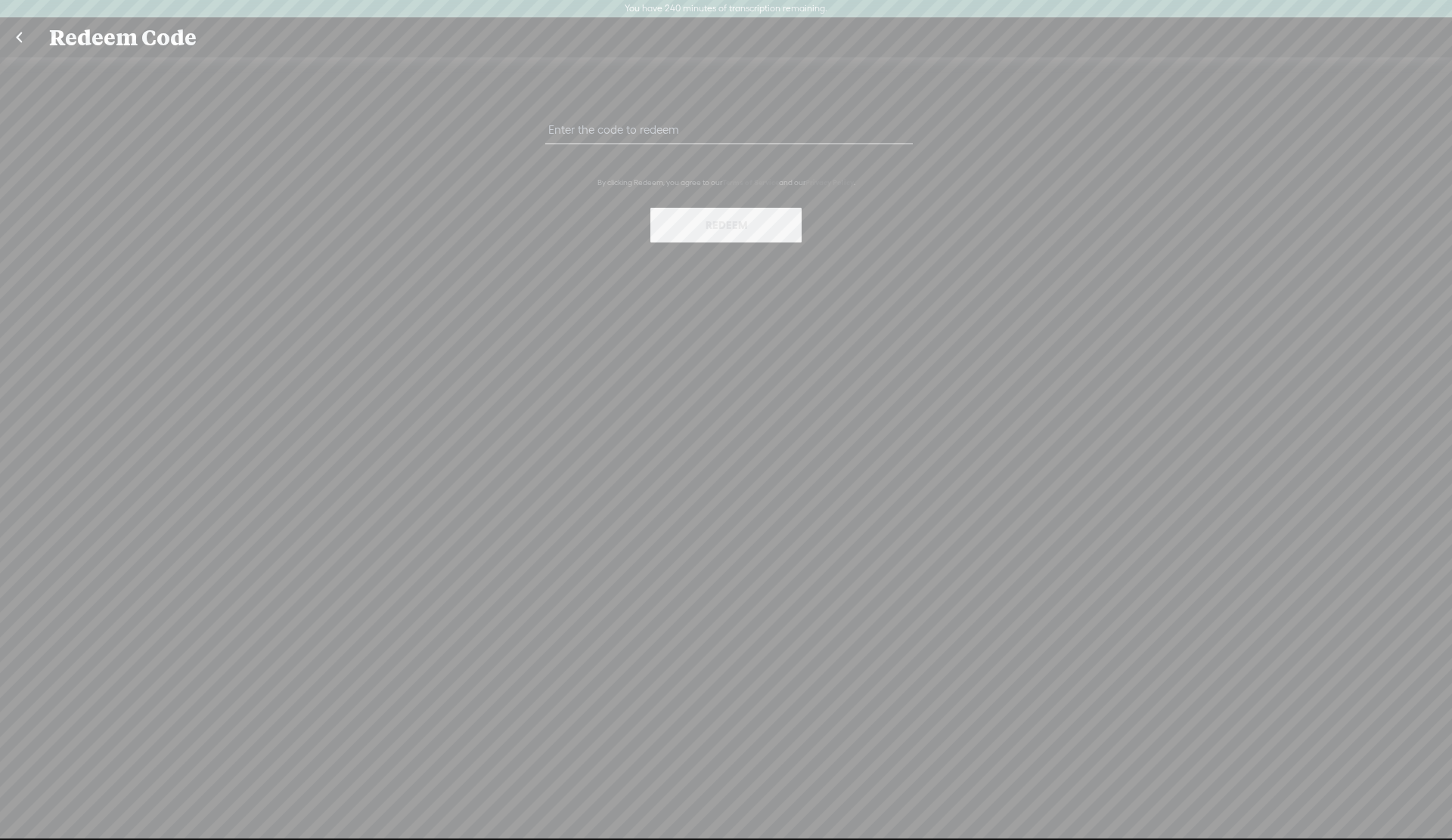
click at [25, 42] on link at bounding box center [19, 37] width 38 height 39
click at [17, 38] on link at bounding box center [19, 37] width 38 height 39
click at [600, 121] on input "text" at bounding box center [729, 130] width 367 height 29
paste input "V4Y5-TZQF-Z74A-TC4V-0823"
type input "V4Y5-TZQF-Z74A-TC4V-0823"
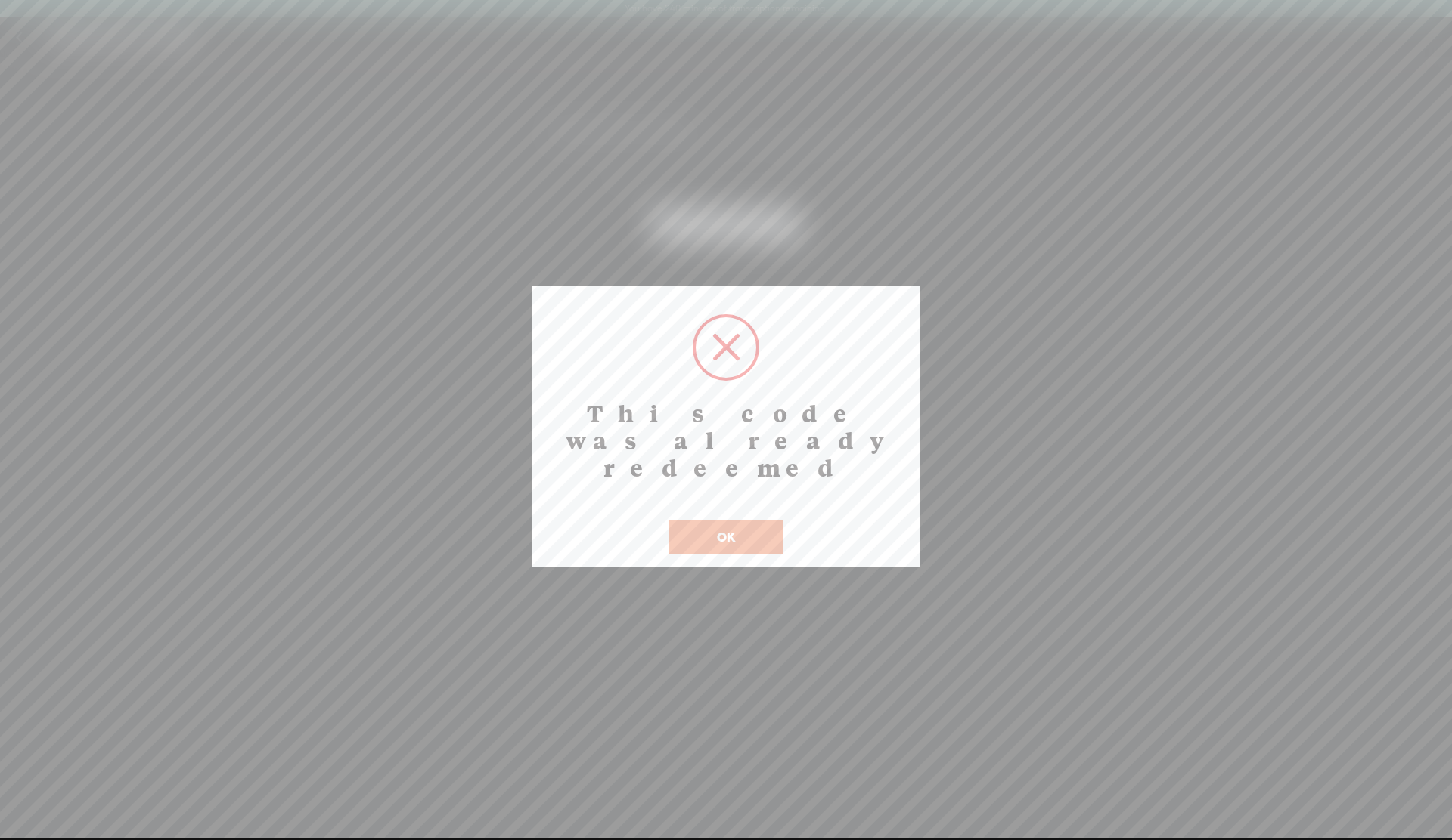
click at [695, 520] on button "OK" at bounding box center [725, 537] width 115 height 34
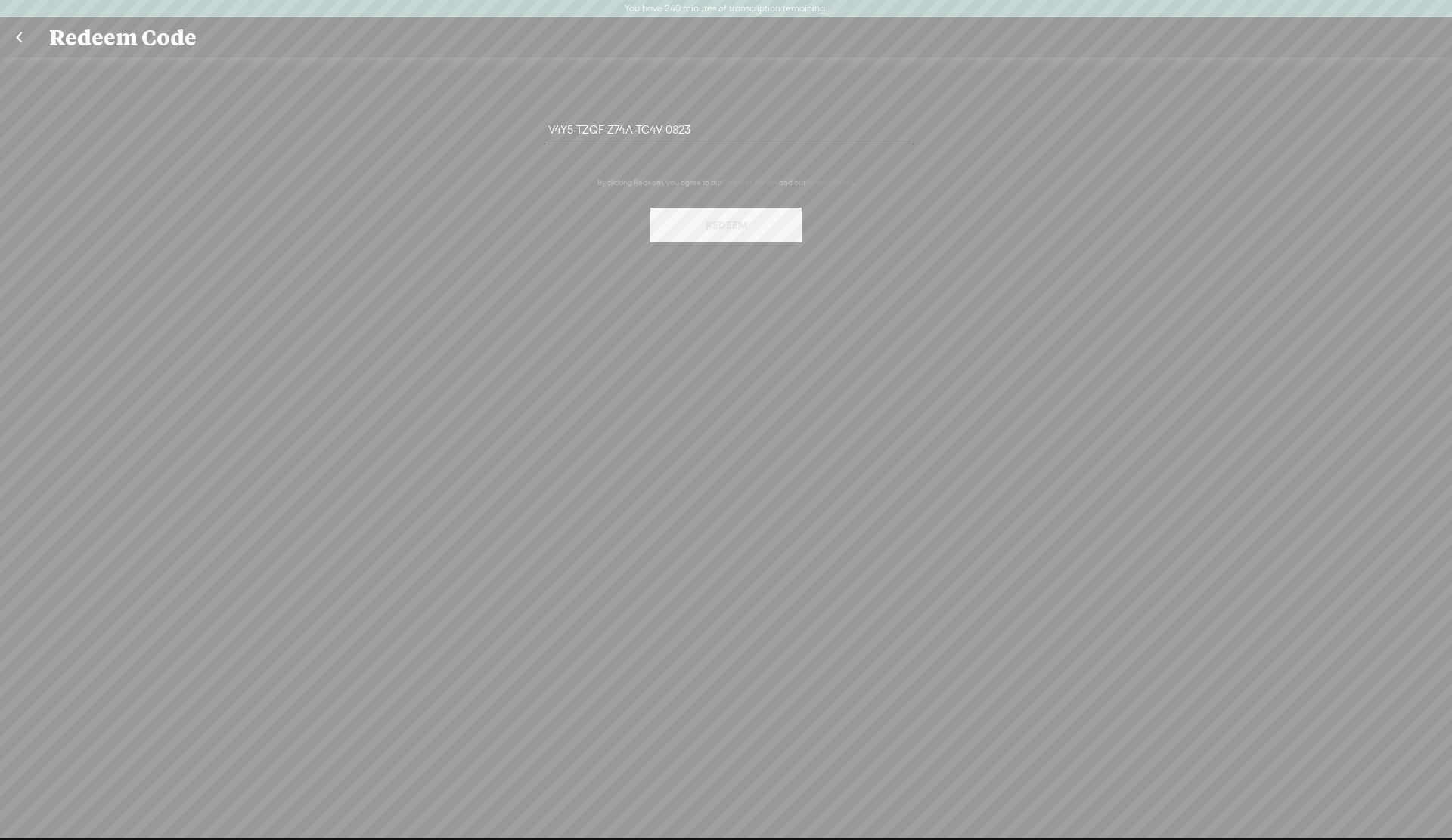
click at [26, 39] on link at bounding box center [19, 37] width 38 height 39
click at [82, 34] on div "Redeem Code" at bounding box center [725, 37] width 1375 height 39
click at [17, 37] on link at bounding box center [19, 37] width 38 height 39
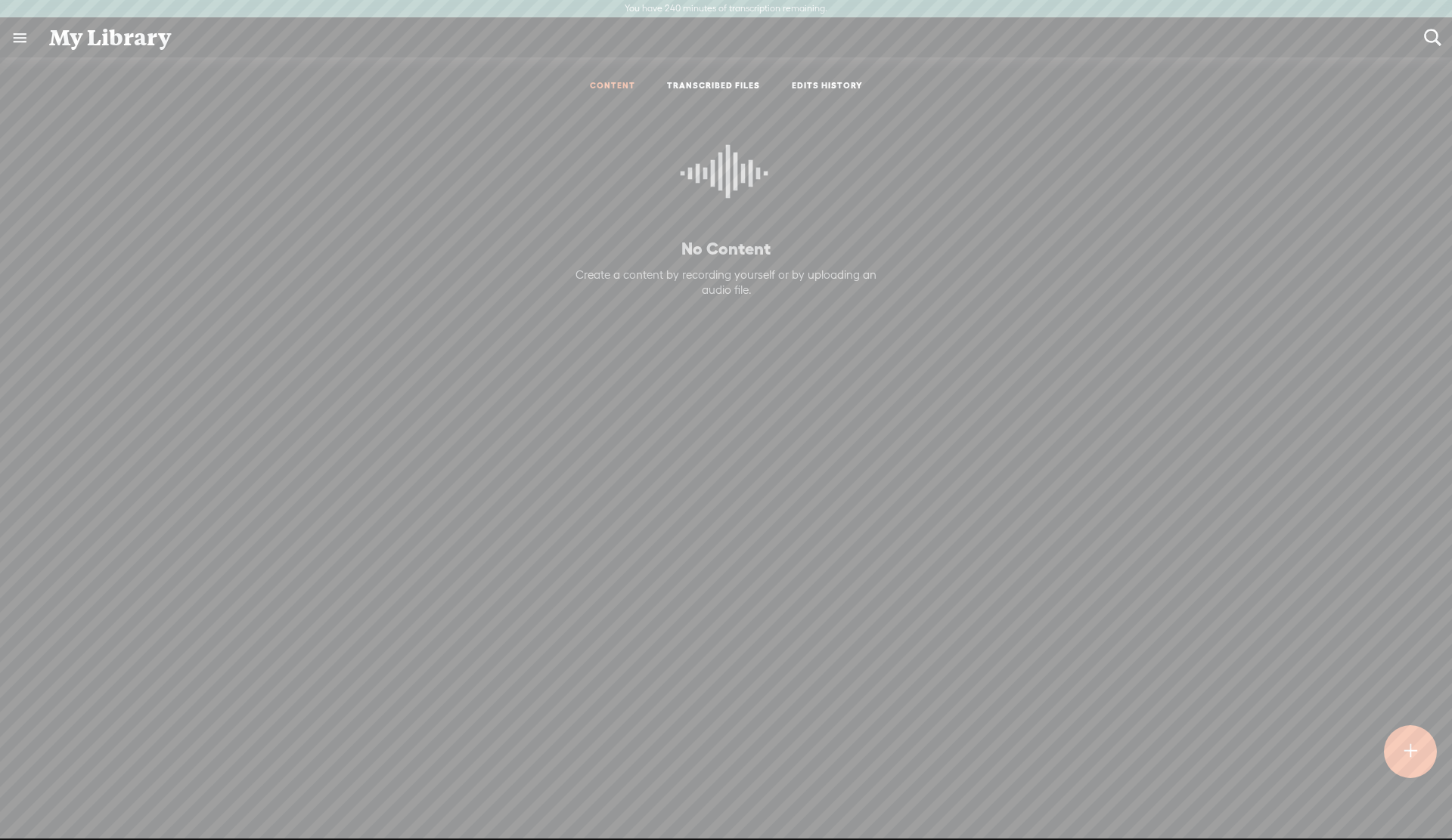
click at [25, 37] on link at bounding box center [19, 37] width 39 height 39
click at [25, 37] on div "g116250865496655482722" at bounding box center [83, 48] width 145 height 75
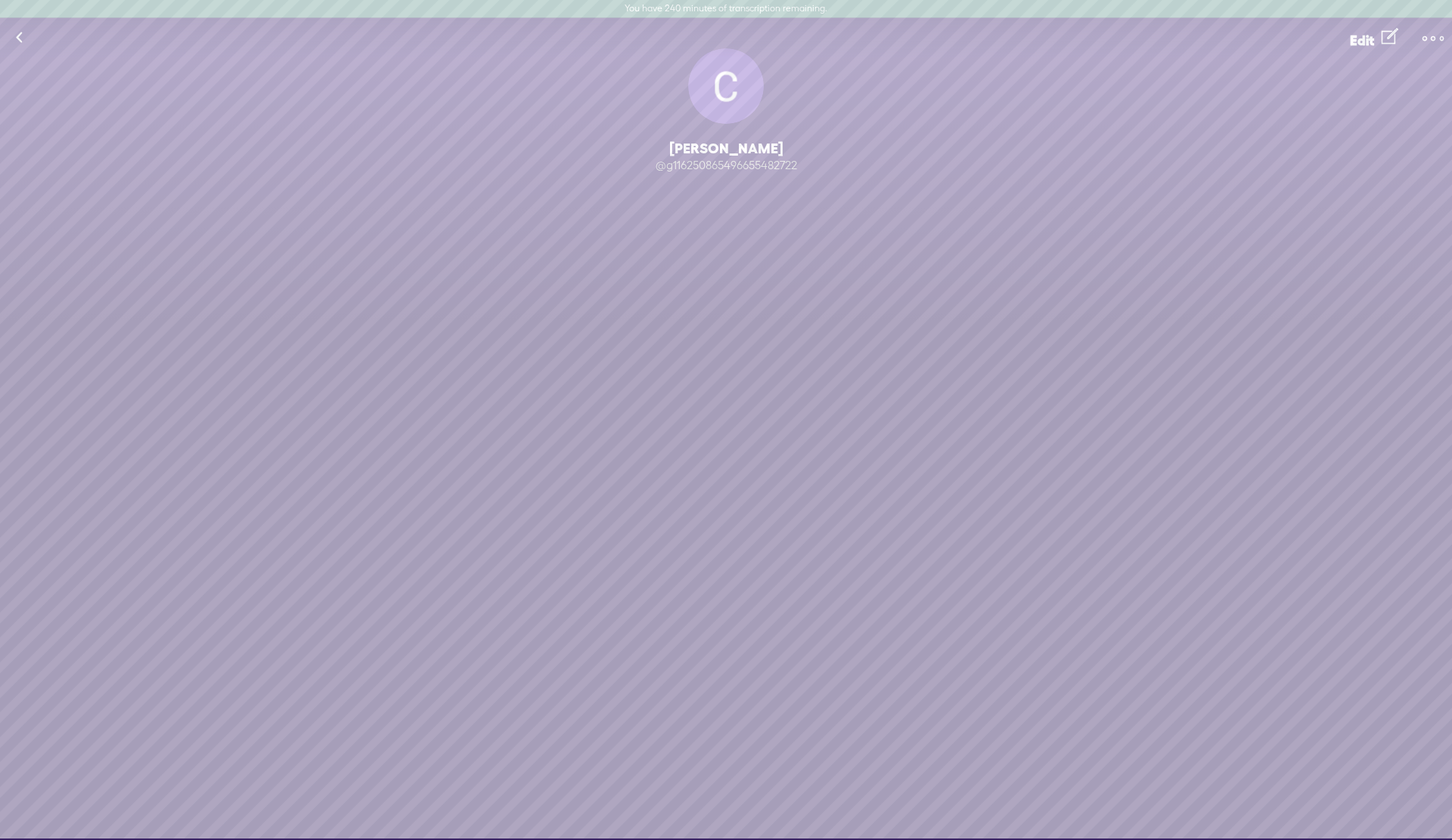
click at [25, 38] on link at bounding box center [19, 37] width 38 height 39
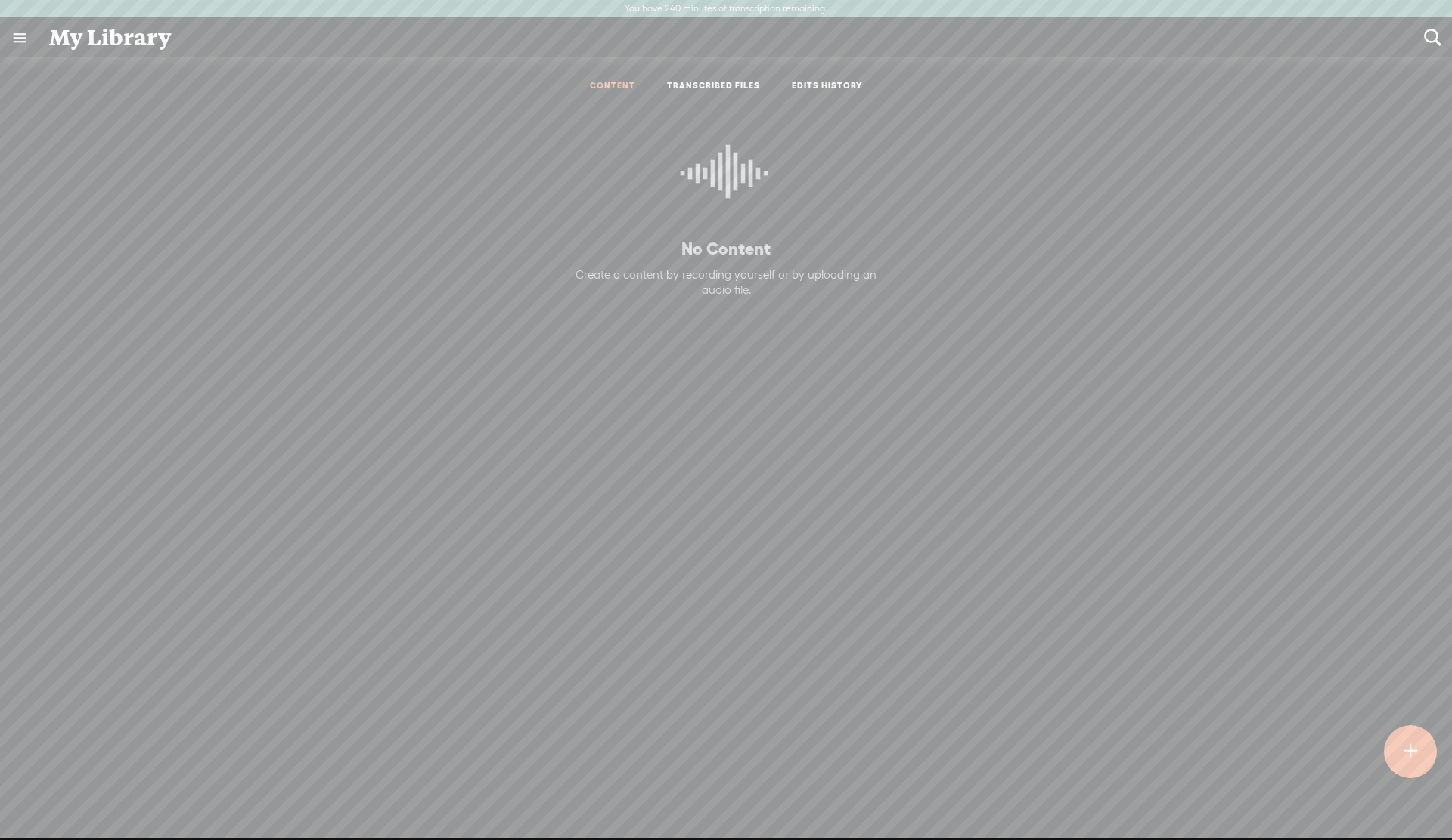
click at [1410, 761] on t at bounding box center [1409, 752] width 13 height 34
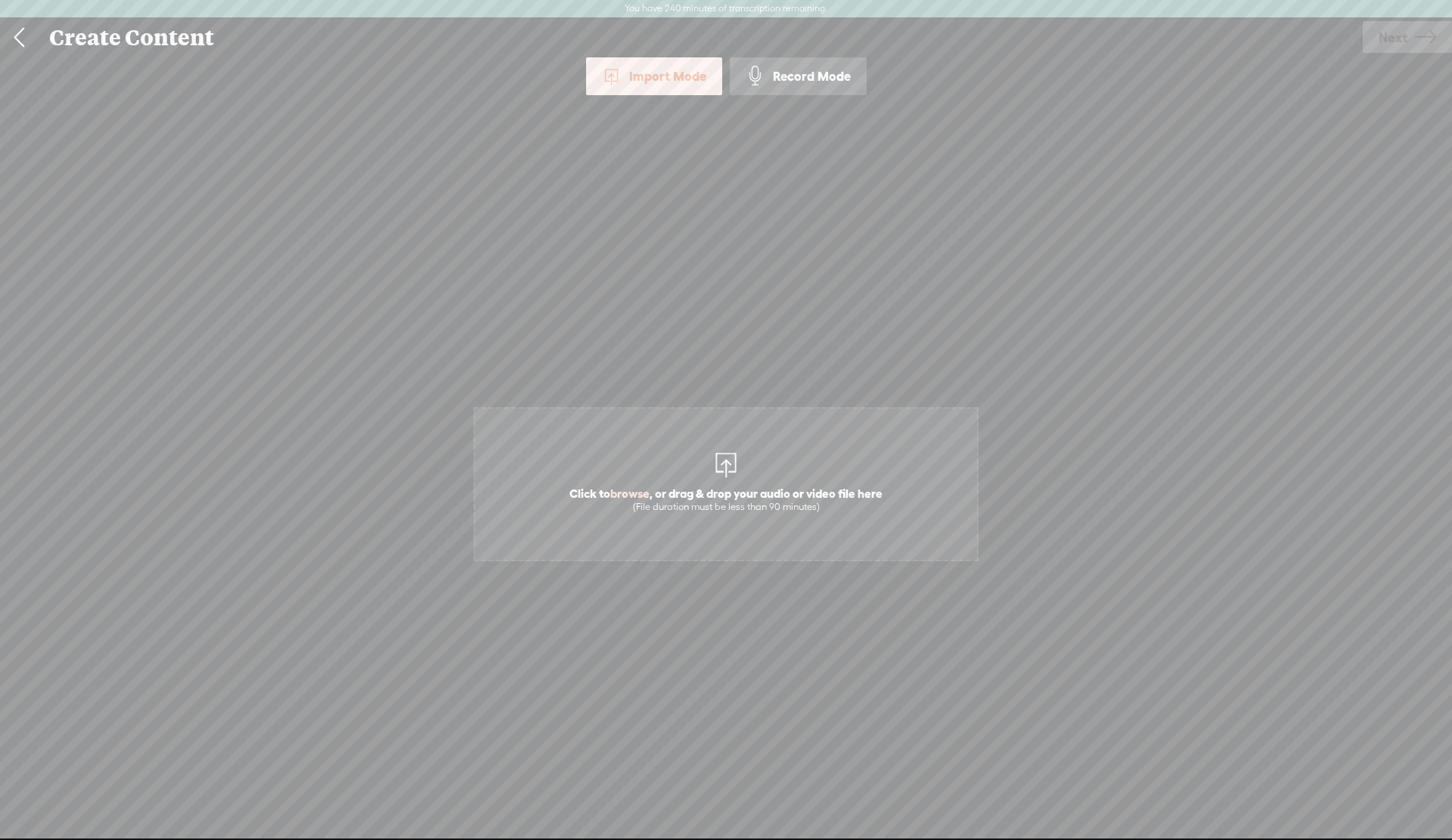
click at [761, 464] on span "Click to browse , or drag & drop your audio or video file here (File duration m…" at bounding box center [726, 484] width 505 height 154
click at [1394, 36] on span "Next" at bounding box center [1393, 37] width 29 height 38
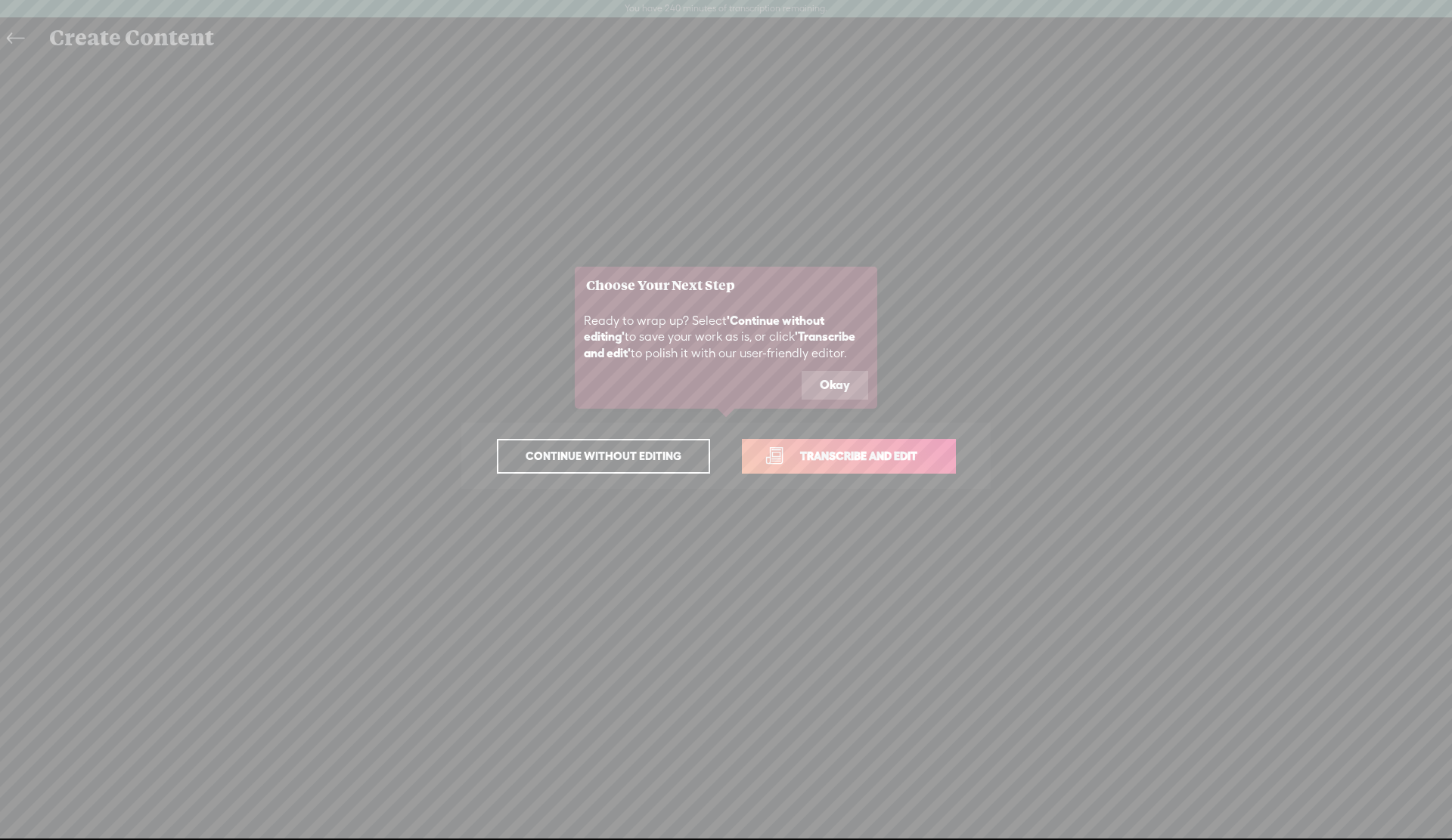
click at [830, 387] on button "Okay" at bounding box center [834, 386] width 66 height 29
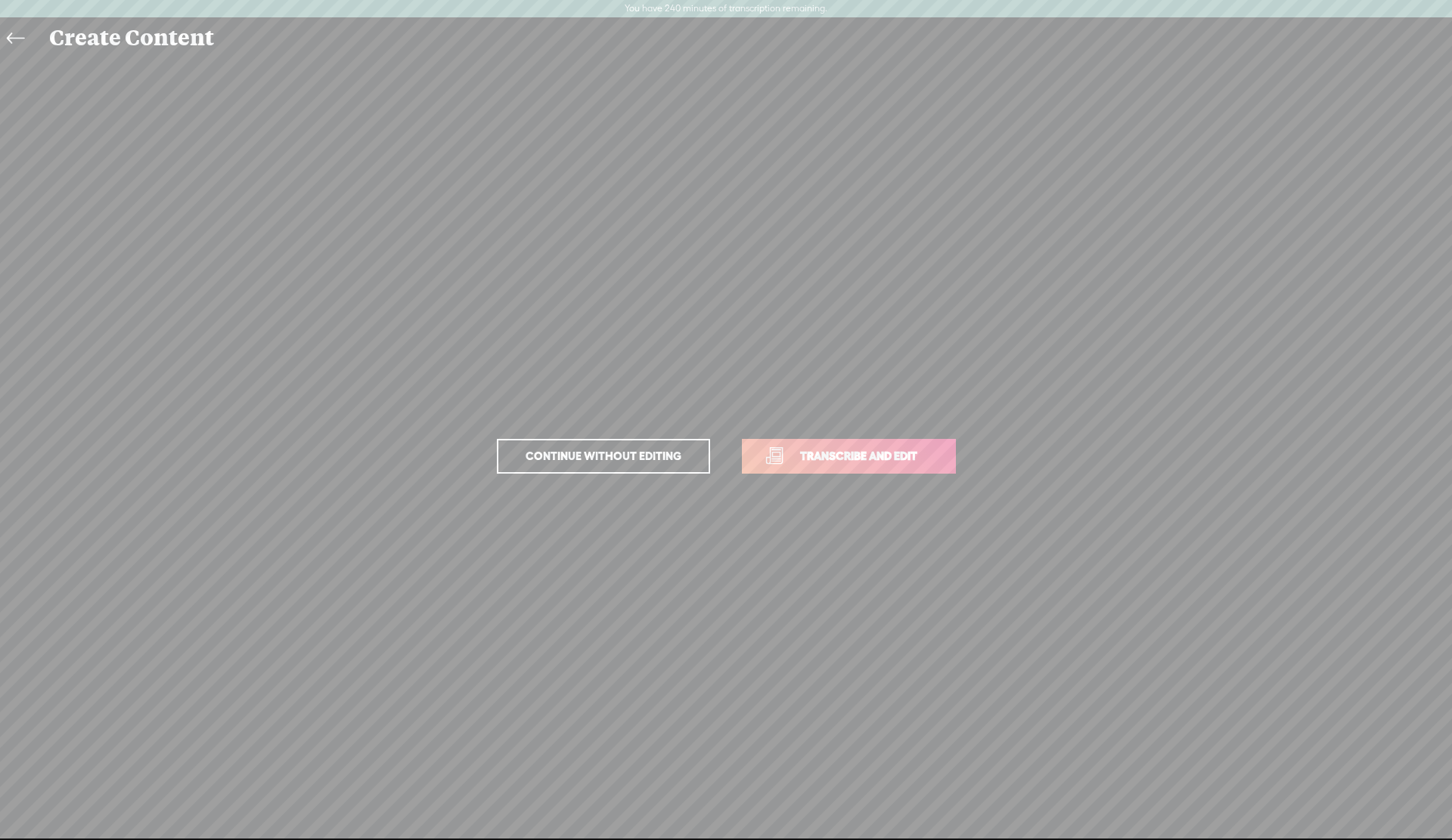
click at [846, 458] on span "Transcribe and edit" at bounding box center [858, 455] width 149 height 17
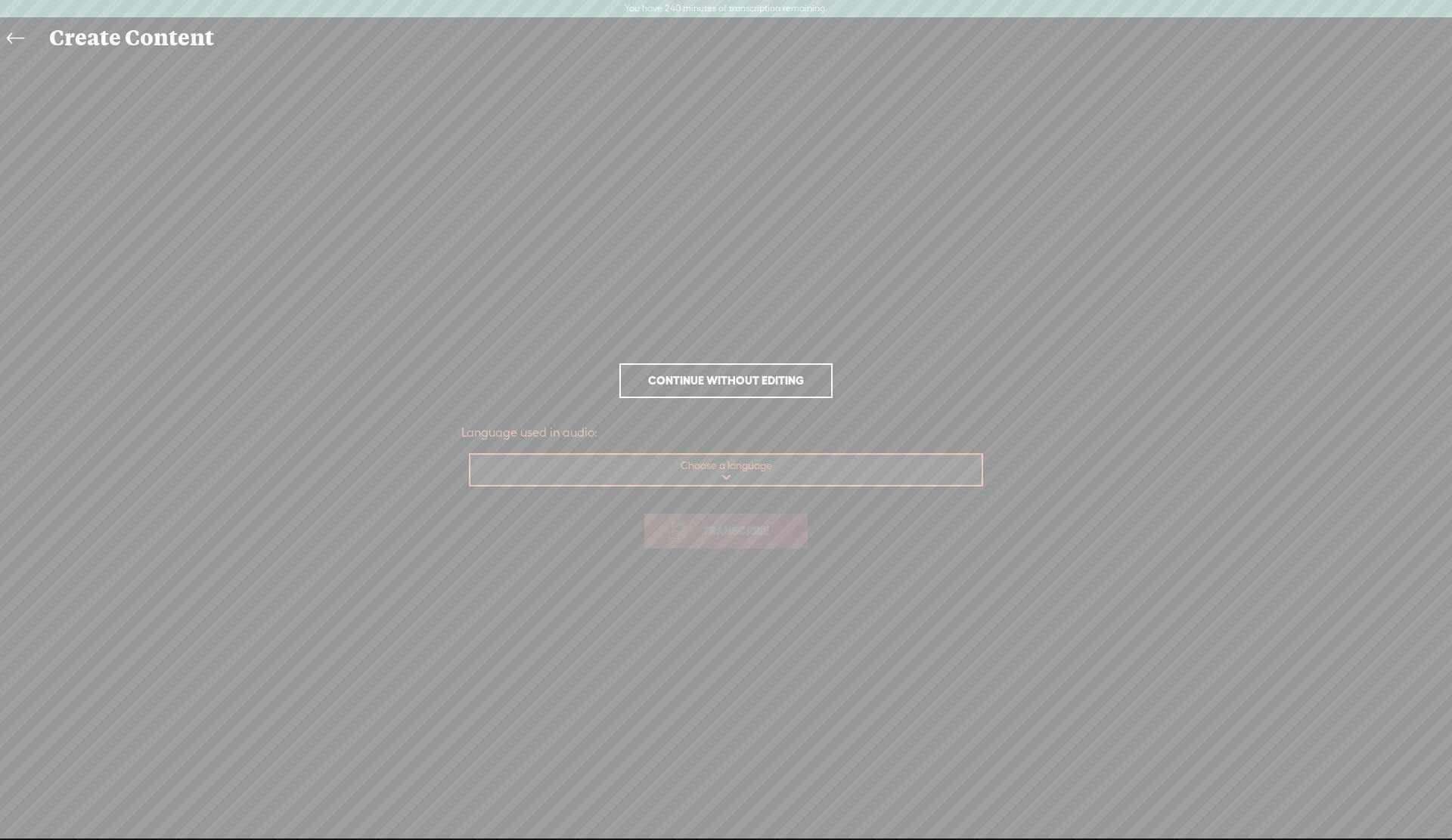
click at [719, 472] on select "Choose a language Afrikaans Albanian Amharic Arabic, Gulf Arabic, Modern Standa…" at bounding box center [726, 471] width 513 height 31
select select "en-US"
click at [470, 455] on select "Choose a language Afrikaans Albanian Amharic Arabic, Gulf Arabic, Modern Standa…" at bounding box center [726, 471] width 513 height 31
click at [741, 532] on span "Transcribe" at bounding box center [735, 531] width 98 height 17
